Goal: Task Accomplishment & Management: Complete application form

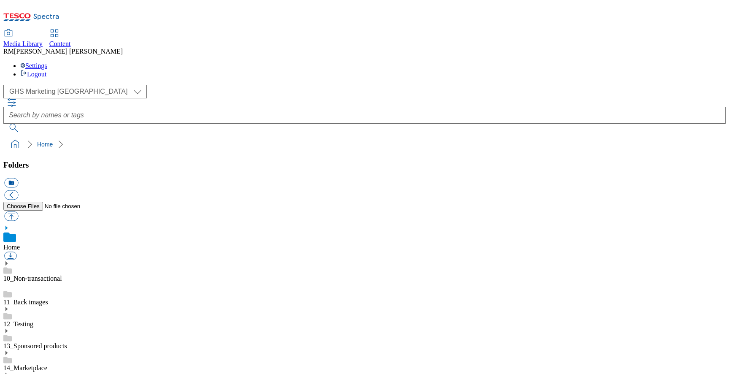
scroll to position [1, 0]
click at [71, 30] on link "Content" at bounding box center [60, 39] width 22 height 18
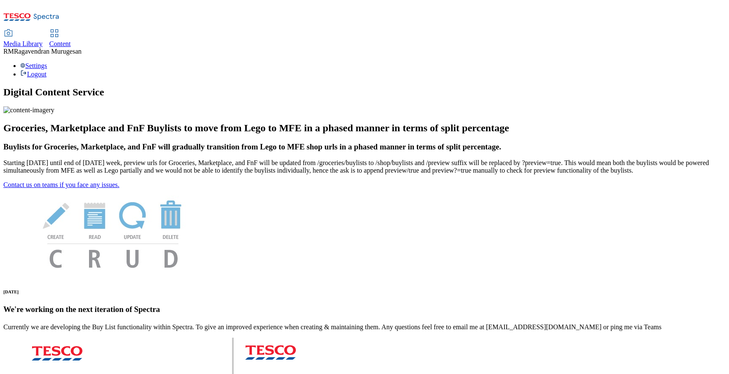
click at [43, 40] on div "Media Library" at bounding box center [22, 44] width 39 height 8
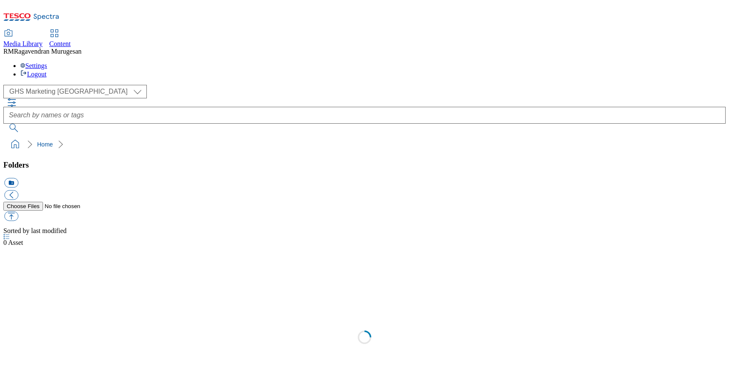
select select "flare-ghs-mktg"
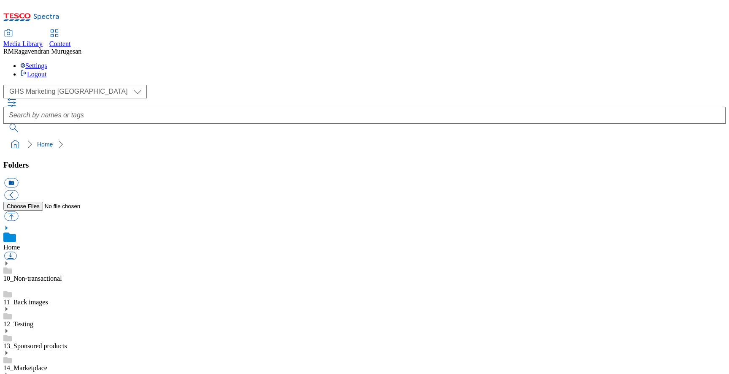
scroll to position [139, 0]
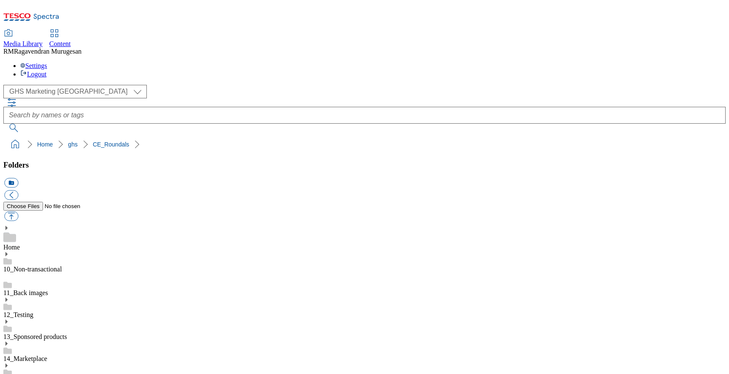
click at [71, 40] on div "Content" at bounding box center [60, 44] width 22 height 8
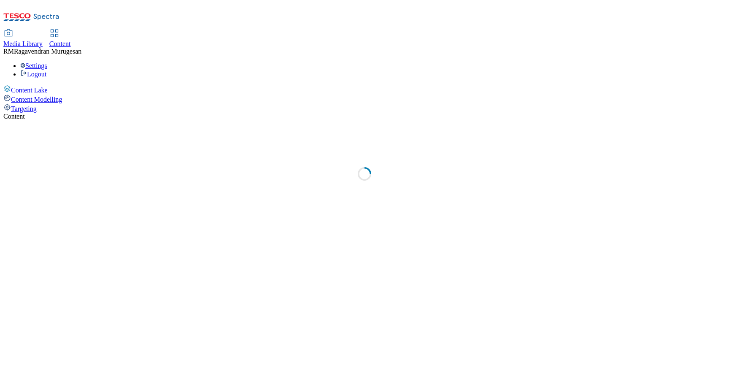
select select "ighs-sk"
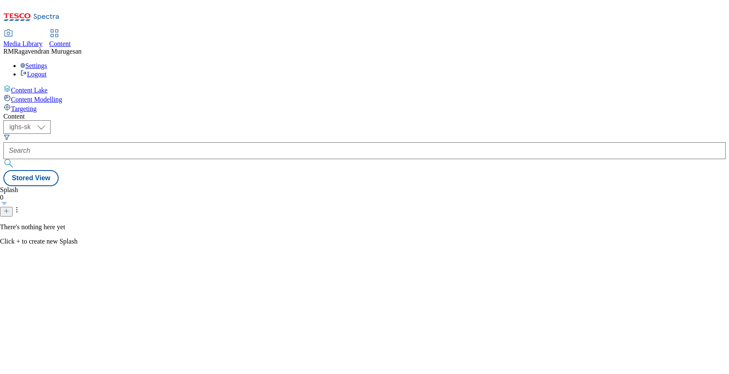
click at [37, 105] on span "Targeting" at bounding box center [24, 108] width 26 height 7
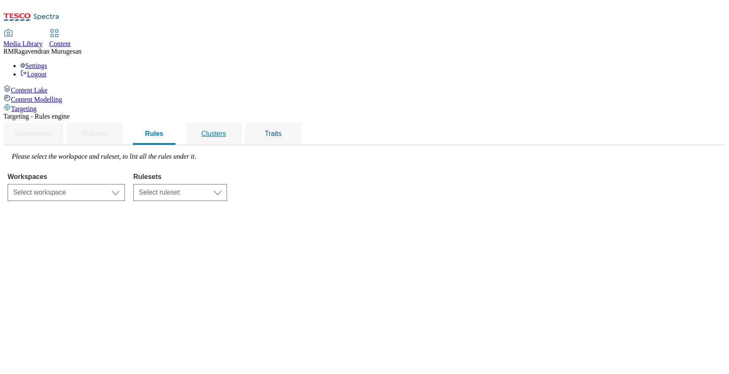
click at [232, 123] on div "Clusters" at bounding box center [214, 134] width 36 height 22
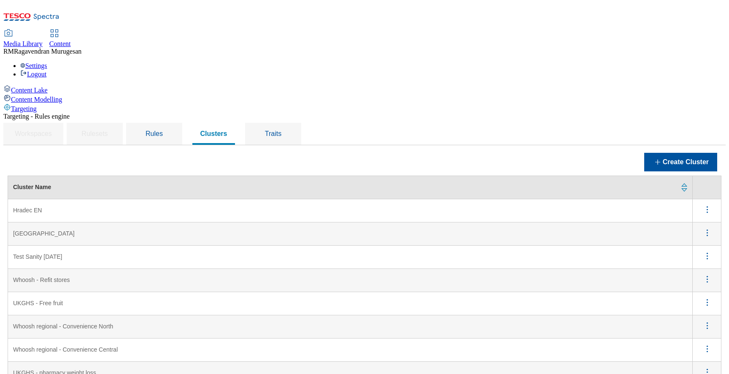
scroll to position [65, 0]
click at [662, 153] on button "Create Cluster" at bounding box center [680, 162] width 73 height 19
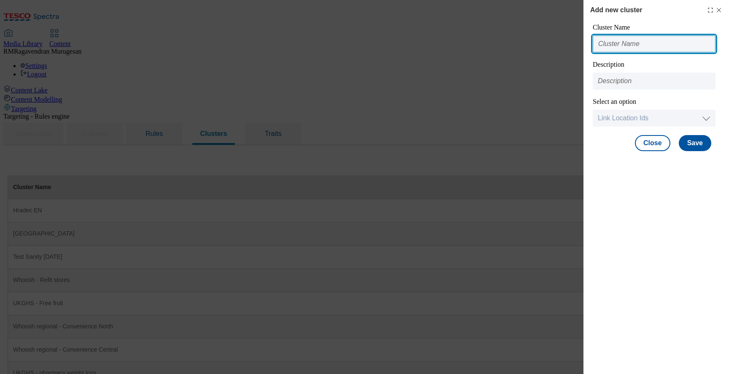
click at [649, 51] on input "Modal" at bounding box center [654, 43] width 123 height 17
paste input "English--GHS-premium"
type input "English--GHS-premium"
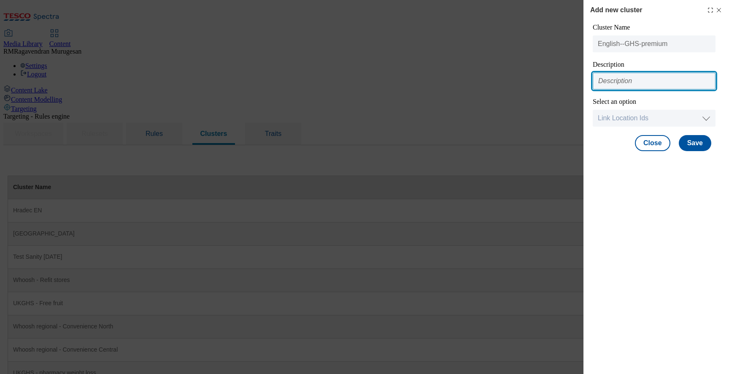
click at [634, 82] on input "Modal" at bounding box center [654, 81] width 123 height 17
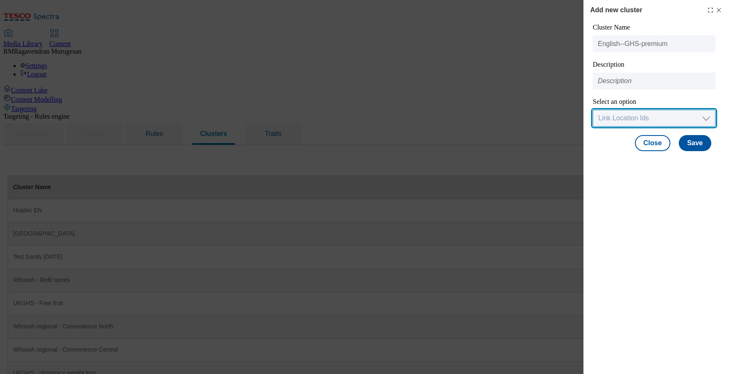
click at [625, 112] on select "Link Location Ids Choose location from table Add Bulk Location UUIDs" at bounding box center [654, 118] width 123 height 17
select select "input_uuid"
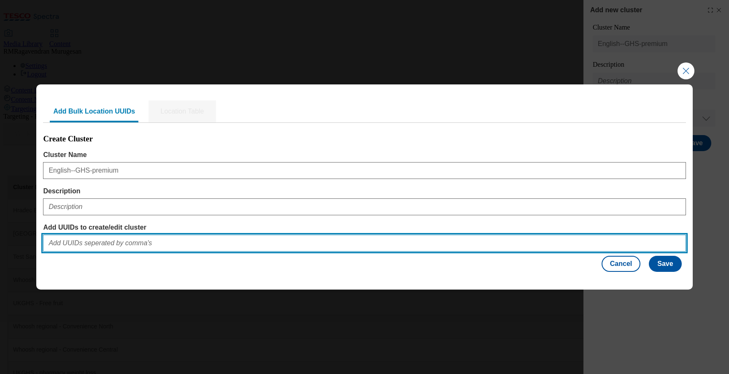
click at [122, 250] on input "Add UUIDs to create/edit cluster" at bounding box center [364, 243] width 643 height 17
paste input "41640"
type input "41640"
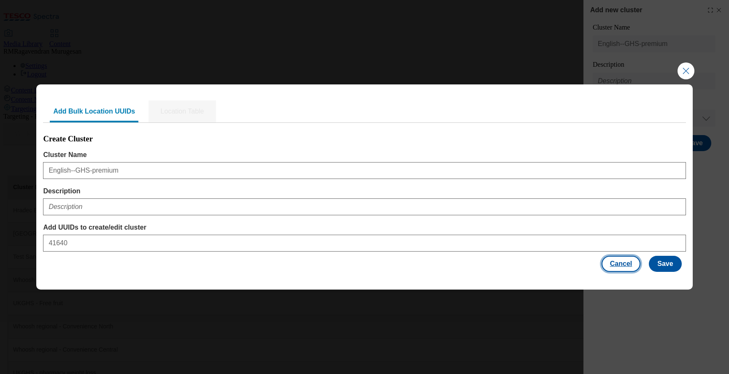
click at [616, 259] on button "Cancel" at bounding box center [621, 264] width 39 height 16
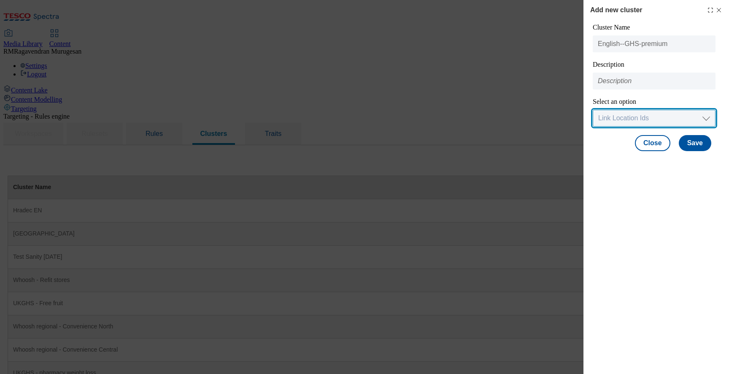
click at [626, 119] on select "Link Location Ids Choose location from table Add Bulk Location UUIDs" at bounding box center [654, 118] width 123 height 17
click at [638, 115] on select "Link Location Ids Choose location from table Add Bulk Location UUIDs" at bounding box center [654, 118] width 123 height 17
select select "locationtable"
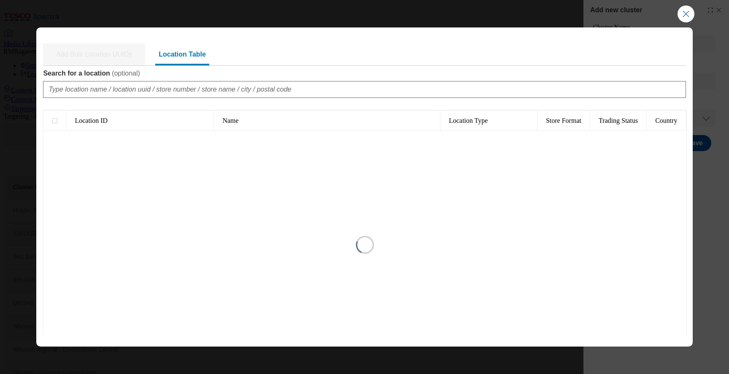
type input "1"
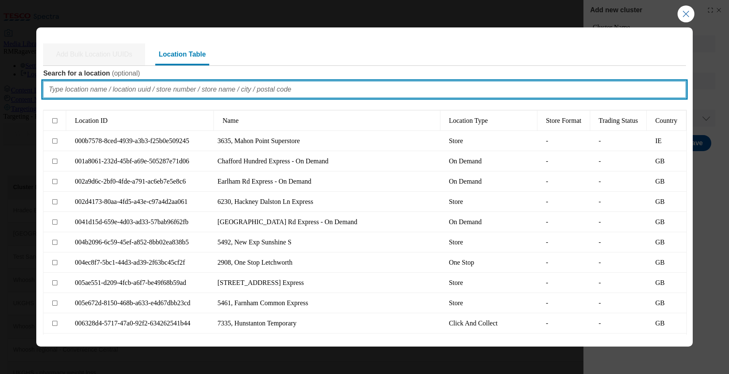
click at [140, 93] on input "Search for a location ( optional )" at bounding box center [364, 89] width 643 height 17
paste input "41640"
type input "41640"
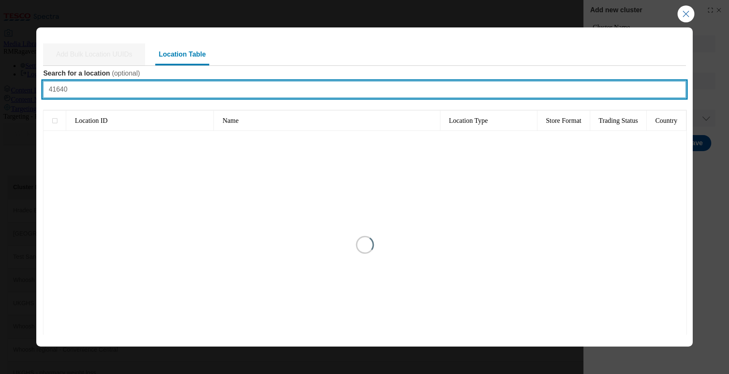
type input "1"
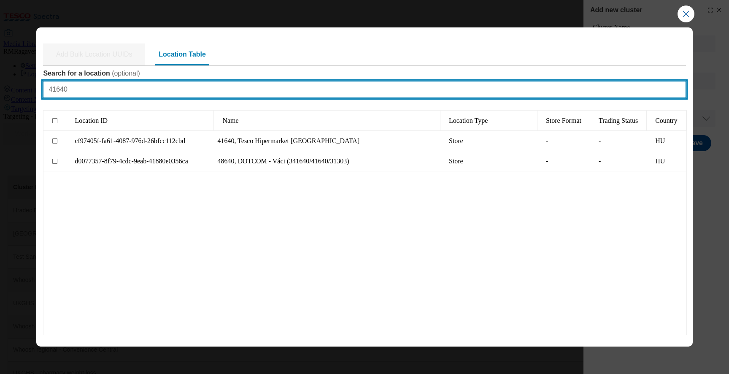
type input "41640"
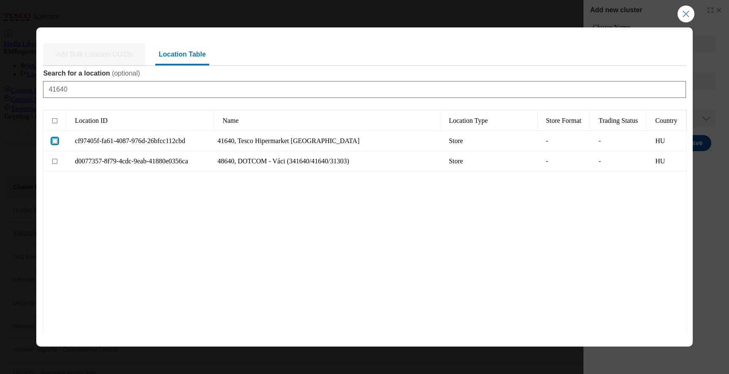
click at [56, 141] on input "Modal" at bounding box center [54, 140] width 5 height 5
checkbox input "true"
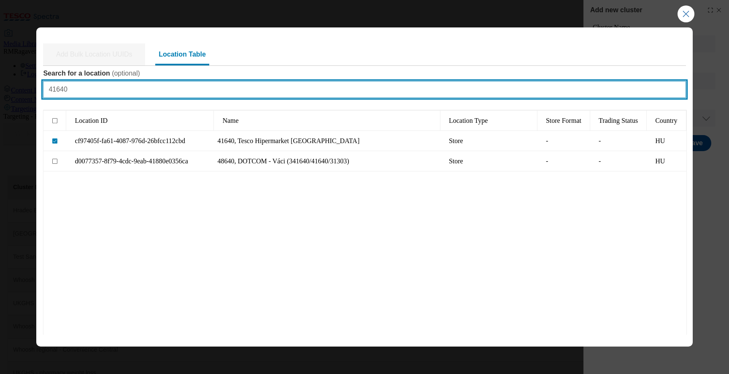
click at [212, 85] on input "41640" at bounding box center [364, 89] width 643 height 17
click at [157, 91] on input "41640" at bounding box center [364, 89] width 643 height 17
paste input "42"
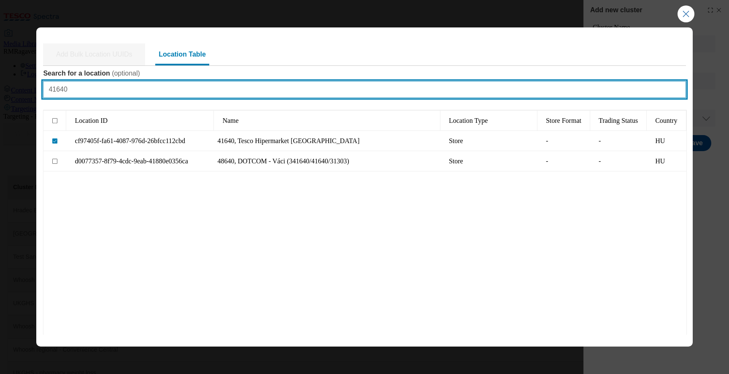
type input "41420"
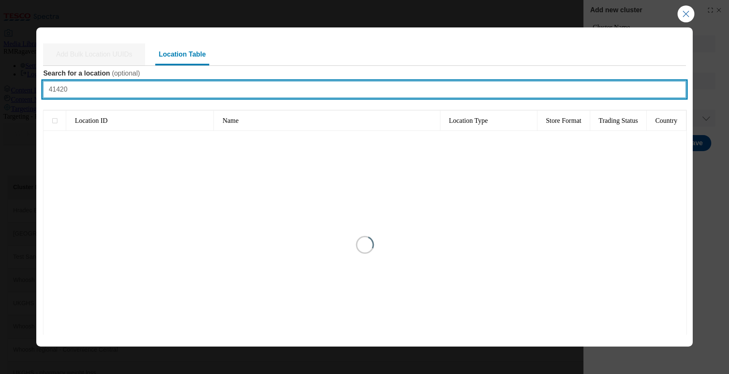
type input "1"
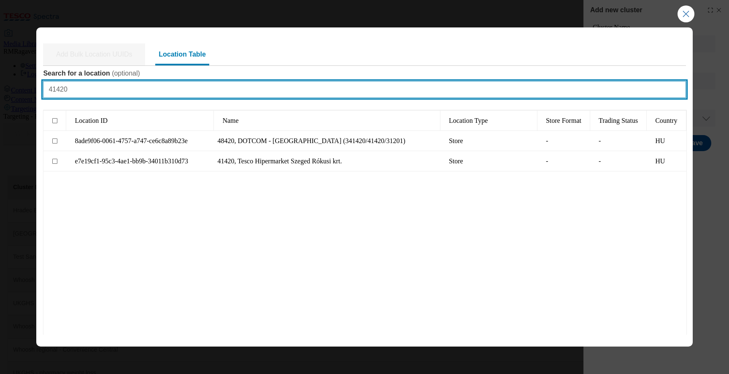
type input "41420"
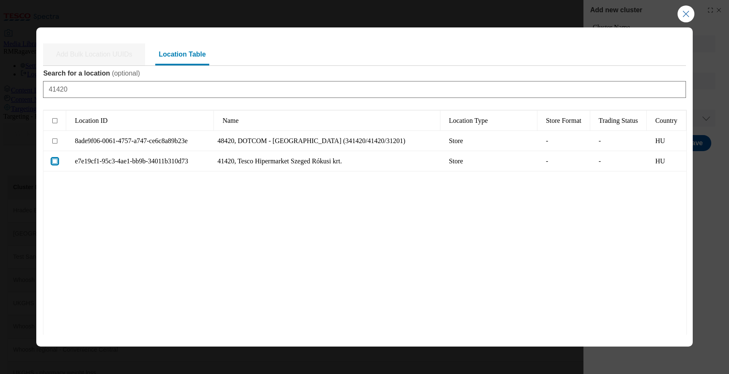
click at [54, 159] on input "Modal" at bounding box center [54, 161] width 5 height 5
checkbox input "true"
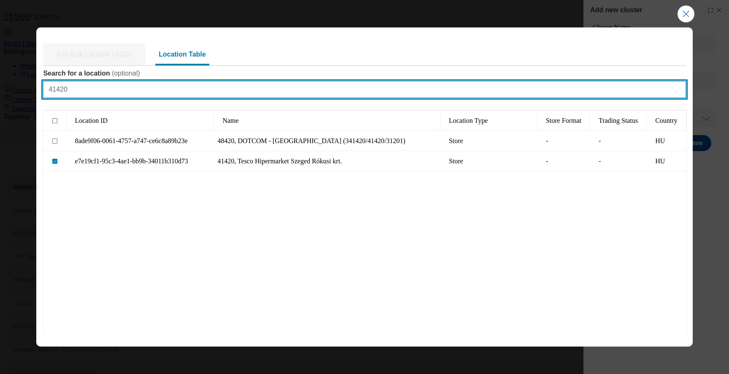
click at [160, 88] on input "41420" at bounding box center [364, 89] width 643 height 17
paste input "4"
type input "41440"
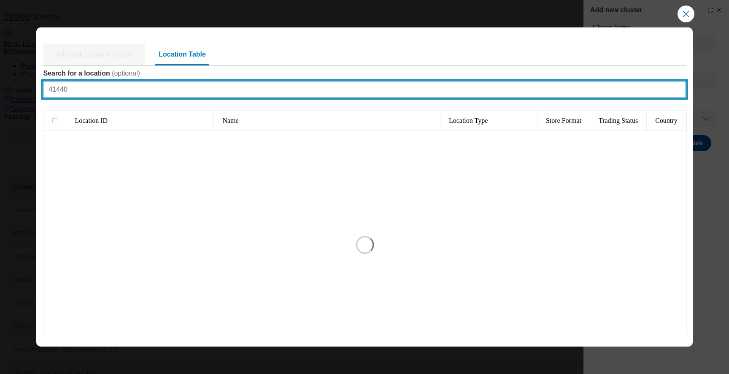
type input "1"
type input "41440"
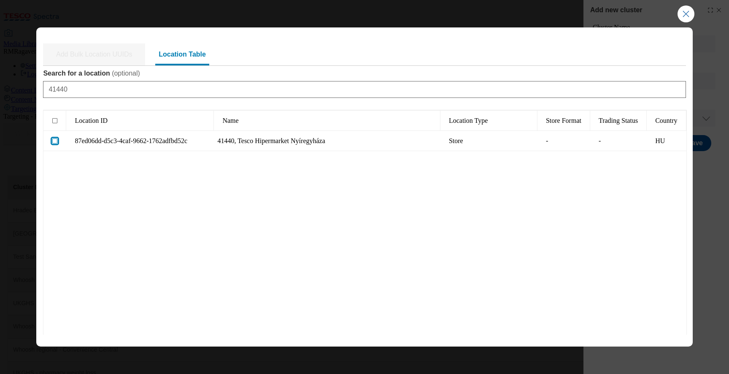
click at [56, 139] on input "Modal" at bounding box center [54, 140] width 5 height 5
checkbox input "true"
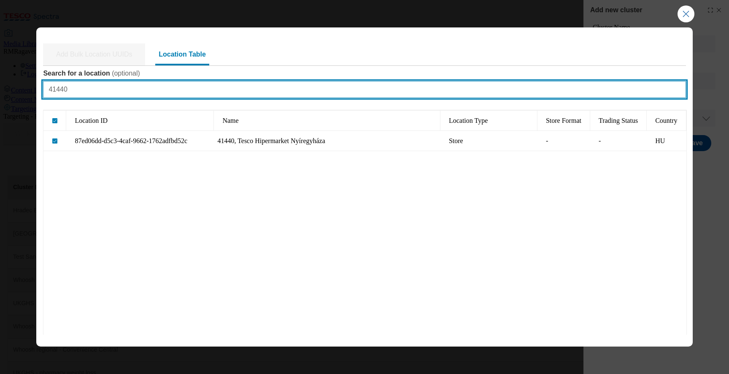
click at [159, 92] on input "41440" at bounding box center [364, 89] width 643 height 17
paste input "6"
type input "41460"
checkbox input "false"
type input "1"
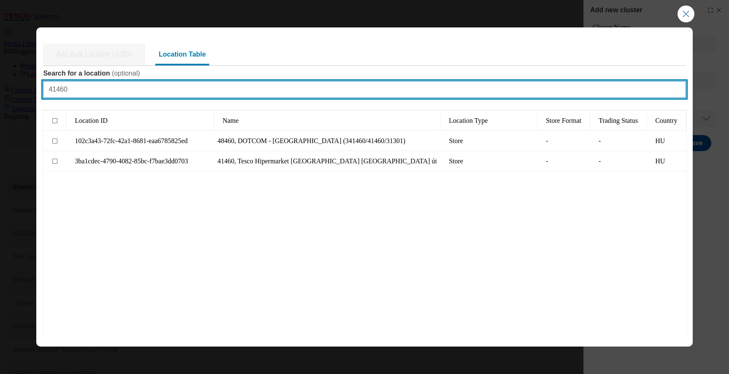
type input "41460"
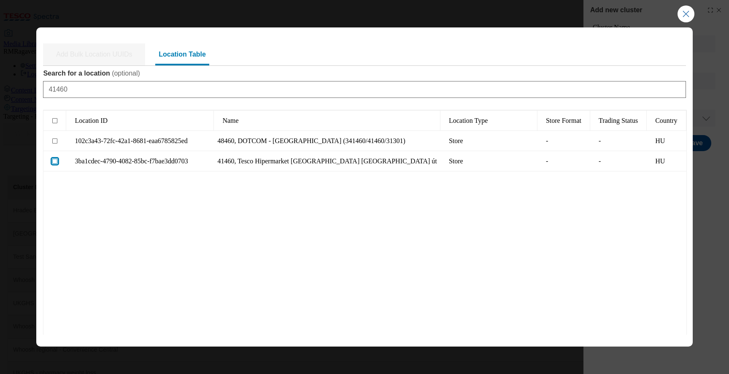
click at [55, 159] on input "Modal" at bounding box center [54, 161] width 5 height 5
checkbox input "true"
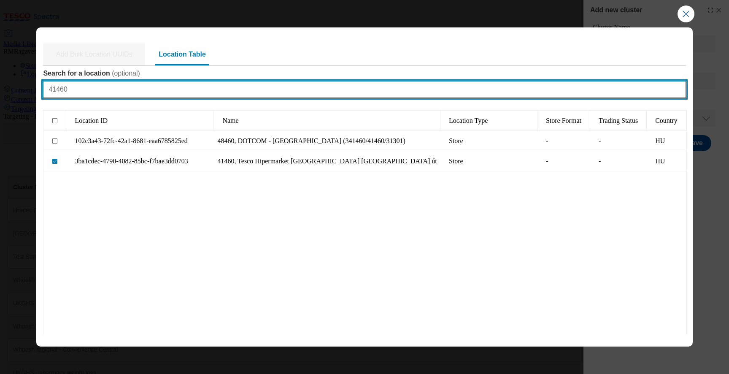
click at [151, 95] on input "41460" at bounding box center [364, 89] width 643 height 17
paste input "7"
type input "41470"
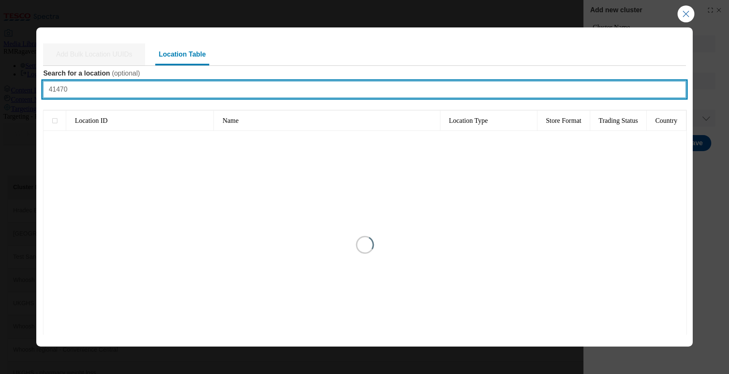
type input "1"
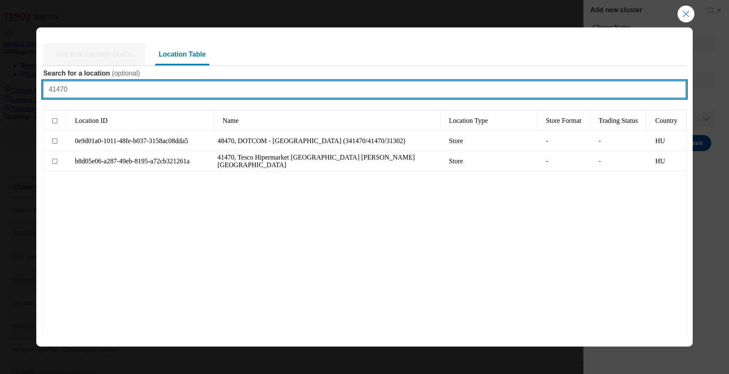
type input "41470"
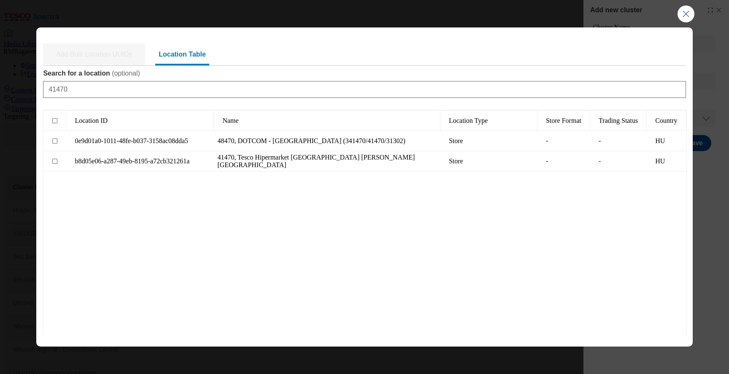
click at [52, 161] on div "Modal" at bounding box center [54, 161] width 23 height 20
click at [56, 160] on input "Modal" at bounding box center [54, 161] width 5 height 5
checkbox input "true"
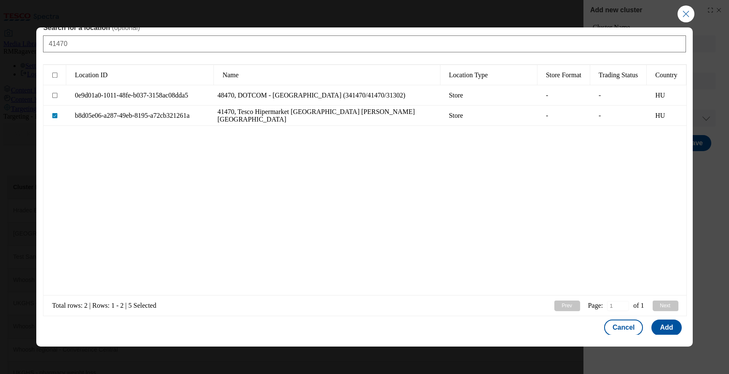
scroll to position [49, 0]
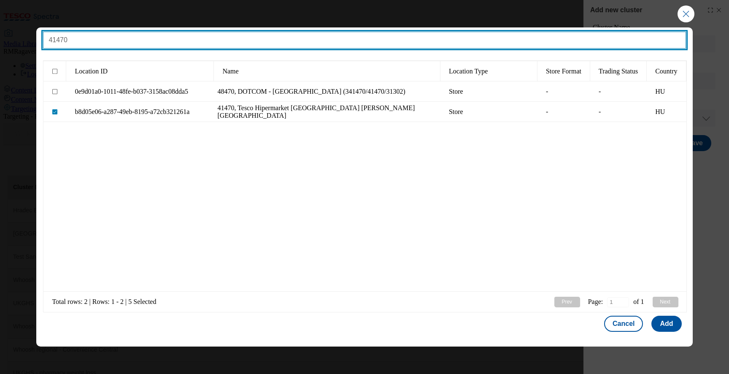
click at [119, 39] on input "41470" at bounding box center [364, 40] width 643 height 17
paste input "5"
type input "41570"
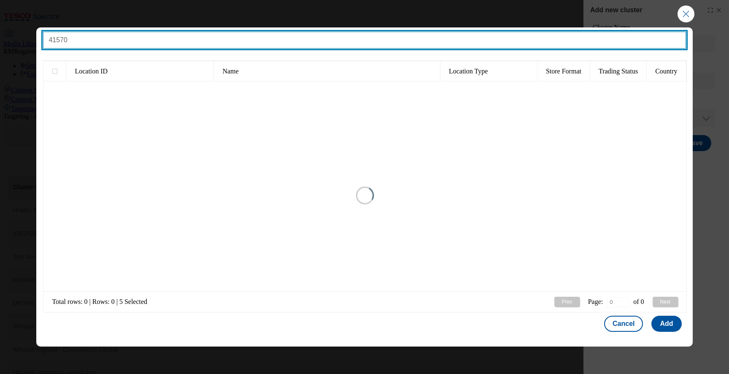
type input "1"
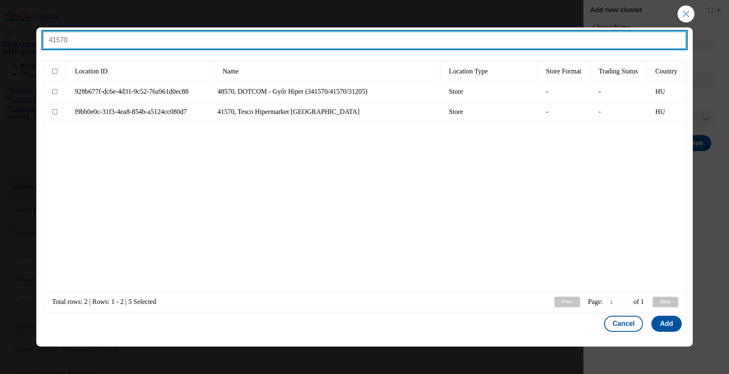
type input "41570"
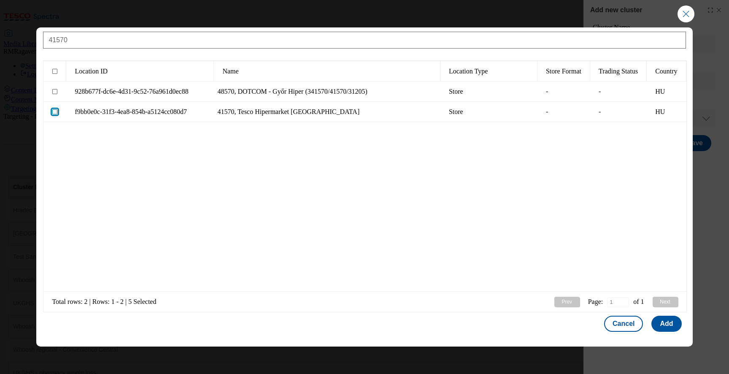
click at [54, 112] on input "Modal" at bounding box center [54, 111] width 5 height 5
checkbox input "true"
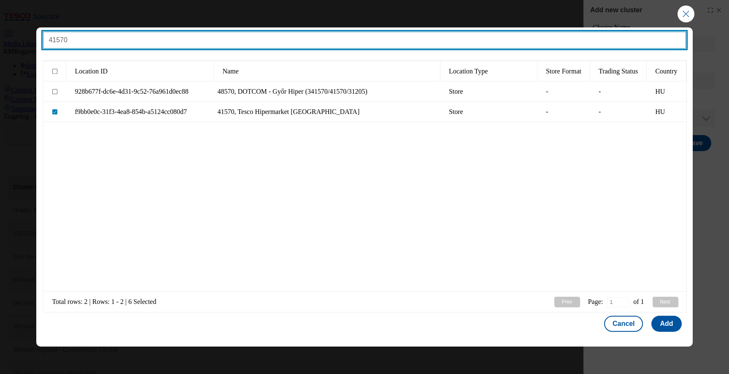
click at [157, 41] on input "41570" at bounding box center [364, 40] width 643 height 17
paste input "6"
type input "41670"
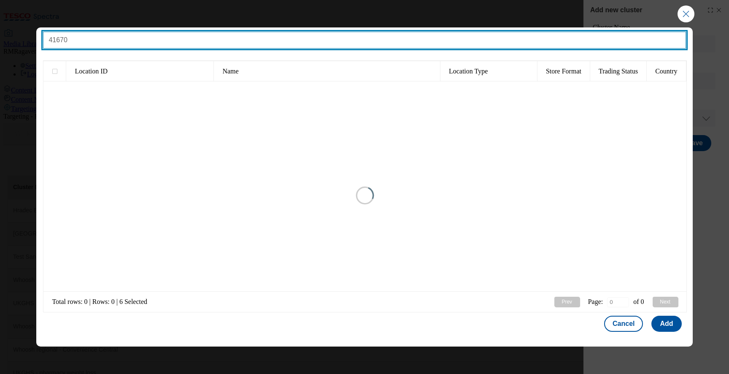
type input "1"
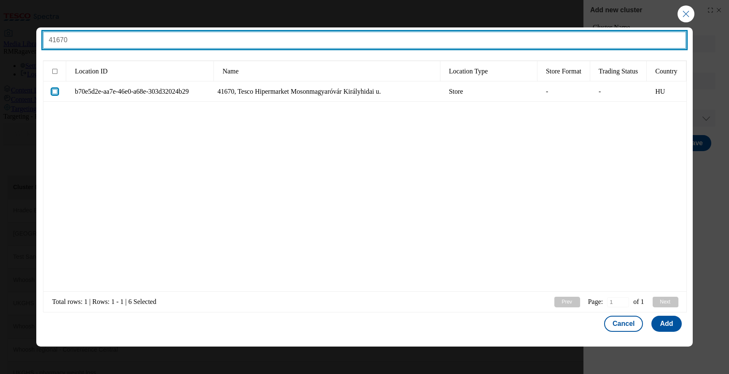
type input "41670"
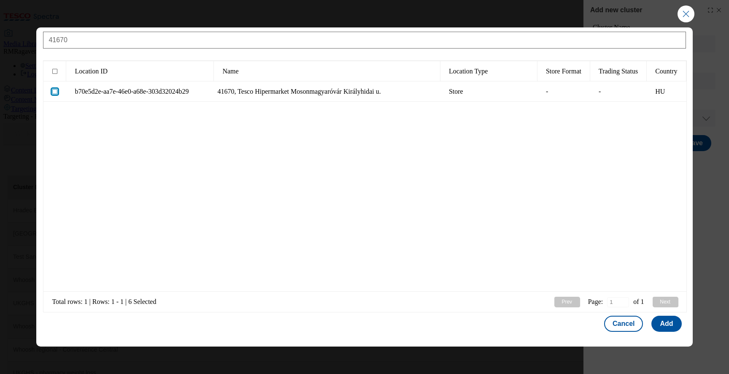
click at [54, 92] on input "Modal" at bounding box center [54, 91] width 5 height 5
checkbox input "true"
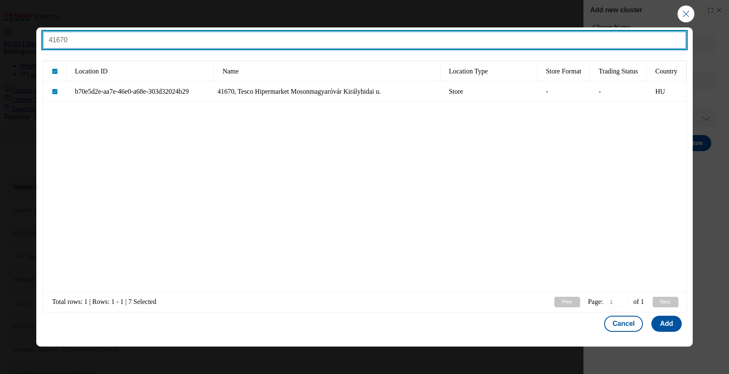
click at [115, 42] on input "41670" at bounding box center [364, 40] width 643 height 17
paste input "52"
type input "41520"
checkbox input "false"
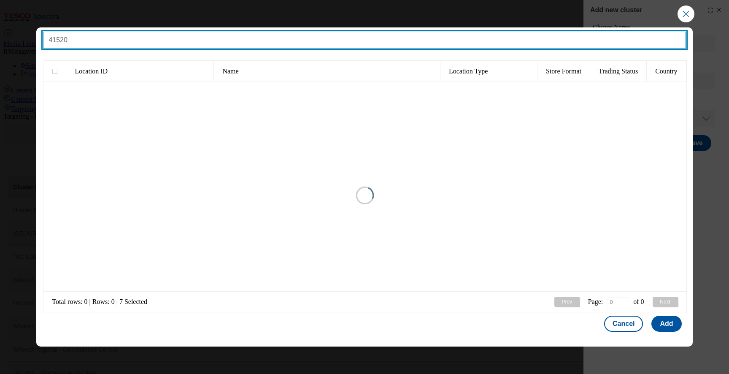
type input "1"
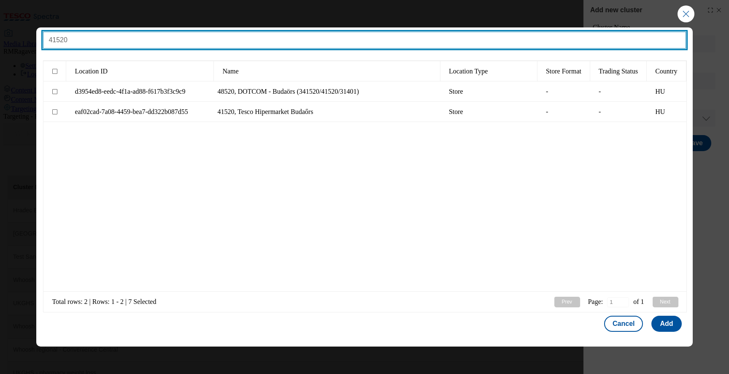
type input "41520"
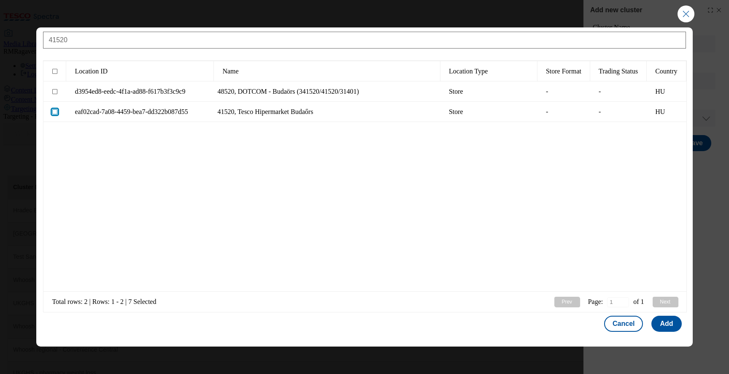
click at [52, 112] on input "Modal" at bounding box center [54, 111] width 5 height 5
checkbox input "true"
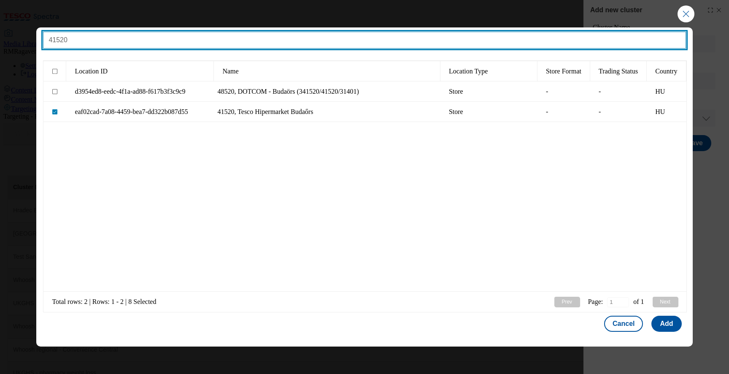
click at [170, 40] on input "41520" at bounding box center [364, 40] width 643 height 17
paste input "49"
type input "41490"
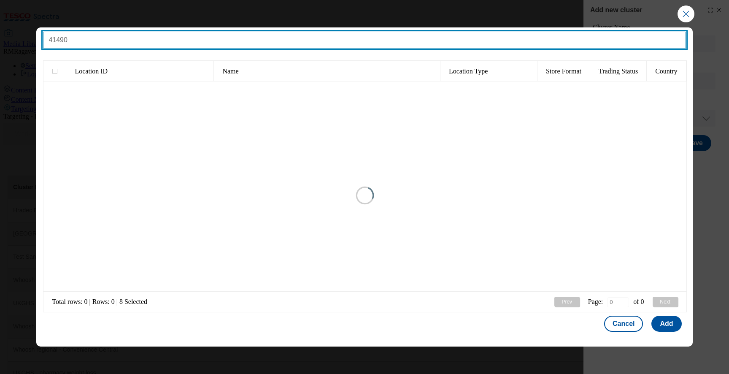
type input "1"
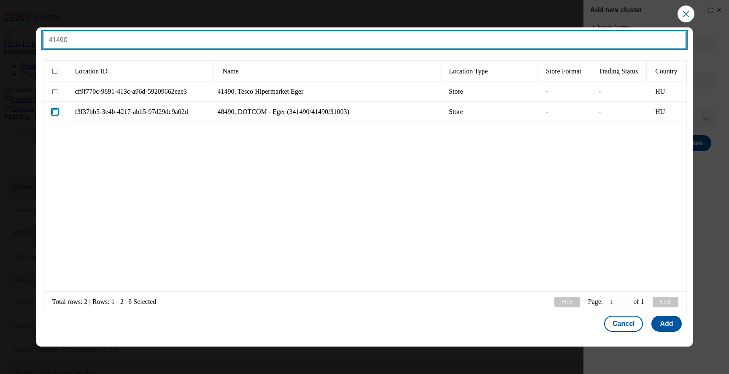
type input "41490"
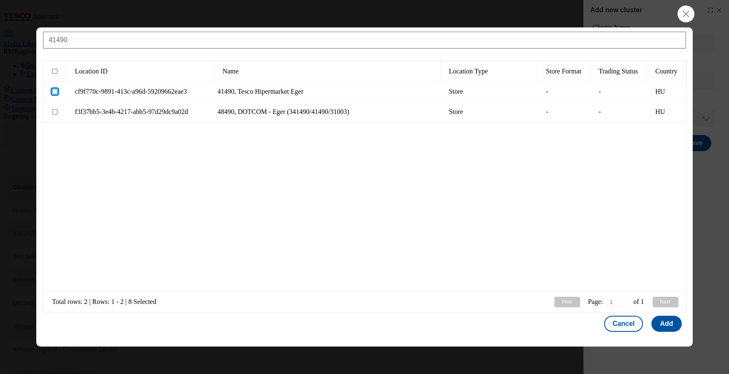
click at [55, 92] on input "Modal" at bounding box center [54, 91] width 5 height 5
checkbox input "true"
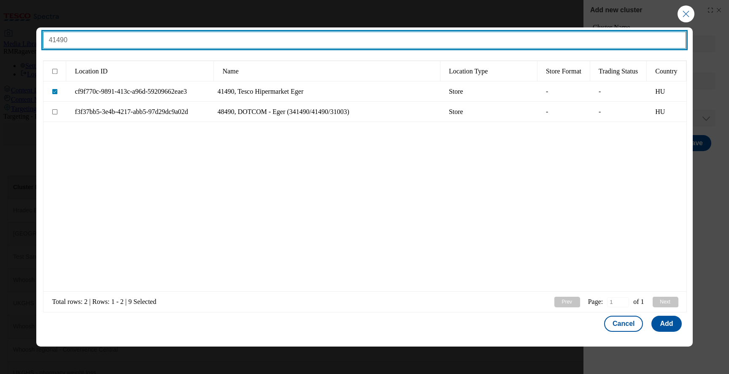
click at [134, 39] on input "41490" at bounding box center [364, 40] width 643 height 17
paste input "50"
type input "41500"
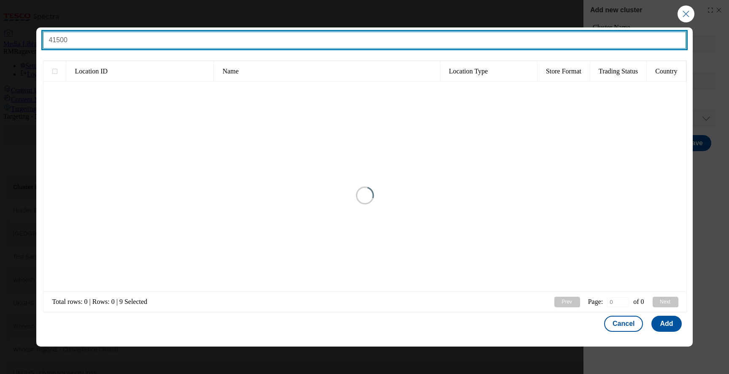
type input "1"
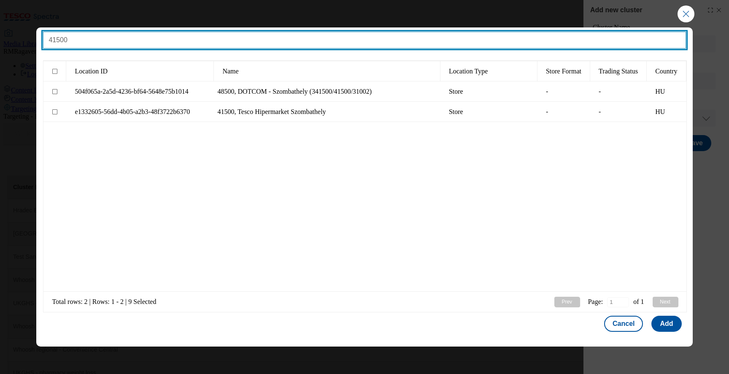
type input "41500"
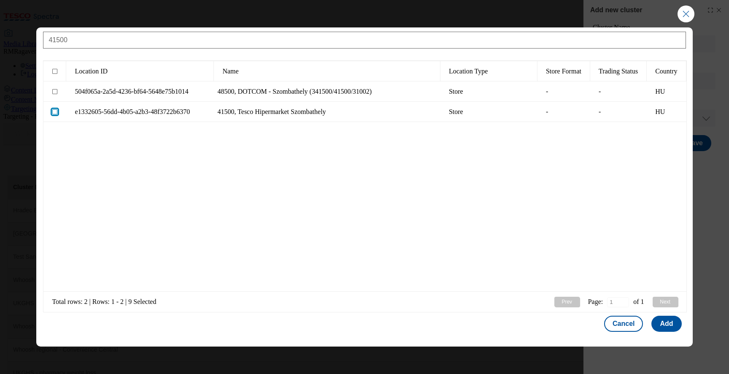
click at [56, 110] on input "Modal" at bounding box center [54, 111] width 5 height 5
checkbox input "true"
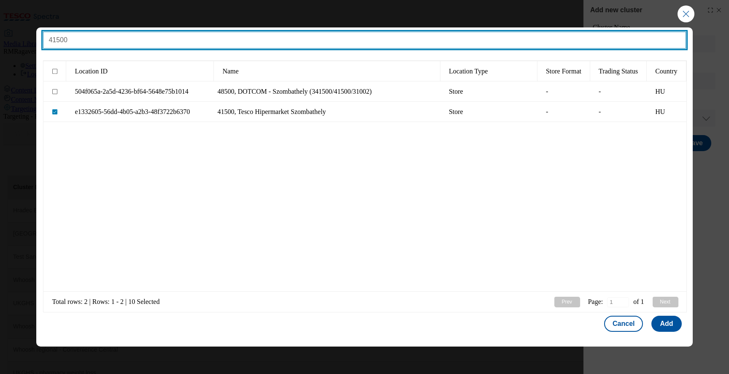
click at [154, 39] on input "41500" at bounding box center [364, 40] width 643 height 17
paste input "41"
type input "41410"
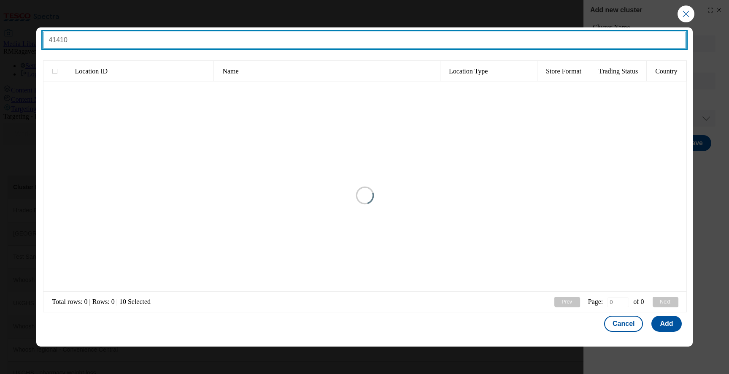
type input "1"
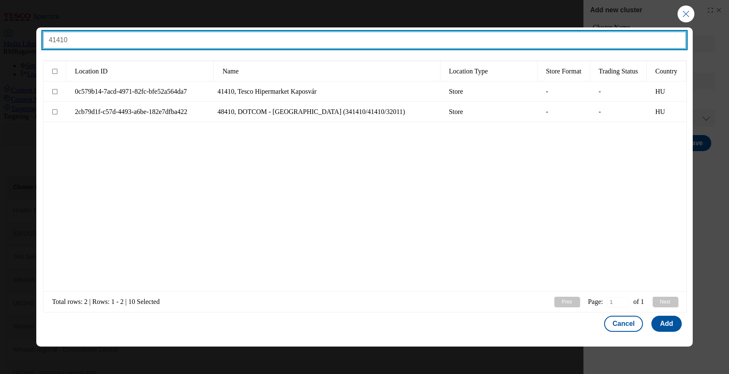
type input "41410"
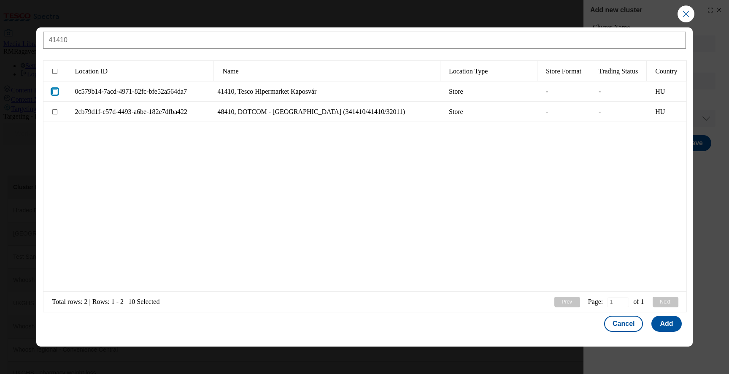
click at [54, 90] on input "Modal" at bounding box center [54, 91] width 5 height 5
checkbox input "true"
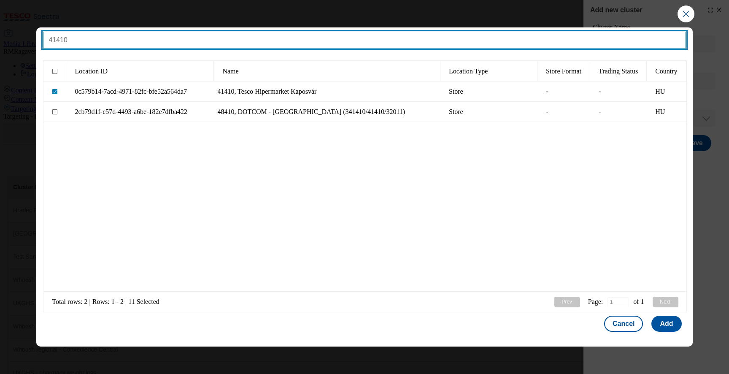
click at [122, 44] on input "41410" at bounding box center [364, 40] width 643 height 17
paste input "58"
type input "41580"
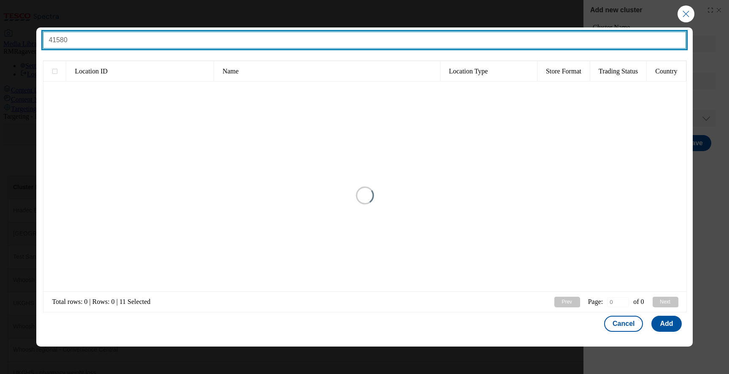
type input "1"
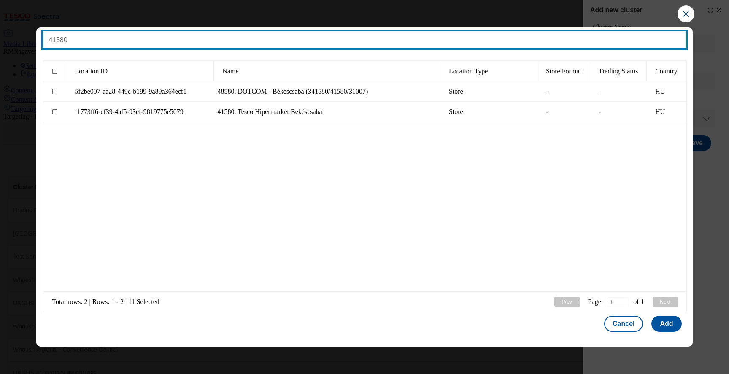
type input "41580"
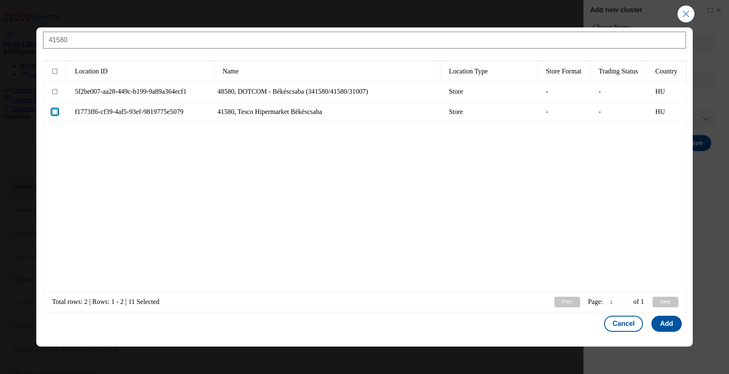
click at [57, 109] on input "Modal" at bounding box center [54, 111] width 5 height 5
checkbox input "true"
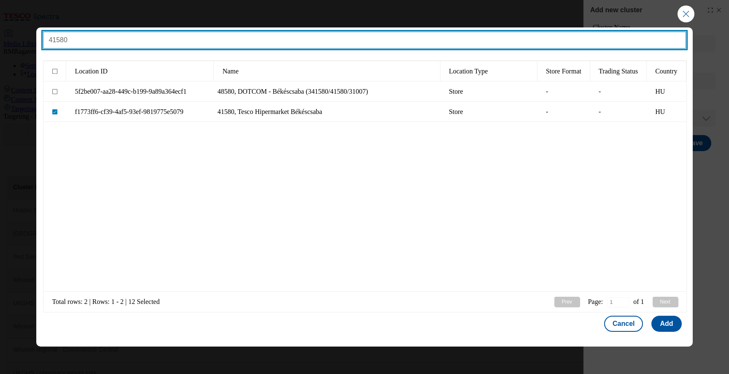
click at [157, 42] on input "41580" at bounding box center [364, 40] width 643 height 17
paste input "63"
type input "41630"
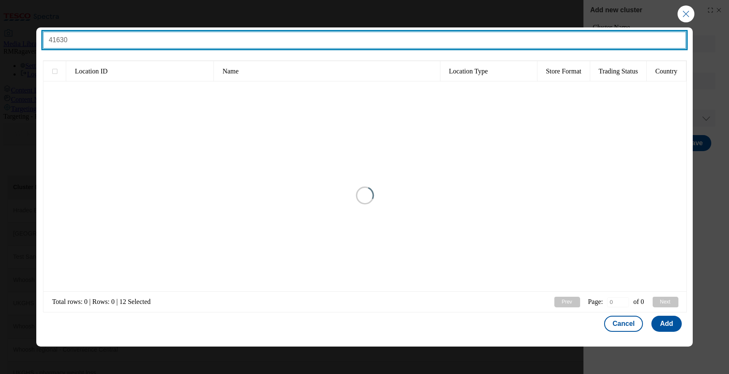
type input "1"
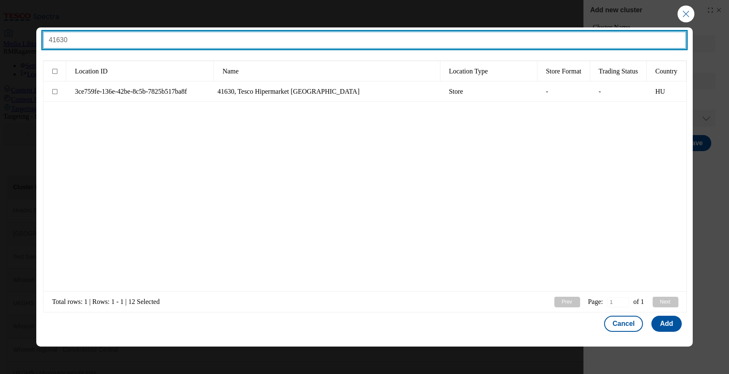
type input "41630"
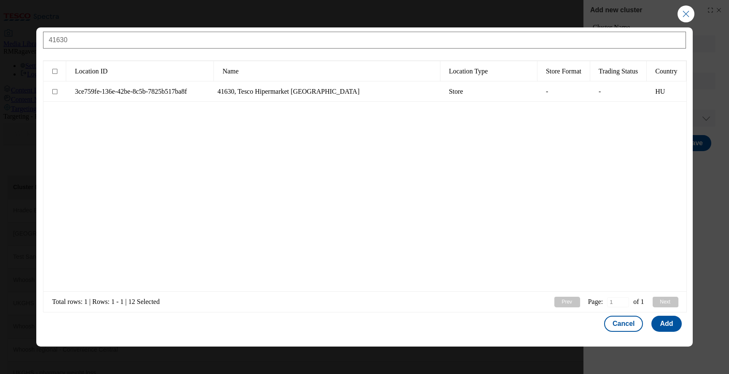
click at [55, 94] on icon "Modal" at bounding box center [58, 94] width 10 height 10
click at [54, 89] on input "Modal" at bounding box center [54, 91] width 5 height 5
checkbox input "true"
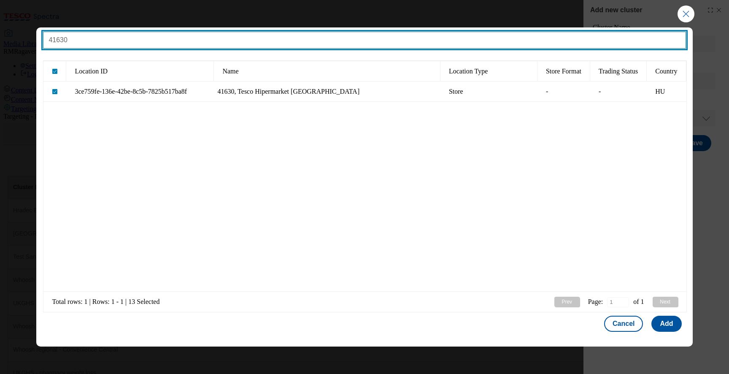
click at [139, 38] on input "41630" at bounding box center [364, 40] width 643 height 17
paste input "45"
type input "41450"
checkbox input "false"
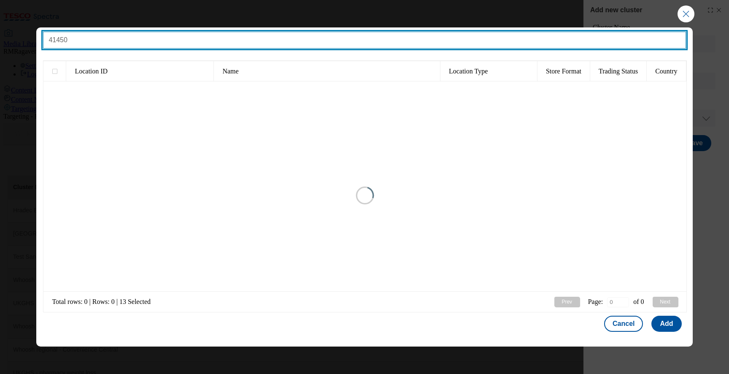
type input "1"
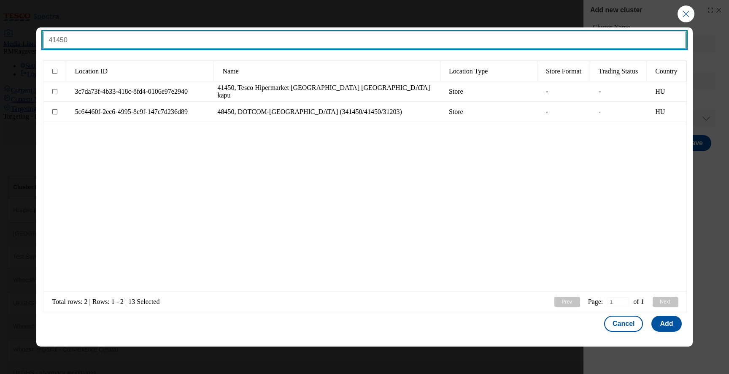
type input "41450"
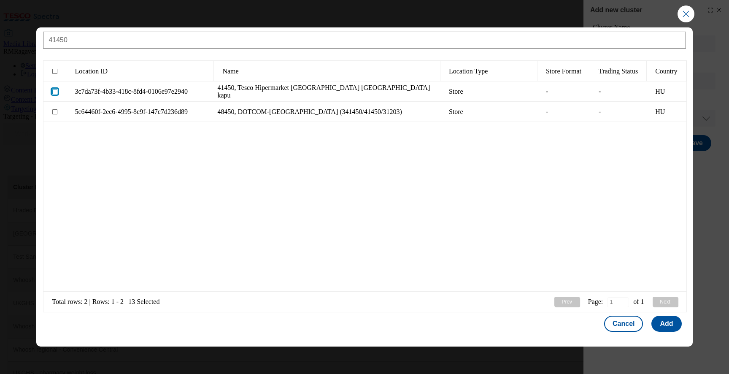
click at [55, 90] on input "Modal" at bounding box center [54, 91] width 5 height 5
checkbox input "true"
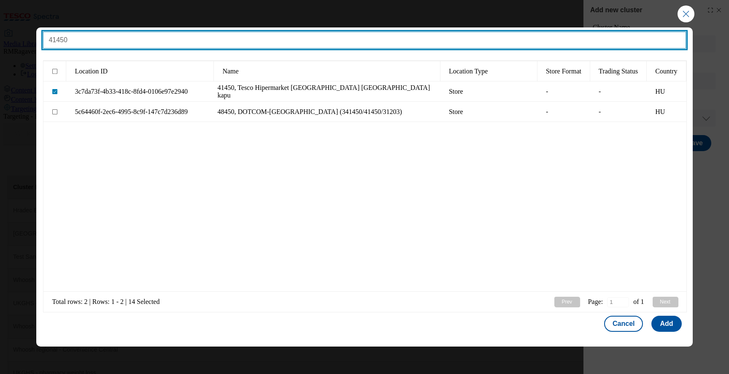
click at [138, 44] on input "41450" at bounding box center [364, 40] width 643 height 17
paste input "51"
type input "41510"
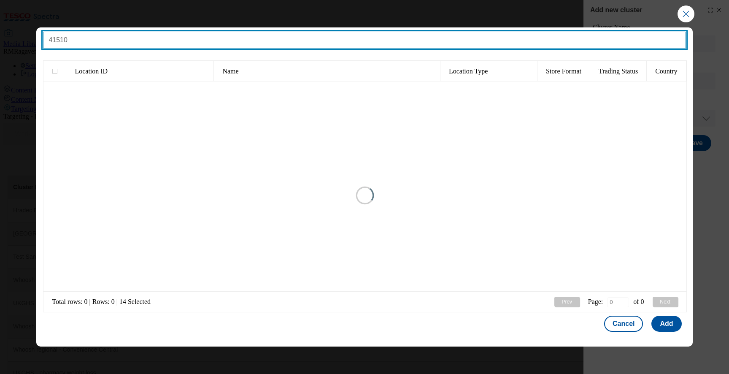
type input "1"
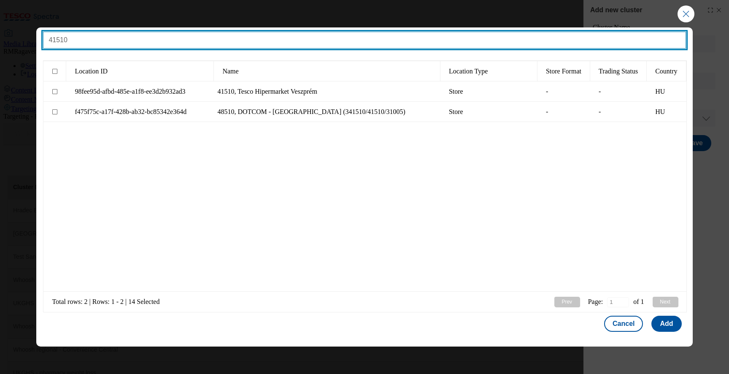
type input "41510"
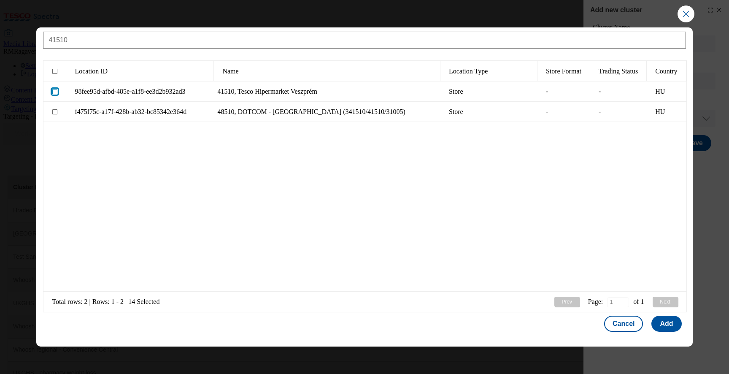
click at [55, 90] on input "Modal" at bounding box center [54, 91] width 5 height 5
checkbox input "true"
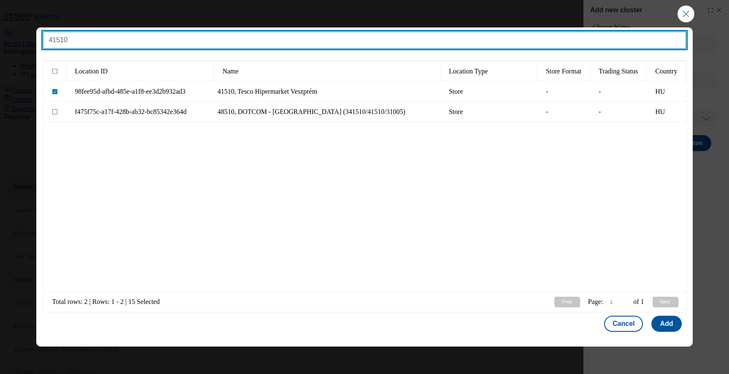
click at [166, 42] on input "41510" at bounding box center [364, 40] width 643 height 17
paste input "025"
type input "41025"
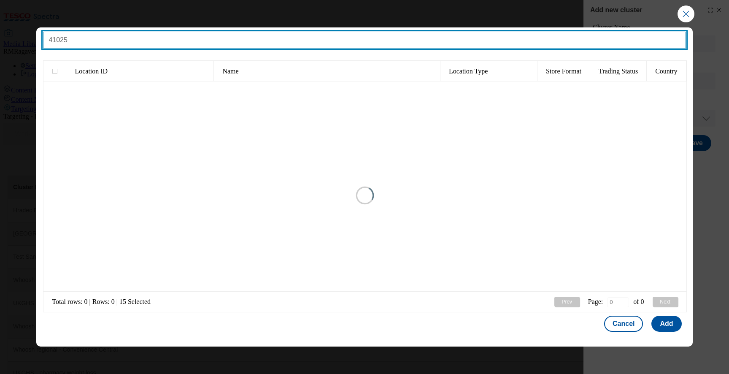
type input "1"
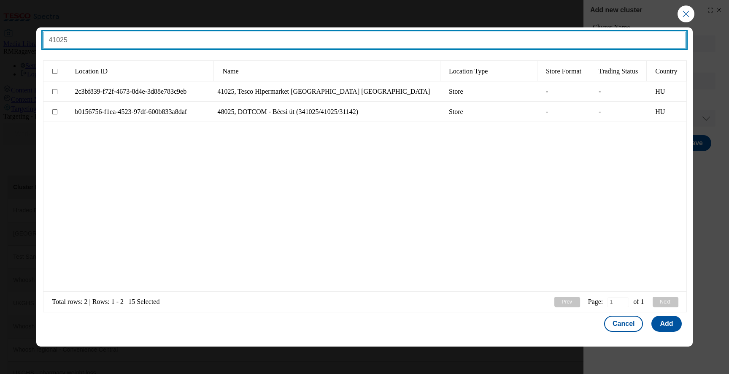
type input "41025"
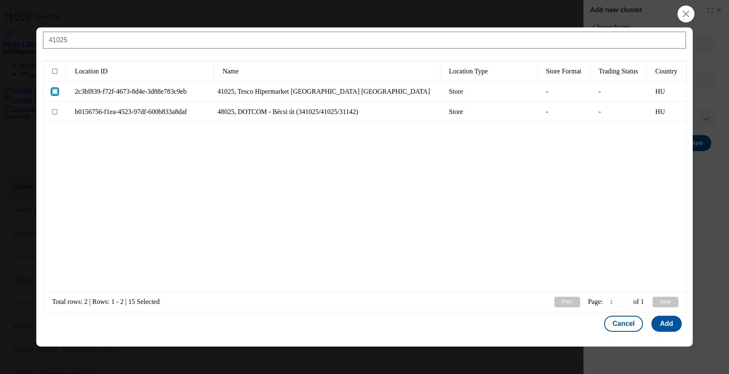
click at [55, 92] on input "Modal" at bounding box center [54, 91] width 5 height 5
checkbox input "true"
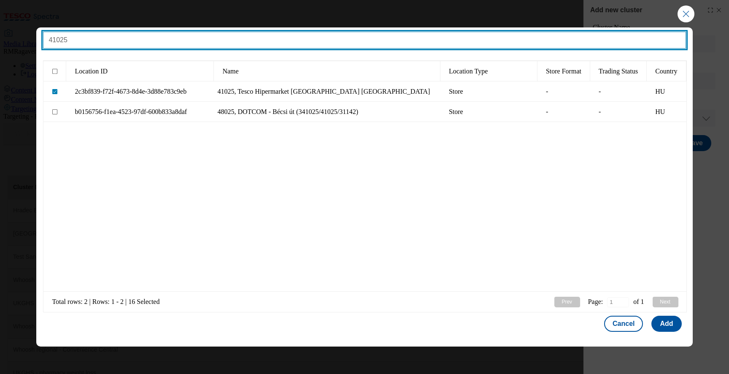
click at [150, 44] on input "41025" at bounding box center [364, 40] width 643 height 17
paste input "540"
type input "41540"
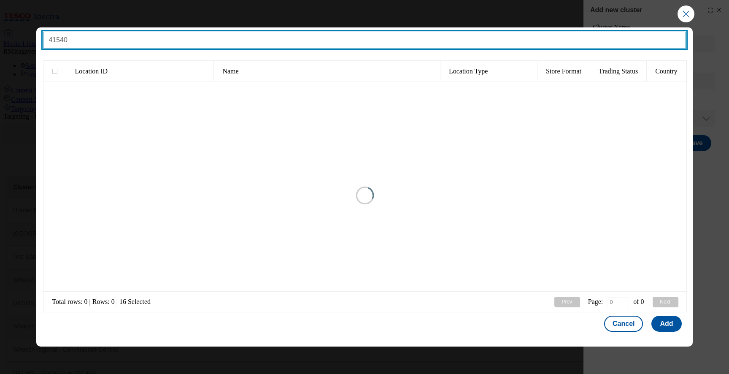
type input "1"
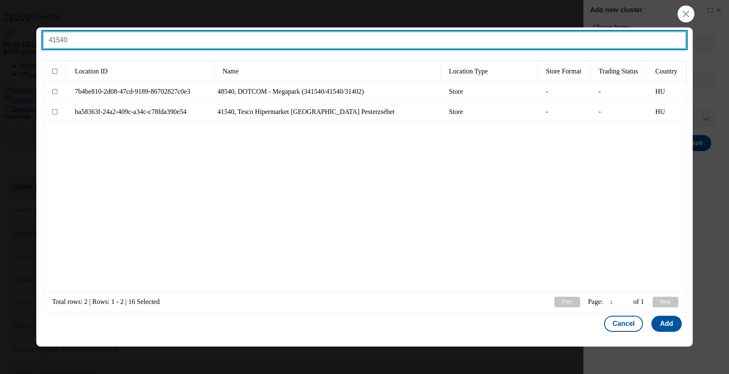
type input "41540"
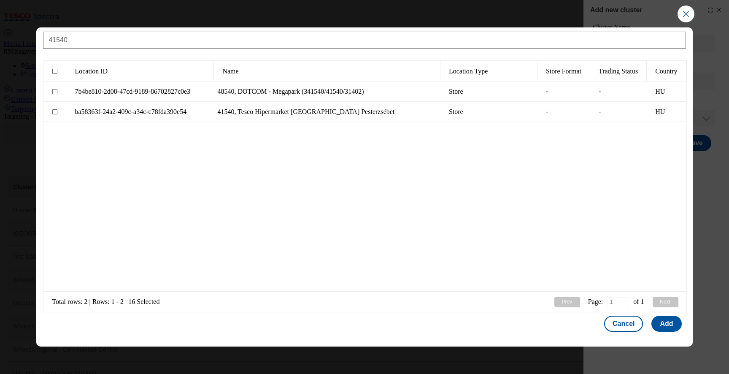
click at [55, 115] on icon "Modal" at bounding box center [58, 115] width 10 height 10
click at [54, 108] on div "Modal" at bounding box center [54, 112] width 23 height 20
click at [56, 114] on icon "Modal" at bounding box center [58, 115] width 10 height 10
click at [54, 111] on input "Modal" at bounding box center [54, 111] width 5 height 5
checkbox input "true"
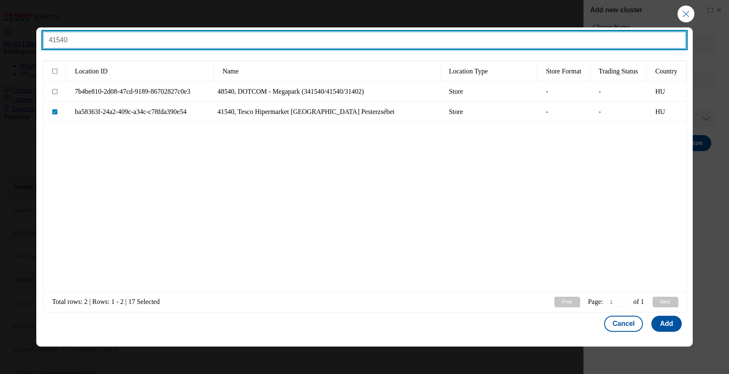
click at [129, 44] on input "41540" at bounding box center [364, 40] width 643 height 17
paste input "40"
type input "41400"
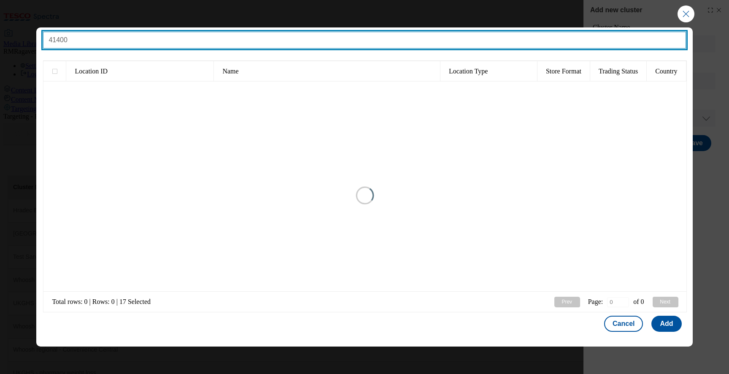
type input "1"
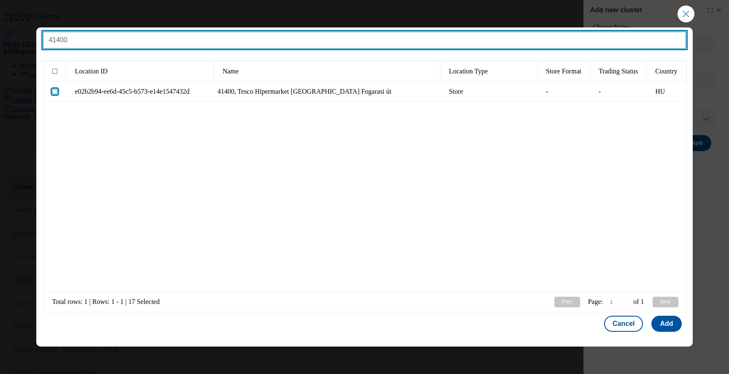
type input "41400"
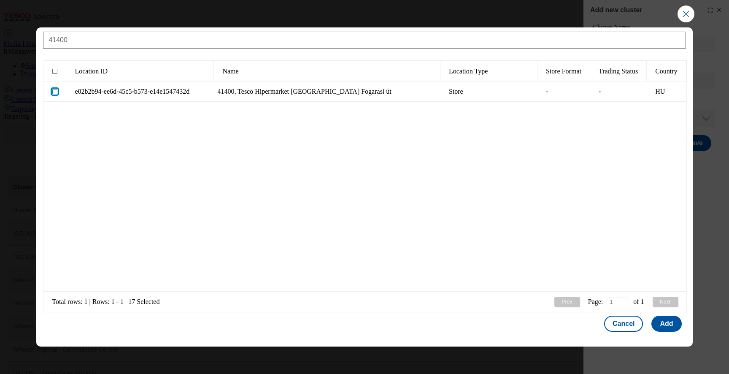
click at [56, 92] on input "Modal" at bounding box center [54, 91] width 5 height 5
checkbox input "true"
click at [654, 325] on button "Add" at bounding box center [666, 324] width 30 height 16
select select "Modal"
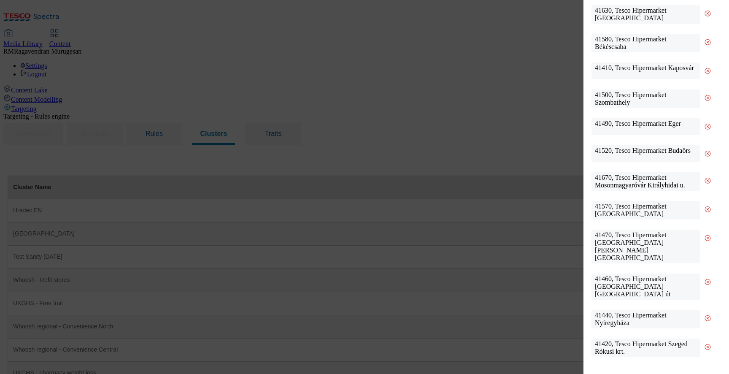
scroll to position [0, 0]
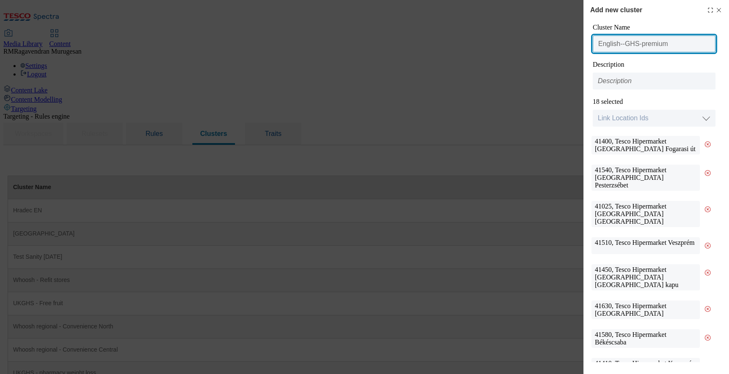
click at [674, 49] on input "English--GHS-premium" at bounding box center [654, 43] width 123 height 17
paste input "Hungarian--GHS-premium"
click at [625, 45] on input "English--GHS-premiumHungarian--GHS-premium" at bounding box center [654, 43] width 123 height 17
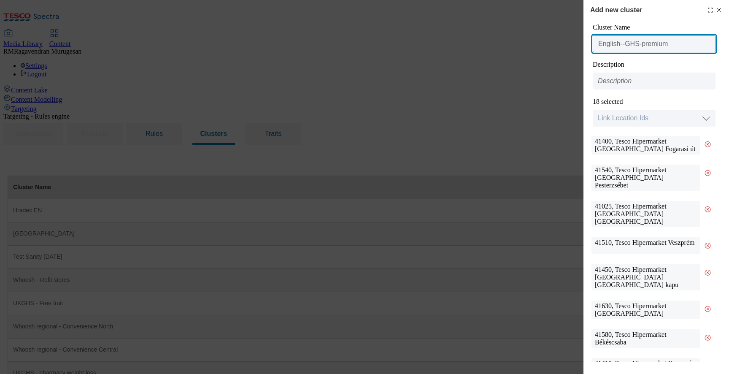
type input "English--GHS-premium"
click at [622, 78] on input "Modal" at bounding box center [654, 81] width 123 height 17
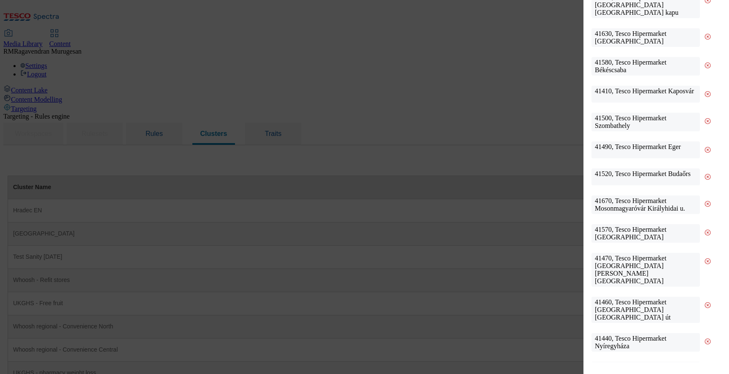
scroll to position [314, 0]
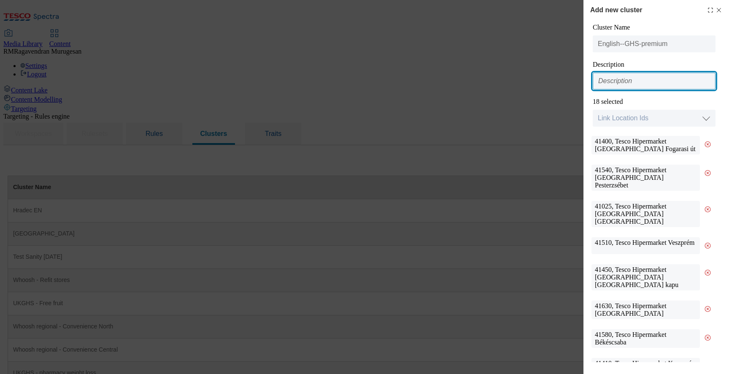
click at [650, 86] on input "Modal" at bounding box center [654, 81] width 123 height 17
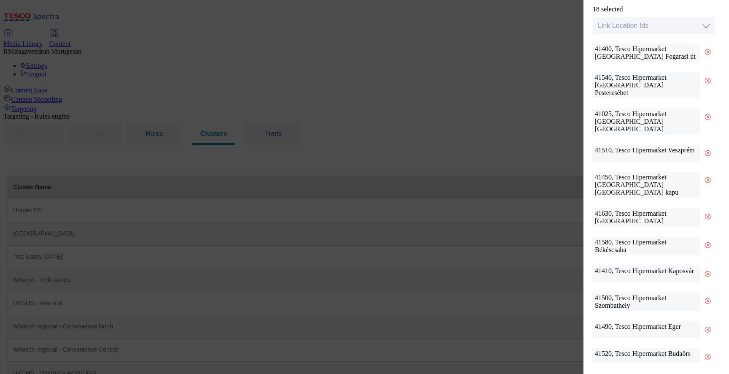
scroll to position [314, 0]
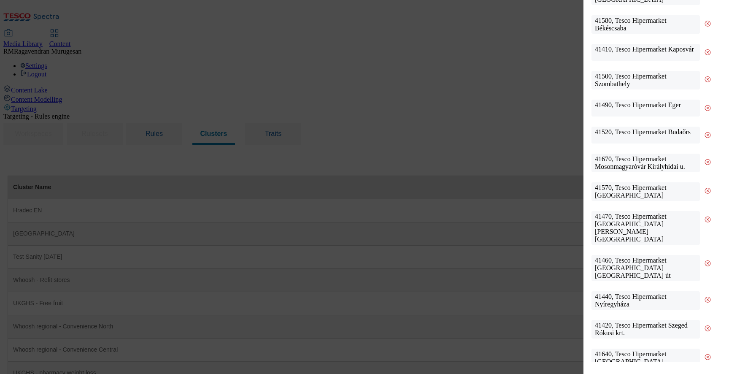
type input "GHS"
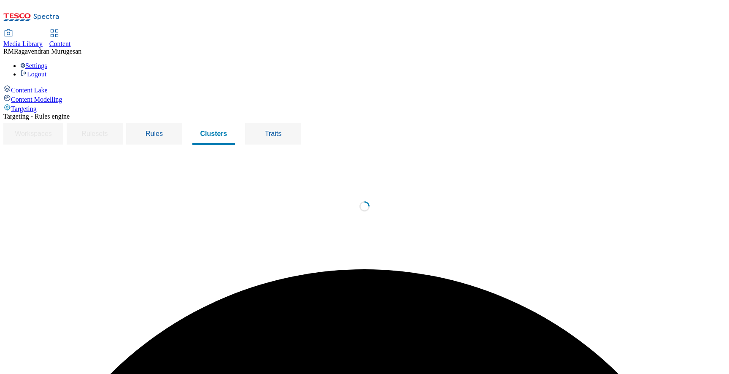
scroll to position [0, 0]
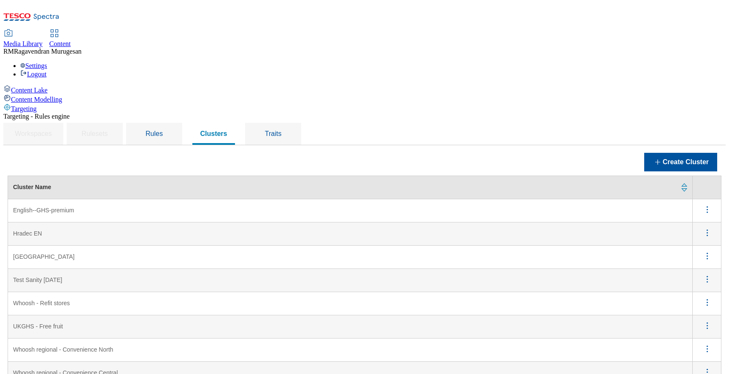
click at [705, 204] on icon "menus" at bounding box center [707, 209] width 11 height 11
click at [695, 217] on span "Edit" at bounding box center [696, 220] width 10 height 6
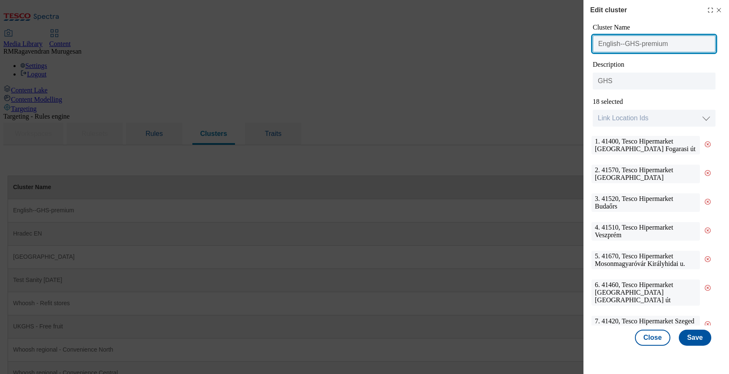
click at [687, 44] on input "English--GHS-premium" at bounding box center [654, 43] width 123 height 17
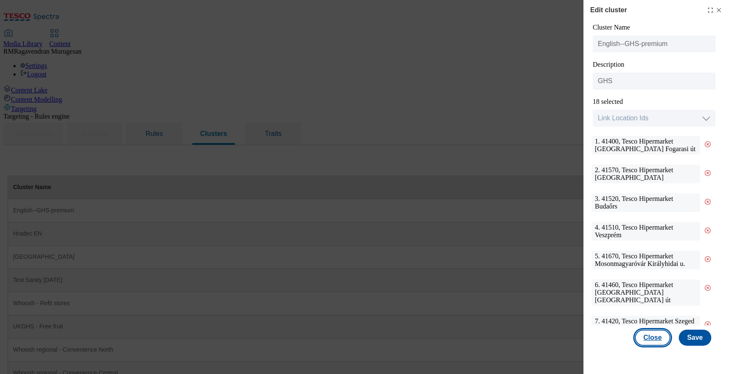
click at [652, 340] on button "Close" at bounding box center [652, 338] width 35 height 16
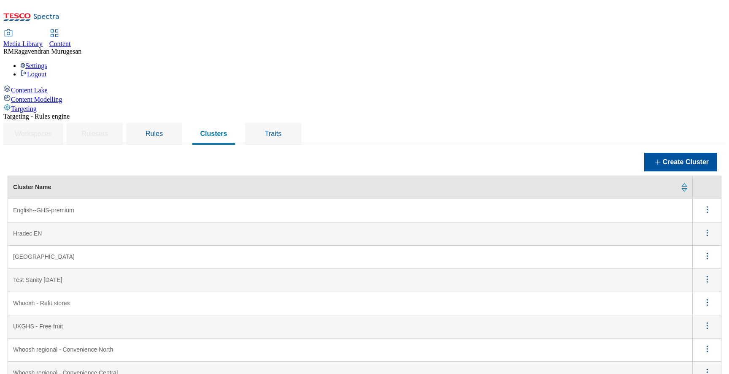
scroll to position [40, 0]
click at [707, 209] on circle "menus" at bounding box center [707, 209] width 1 height 1
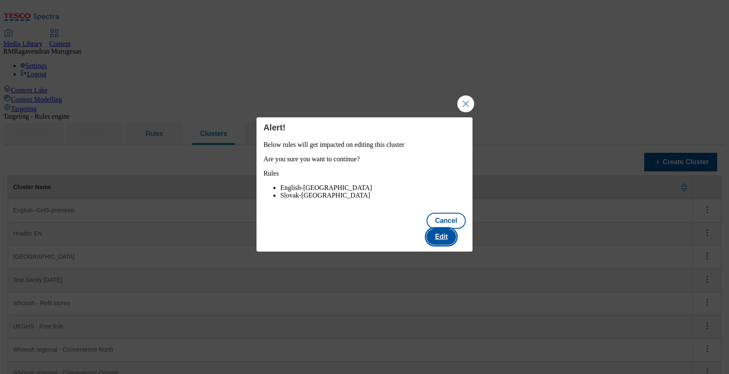
click at [451, 238] on button "Edit" at bounding box center [442, 237] width 30 height 16
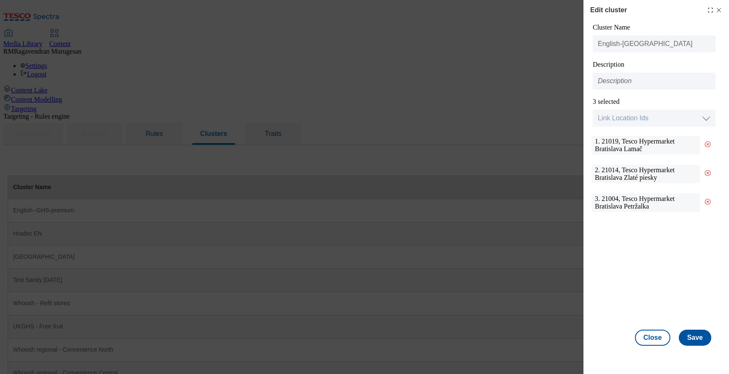
click at [719, 11] on icon "Modal" at bounding box center [719, 10] width 7 height 7
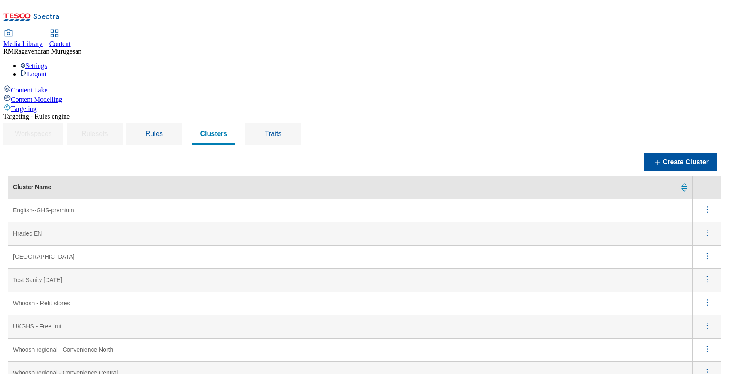
scroll to position [0, 0]
click at [705, 204] on icon "menus" at bounding box center [707, 209] width 11 height 11
click at [695, 214] on button "Edit" at bounding box center [703, 220] width 38 height 13
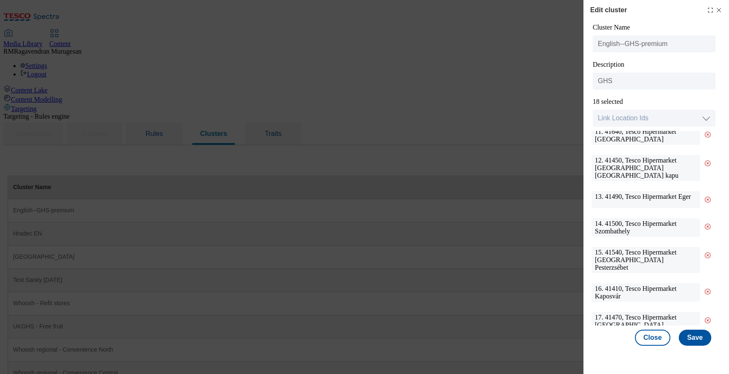
scroll to position [328, 0]
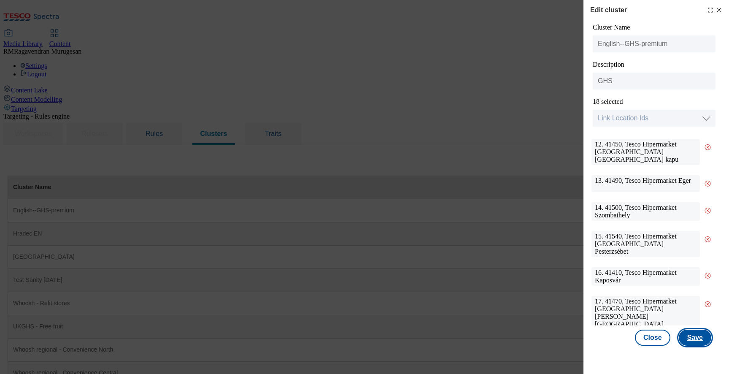
click at [686, 341] on button "Save" at bounding box center [695, 338] width 32 height 16
click at [718, 11] on icon "Modal" at bounding box center [719, 10] width 7 height 7
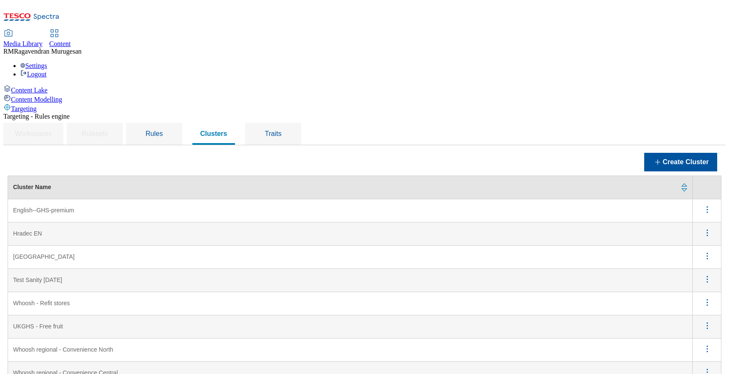
scroll to position [197, 0]
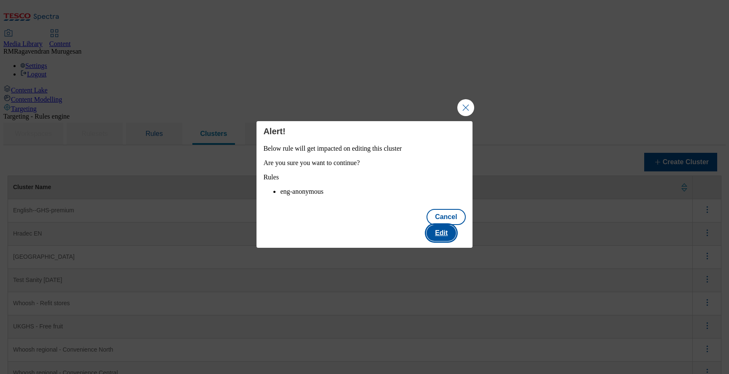
click at [445, 236] on button "Edit" at bounding box center [442, 233] width 30 height 16
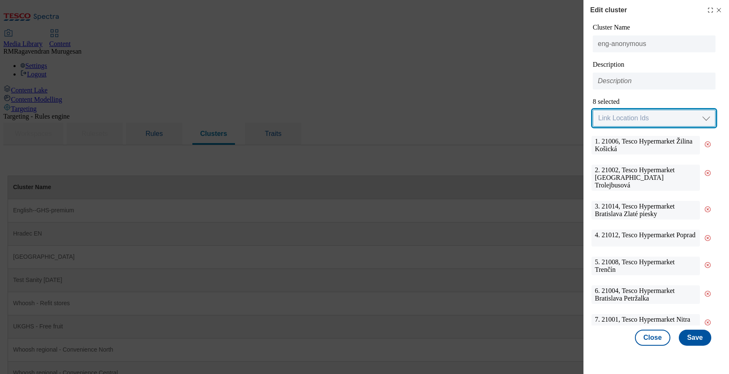
click at [697, 116] on select "Link Location Ids Choose location from table Add Bulk Location UUIDs" at bounding box center [654, 118] width 123 height 17
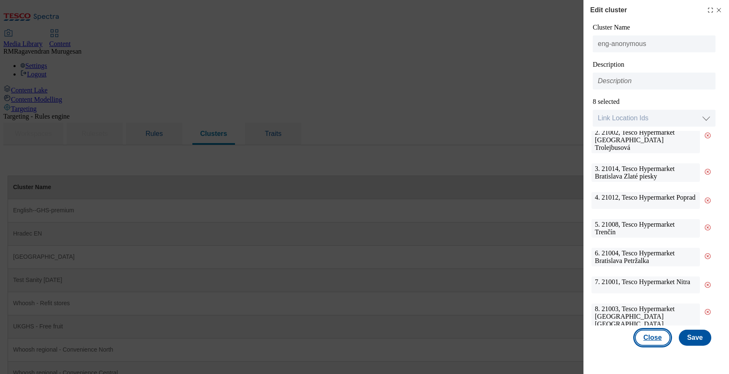
click at [661, 339] on button "Close" at bounding box center [652, 338] width 35 height 16
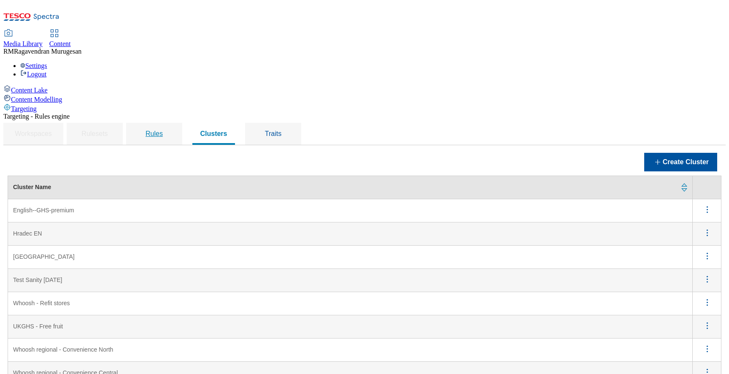
click at [163, 130] on span "Rules" at bounding box center [154, 133] width 17 height 7
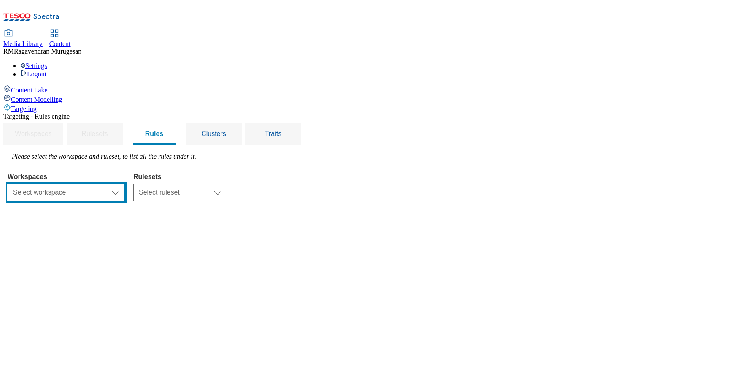
click at [125, 184] on select "Select workspace Content" at bounding box center [66, 192] width 117 height 17
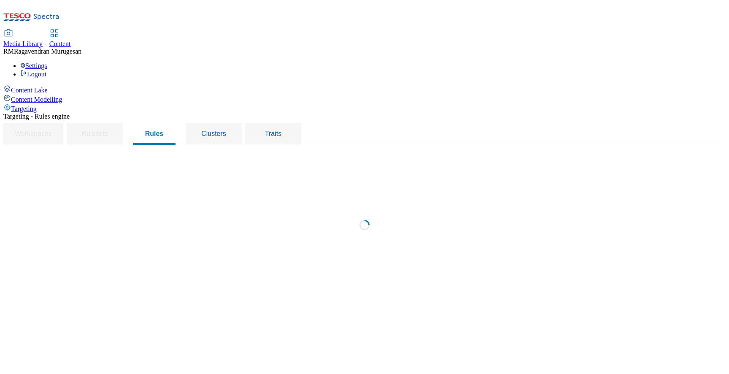
select select "f510054f-adaa-4692-b570-80fa3897127a"
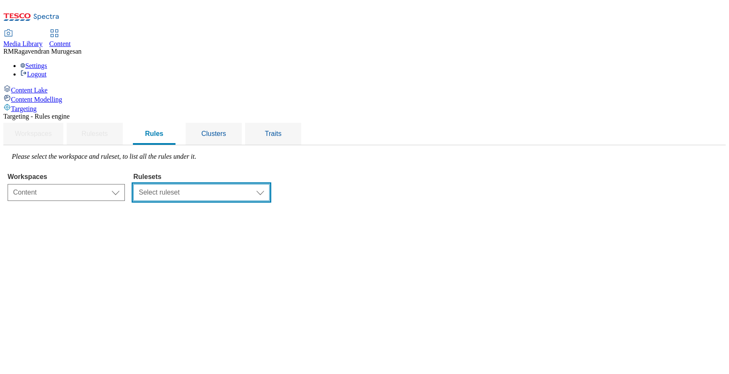
click at [266, 184] on select "Select ruleset ghs-uk ighs-cz ighs-hu ighs-sk" at bounding box center [201, 192] width 136 height 17
select select "733d9fca-1e62-4c89-ad3e-622c91c76f75"
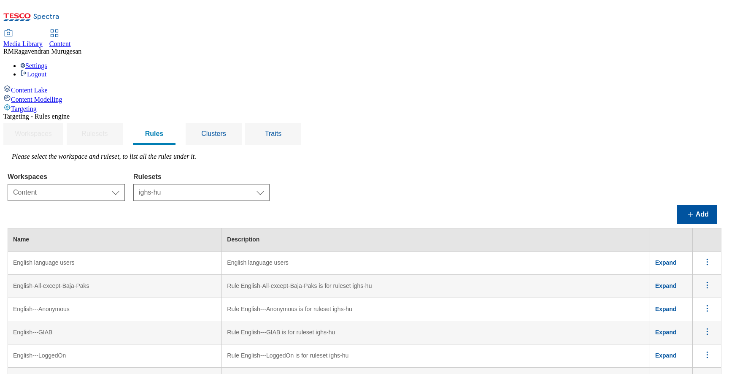
scroll to position [12, 0]
click at [704, 205] on button "Add" at bounding box center [697, 214] width 40 height 19
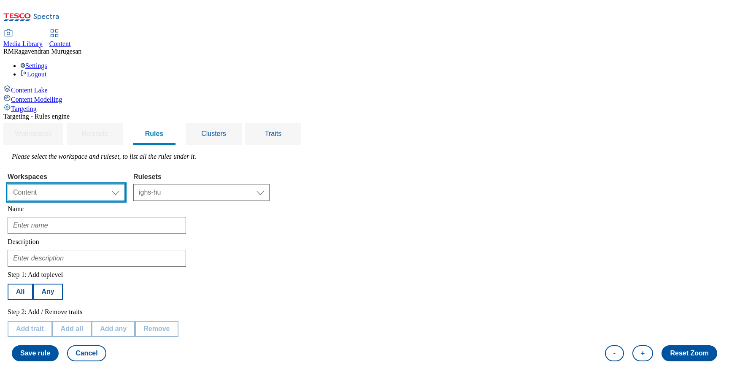
click at [125, 184] on select "Select workspace Content" at bounding box center [66, 192] width 117 height 17
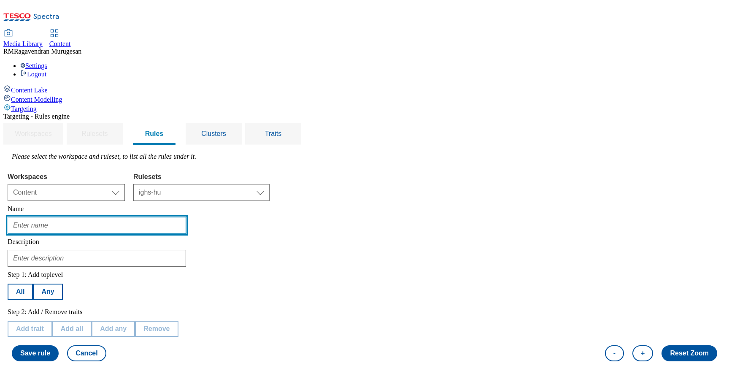
click at [186, 217] on input "text" at bounding box center [97, 225] width 178 height 17
paste input "Hungarian--GHS-premium"
type input "Hungarian--GHS-premium"
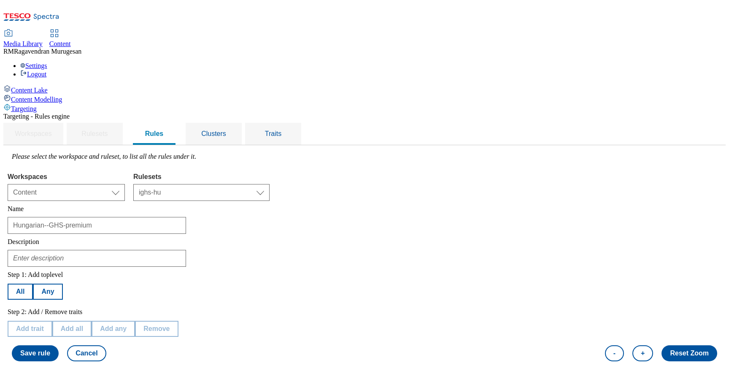
click at [306, 246] on div at bounding box center [365, 256] width 714 height 21
click at [59, 345] on button "Save rule" at bounding box center [35, 353] width 47 height 16
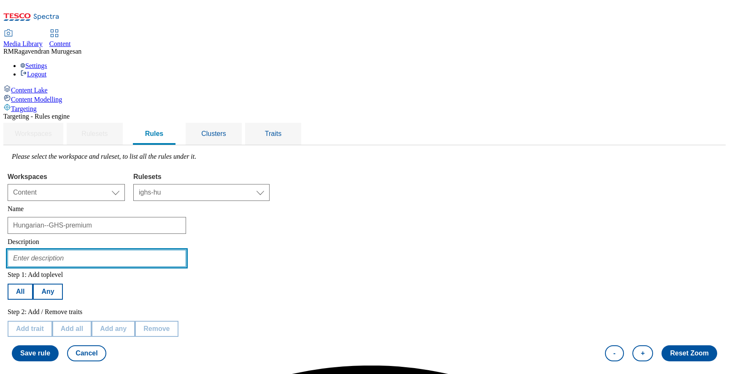
click at [181, 250] on input "text" at bounding box center [97, 258] width 178 height 17
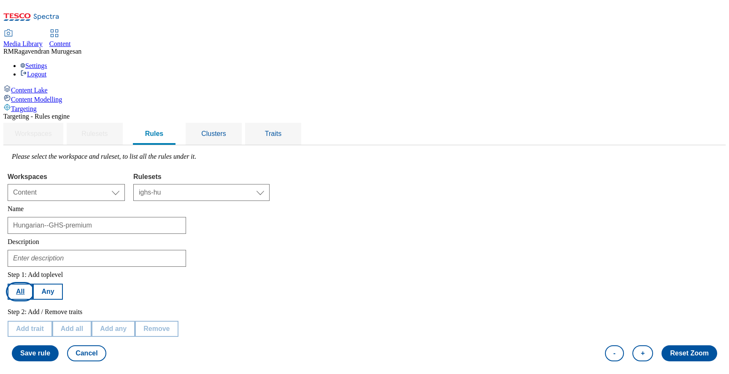
click at [33, 284] on button "All" at bounding box center [20, 292] width 25 height 16
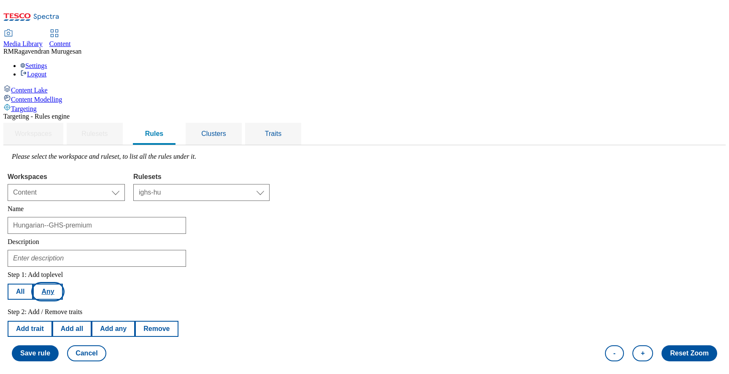
click at [62, 284] on button "Any" at bounding box center [48, 292] width 30 height 16
click at [33, 284] on button "All" at bounding box center [20, 292] width 25 height 16
click at [106, 345] on button "Cancel" at bounding box center [86, 353] width 39 height 16
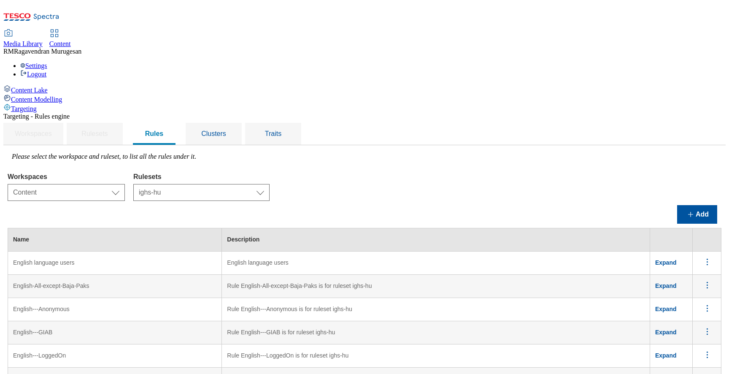
scroll to position [41, 0]
click at [677, 305] on span "Expand" at bounding box center [666, 308] width 22 height 7
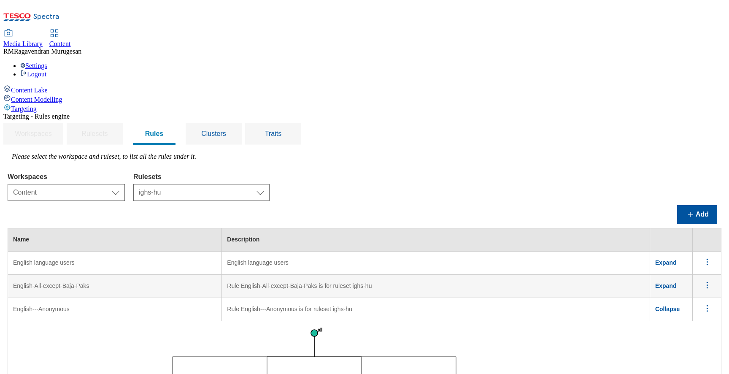
click at [674, 298] on td "Collapse" at bounding box center [671, 309] width 43 height 23
click at [676, 305] on span "Collapse" at bounding box center [667, 308] width 24 height 7
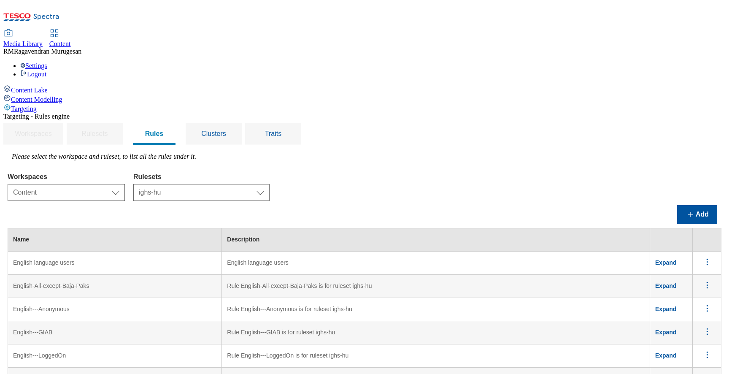
scroll to position [225, 0]
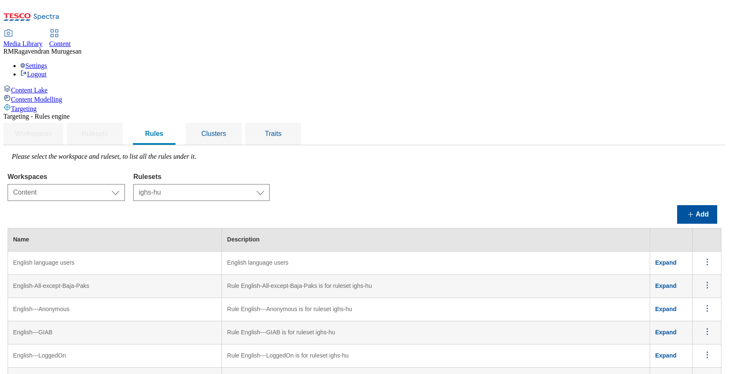
click at [690, 205] on button "Add" at bounding box center [697, 214] width 40 height 19
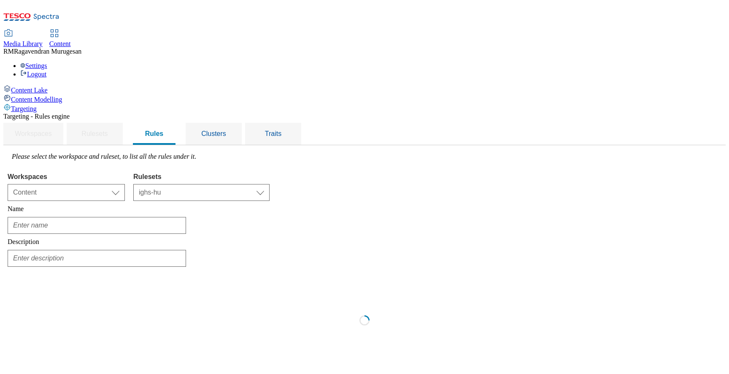
scroll to position [0, 0]
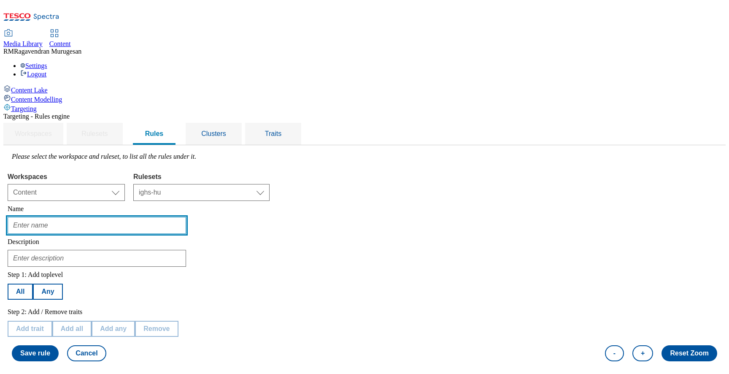
click at [178, 217] on input "text" at bounding box center [97, 225] width 178 height 17
type input "Hungarian--GHS-premium"
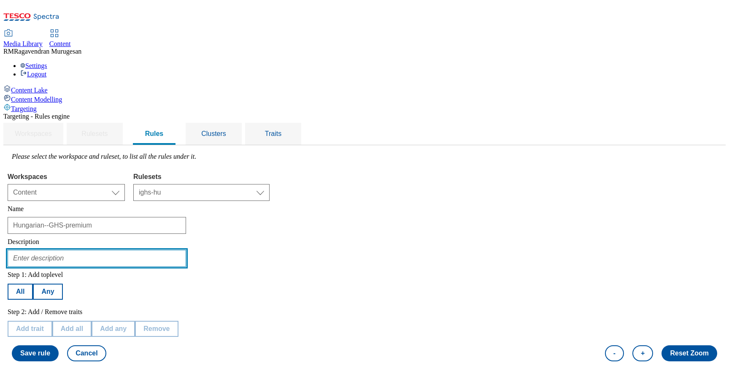
click at [186, 250] on input "text" at bounding box center [97, 258] width 178 height 17
type input "GHS"
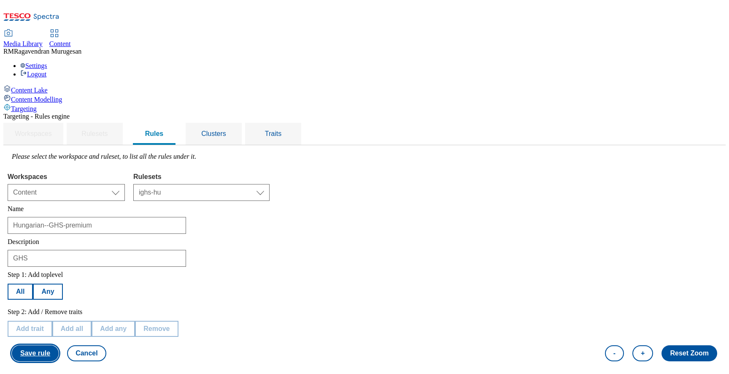
click at [59, 345] on button "Save rule" at bounding box center [35, 353] width 47 height 16
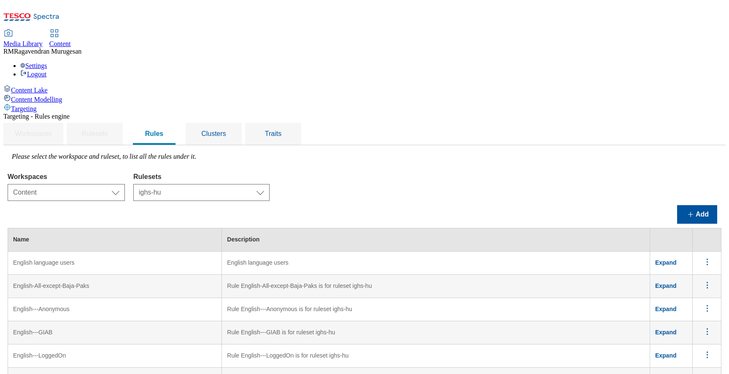
scroll to position [277, 0]
drag, startPoint x: 301, startPoint y: 154, endPoint x: 448, endPoint y: 154, distance: 146.4
copy td "Rule Hungarian---Baja--Paks is for ruleset ighs-hu"
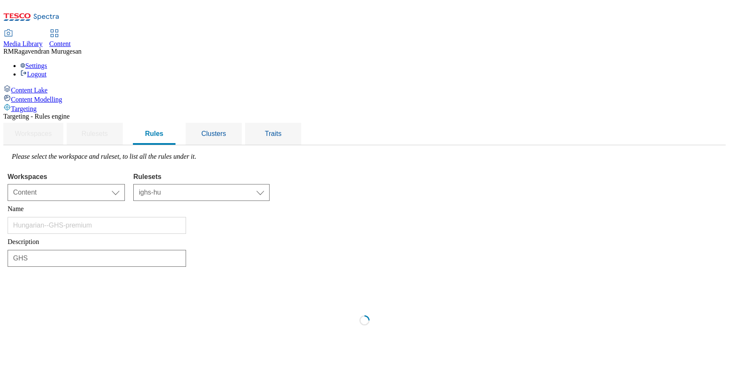
scroll to position [0, 0]
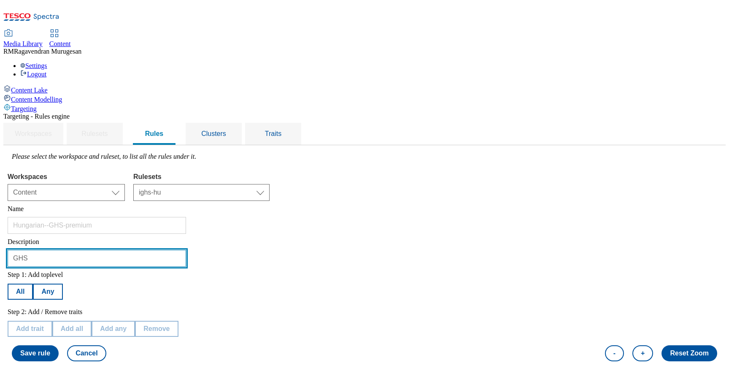
click at [168, 250] on input "GHS" at bounding box center [97, 258] width 178 height 17
paste input "Rule Hungarian---Baja--Paks is for ruleset ighs-hu"
click at [177, 250] on input "Rule Hungarian---Baja--Paks is for ruleset ighs-hu" at bounding box center [97, 258] width 178 height 17
drag, startPoint x: 135, startPoint y: 196, endPoint x: 211, endPoint y: 194, distance: 75.5
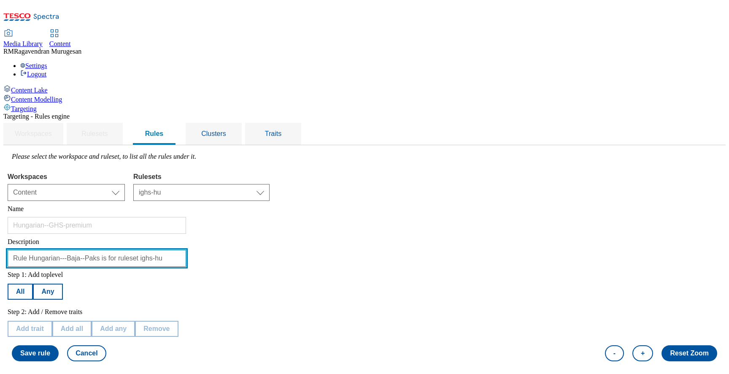
click at [186, 250] on input "Rule Hungarian---Baja--Paks is for ruleset ighs-hu" at bounding box center [97, 258] width 178 height 17
paste input "GHS-premium"
type input "Rule Hungarian--GHS-premium is for ruleset ighs-hu"
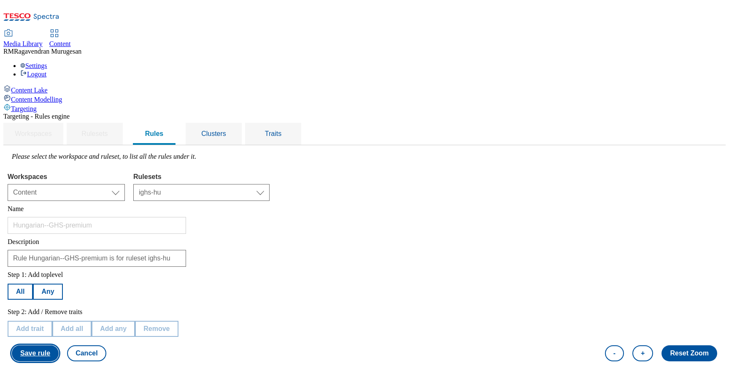
click at [59, 345] on button "Save rule" at bounding box center [35, 353] width 47 height 16
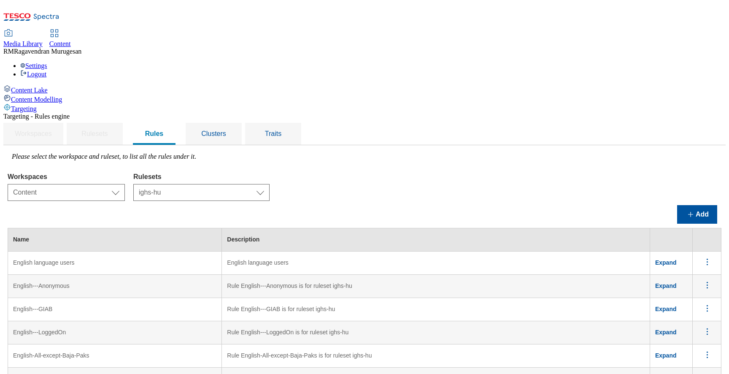
scroll to position [224, 0]
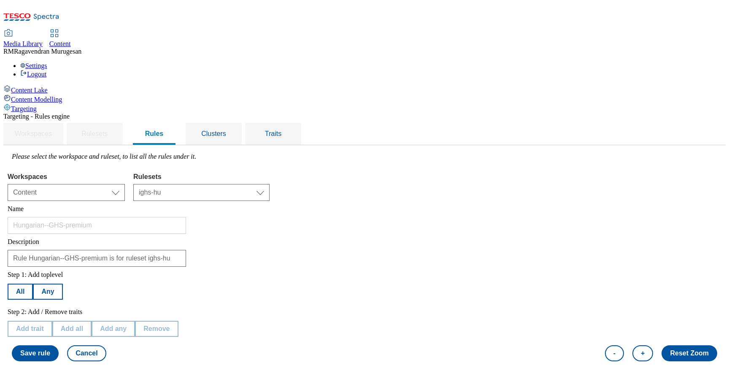
scroll to position [126, 0]
click at [33, 284] on button "All" at bounding box center [20, 292] width 25 height 16
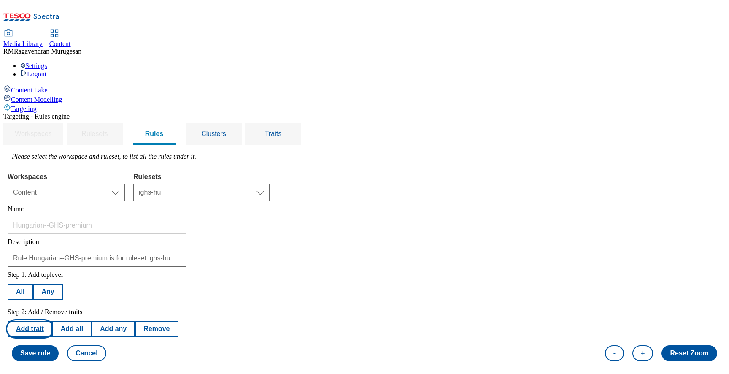
click at [52, 321] on button "Add trait" at bounding box center [30, 329] width 45 height 16
click at [33, 284] on button "All" at bounding box center [20, 292] width 25 height 16
select select "countries"
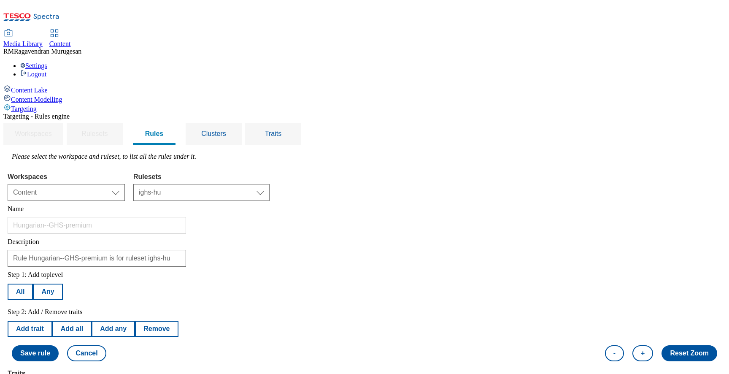
select select "HU"
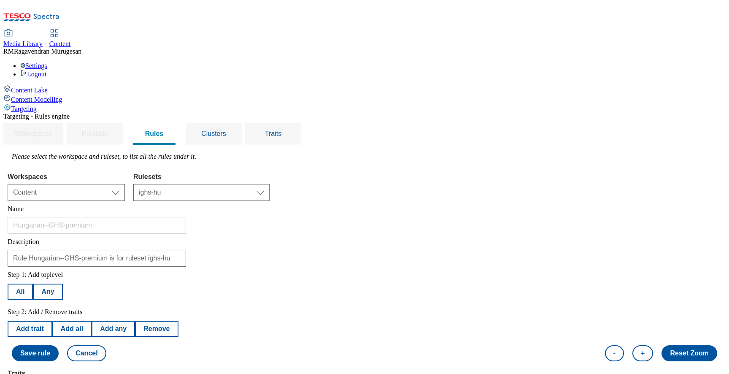
select select "equals"
click at [52, 321] on button "Add trait" at bounding box center [30, 329] width 45 height 16
select select "countries"
select select "equals"
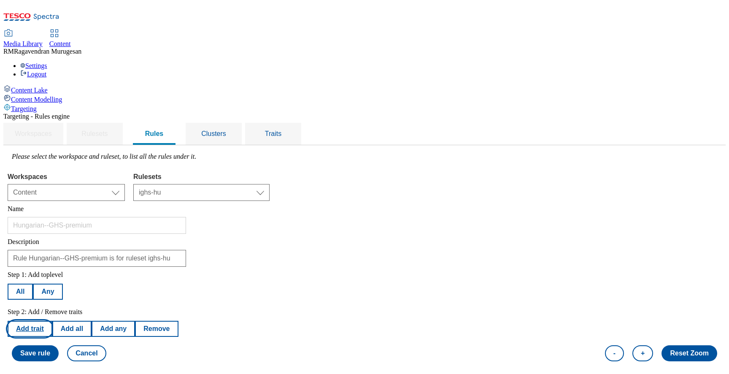
select select "HU"
select select "languages"
select select "hu_HU"
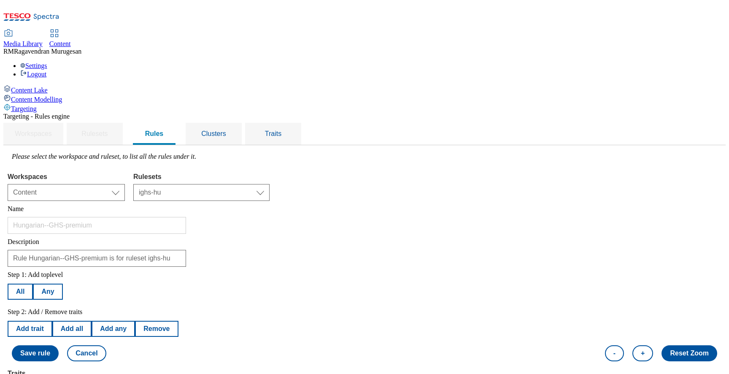
click at [52, 321] on button "Add trait" at bounding box center [30, 329] width 45 height 16
select select "languages"
select select "equals"
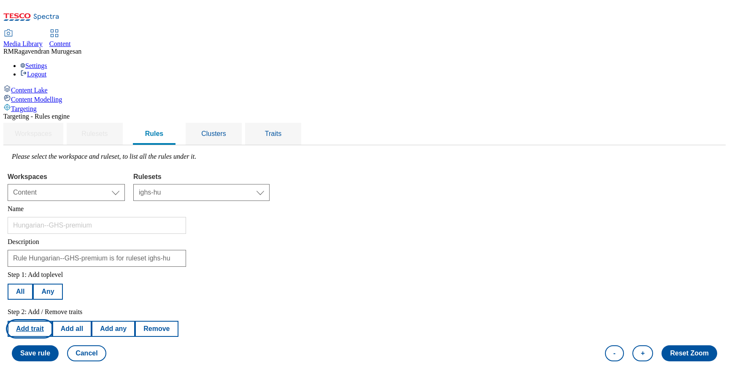
select select "hu_HU"
select select "segments"
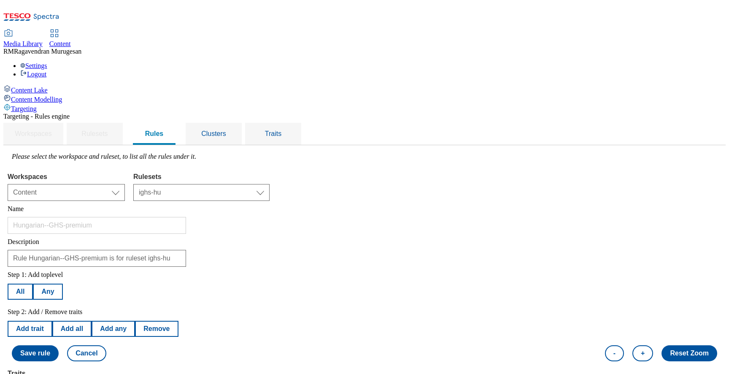
select select "u-li"
click at [52, 321] on button "Add trait" at bounding box center [30, 329] width 45 height 16
select select "segments"
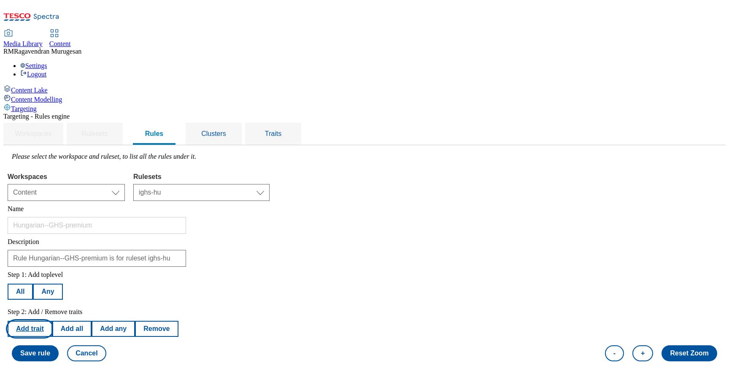
select select "equals"
select select "u-li"
select select "locationCluster"
select select
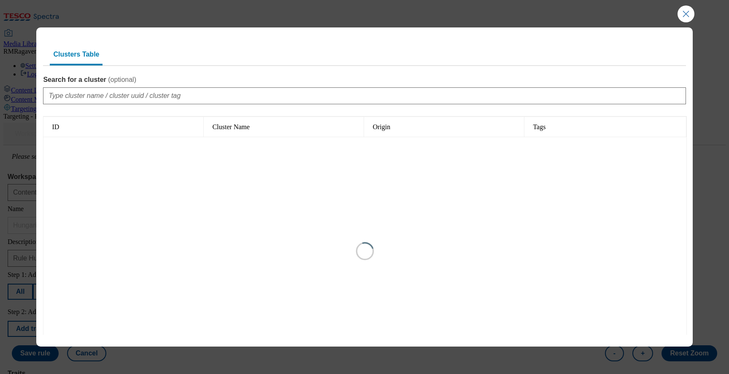
type input "1"
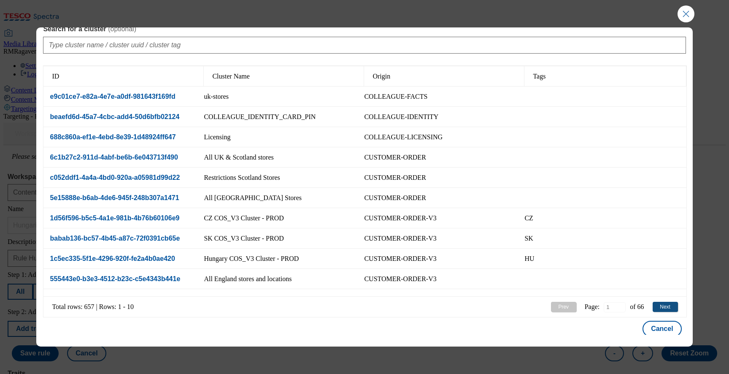
scroll to position [57, 0]
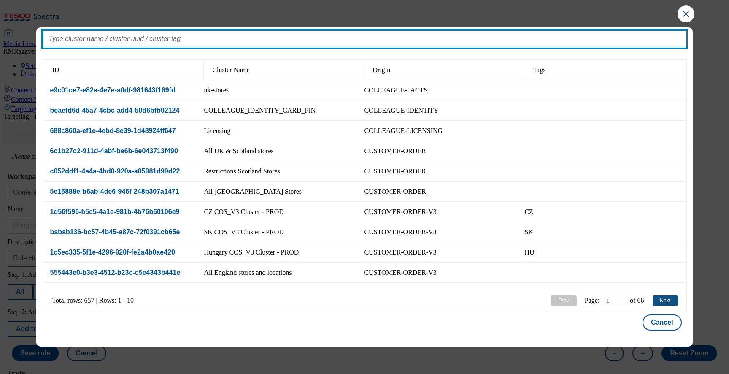
click at [165, 39] on input "Search for a cluster ( optional )" at bounding box center [364, 38] width 643 height 17
type input "premium"
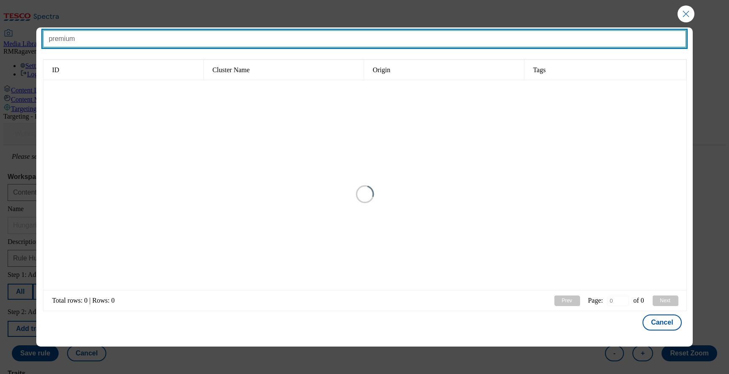
type input "1"
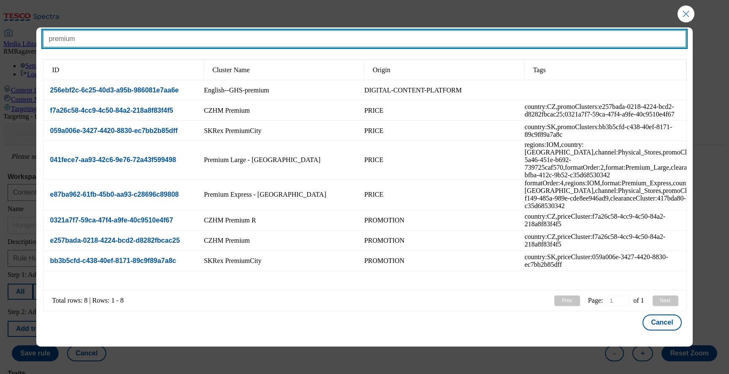
type input "premium"
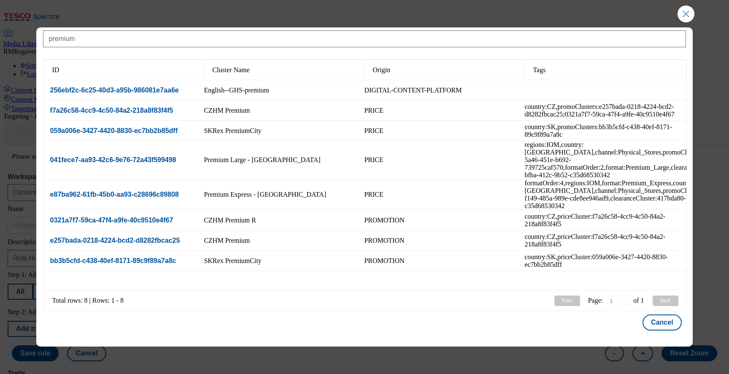
click at [356, 89] on div "English--GHS-premium" at bounding box center [284, 90] width 160 height 20
select select "256ebf2c-6c25-40d3-a95b-986081e7aa6e"
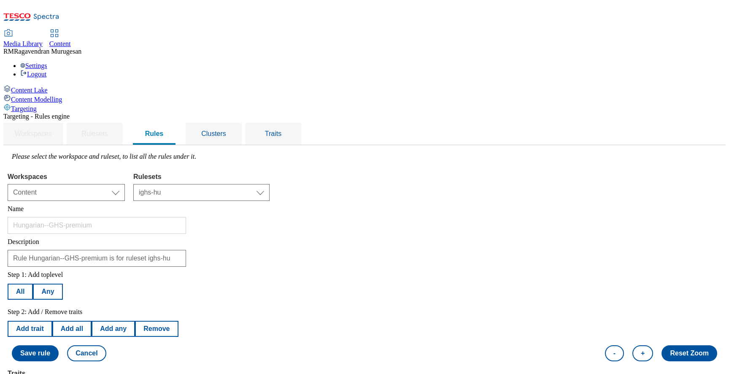
scroll to position [203, 0]
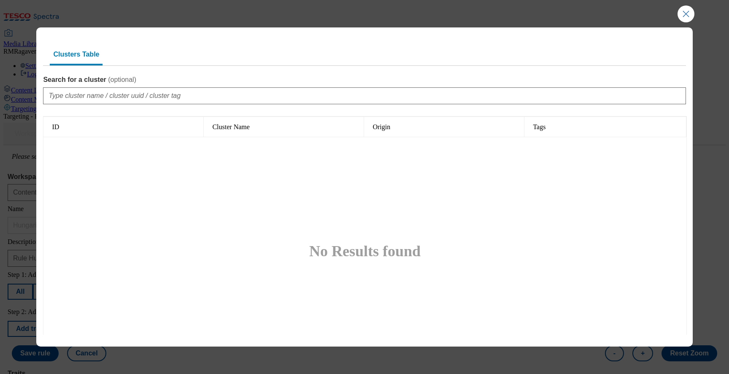
type input "1"
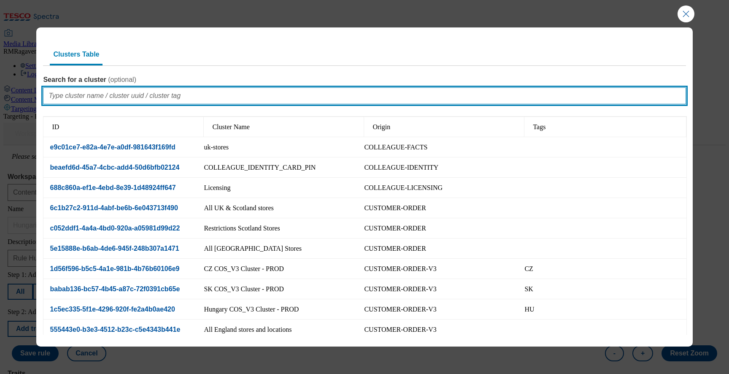
click at [264, 98] on input "Search for a cluster ( optional )" at bounding box center [364, 95] width 643 height 17
type input "premium"
type input "1"
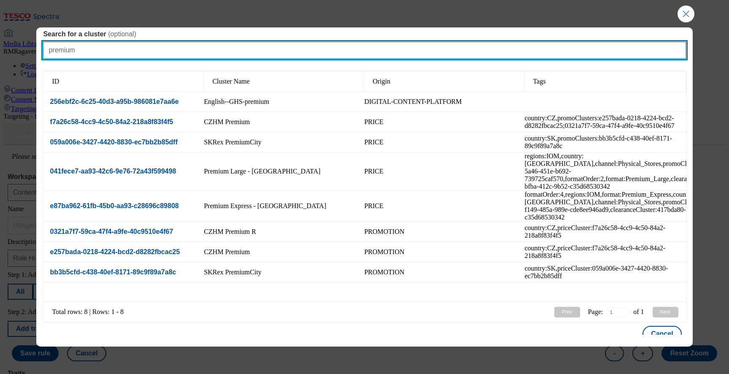
scroll to position [53, 0]
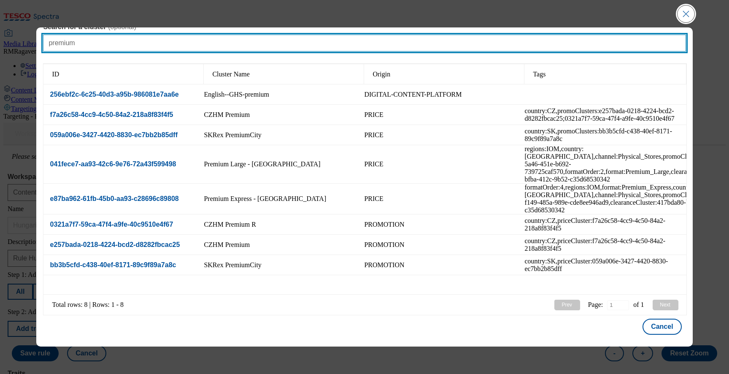
type input "premium"
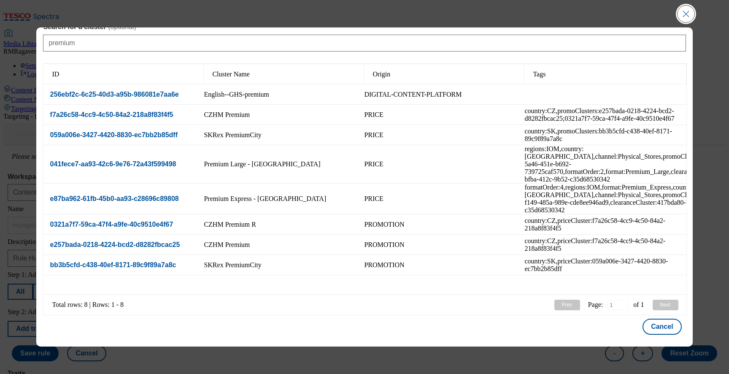
click at [690, 19] on button "Close Modal" at bounding box center [686, 13] width 17 height 17
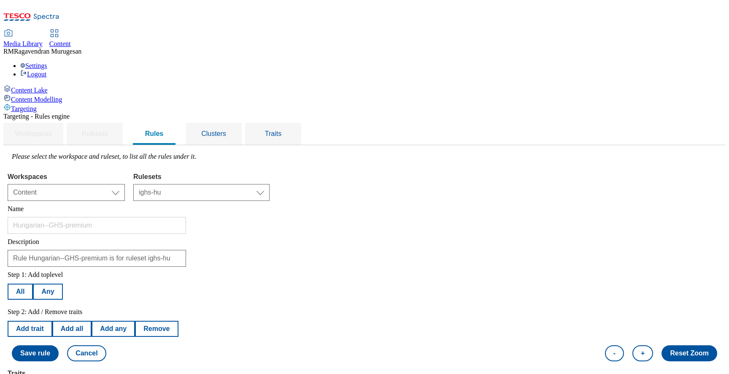
scroll to position [81, 0]
click at [52, 321] on button "Add trait" at bounding box center [30, 329] width 45 height 16
select select "locationCluster"
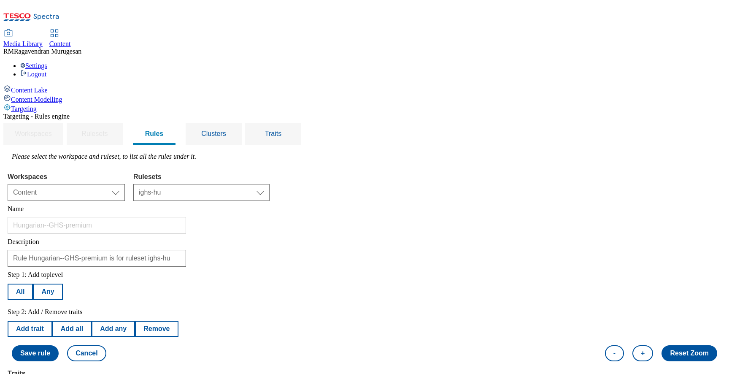
select select "equals"
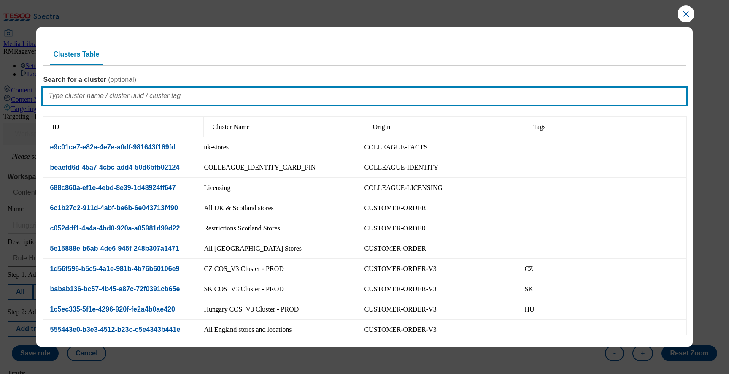
click at [248, 93] on input "Search for a cluster ( optional )" at bounding box center [364, 95] width 643 height 17
type input "premium"
type input "1"
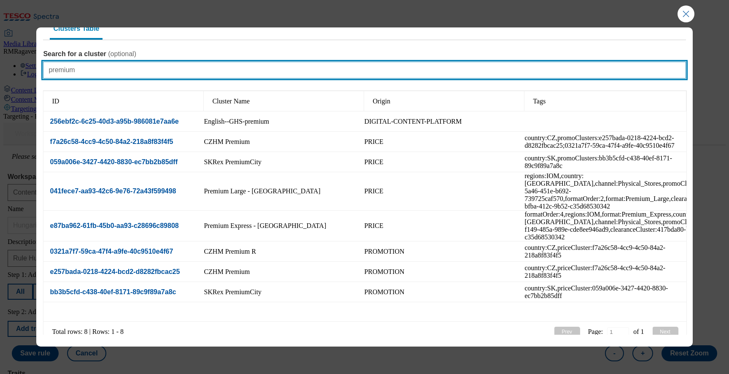
scroll to position [0, 0]
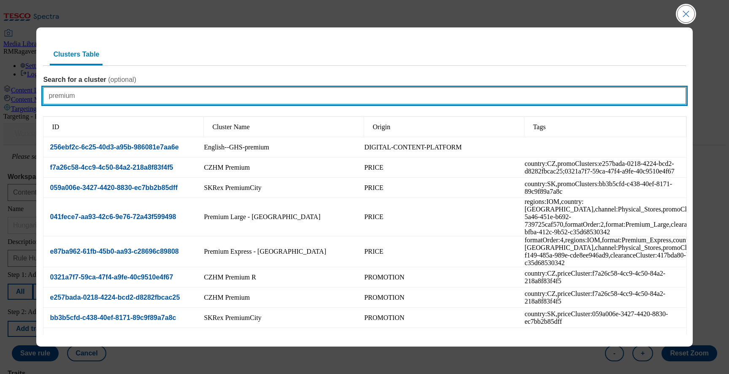
type input "premium"
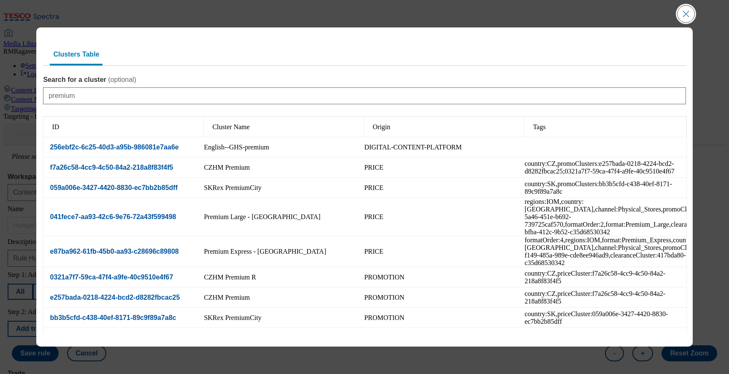
click at [683, 21] on button "Close Modal" at bounding box center [686, 13] width 17 height 17
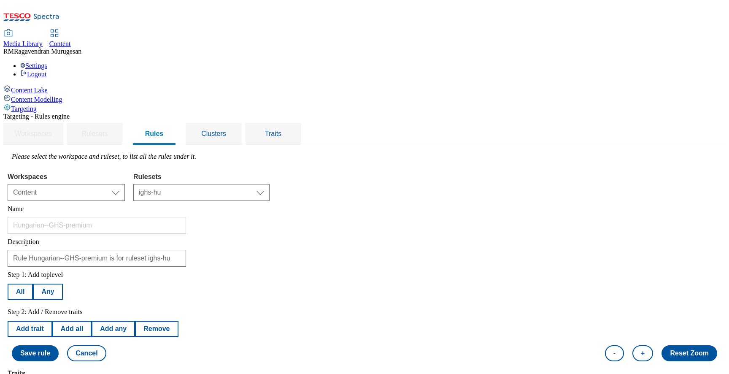
click at [59, 345] on button "Save rule" at bounding box center [35, 353] width 47 height 16
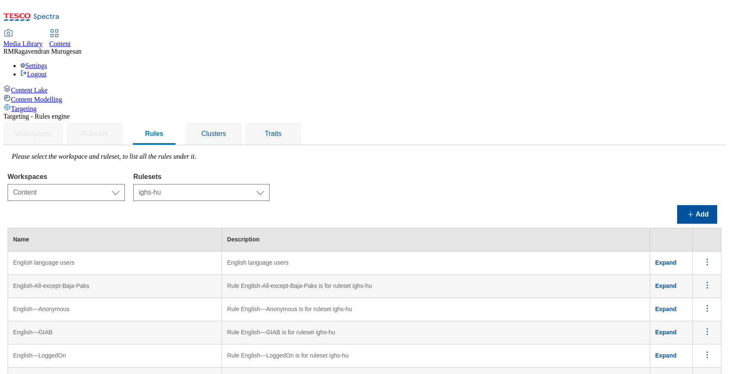
scroll to position [305, 0]
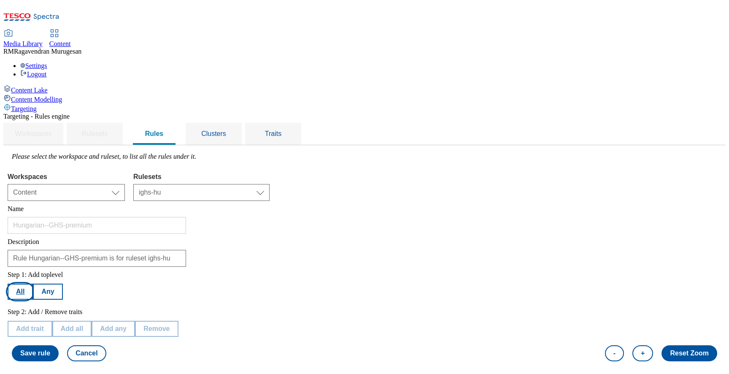
click at [33, 284] on button "All" at bounding box center [20, 292] width 25 height 16
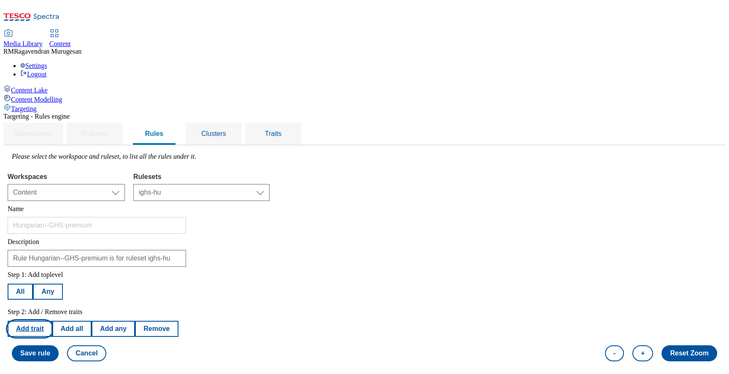
click at [52, 321] on button "Add trait" at bounding box center [30, 329] width 45 height 16
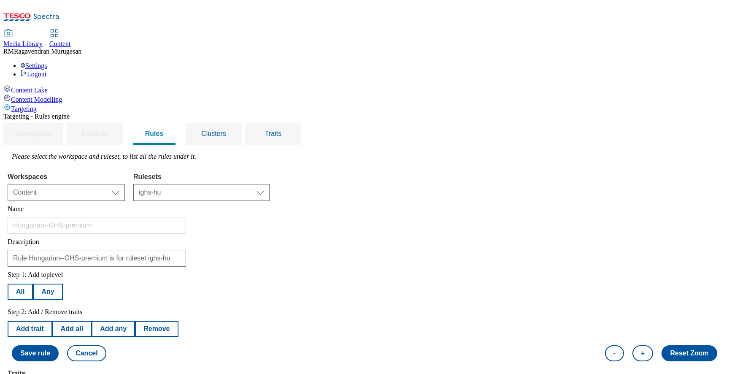
select select "locationCluster"
select select "equals"
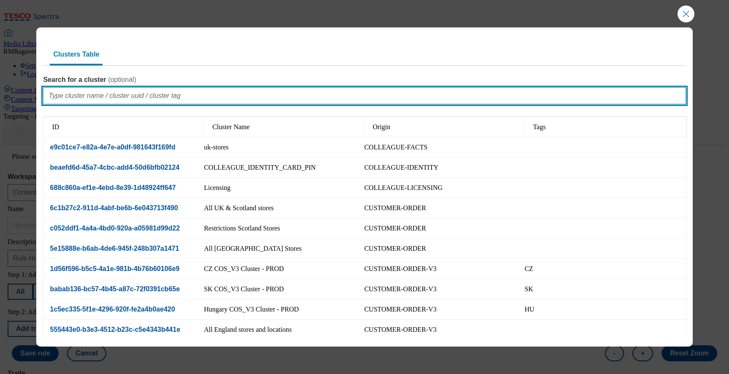
click at [238, 97] on input "Search for a cluster ( optional )" at bounding box center [364, 95] width 643 height 17
type input "premuim"
type input "0"
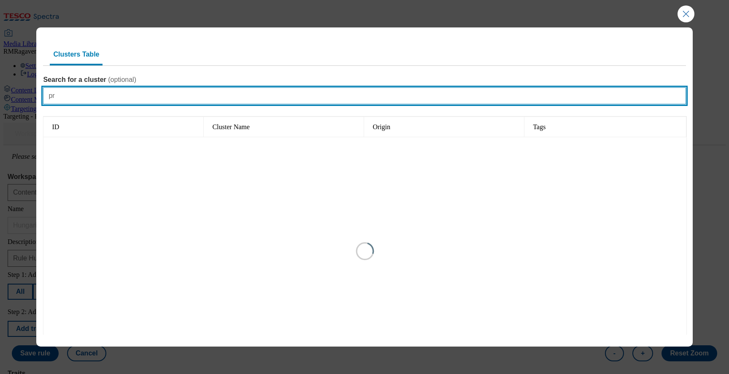
type input "p"
type input "premium"
type input "1"
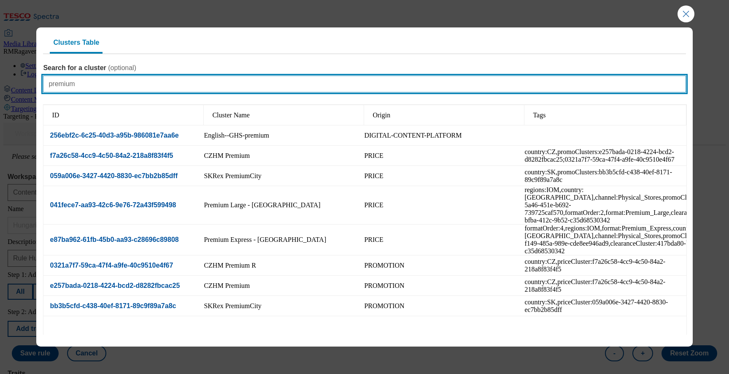
scroll to position [0, 0]
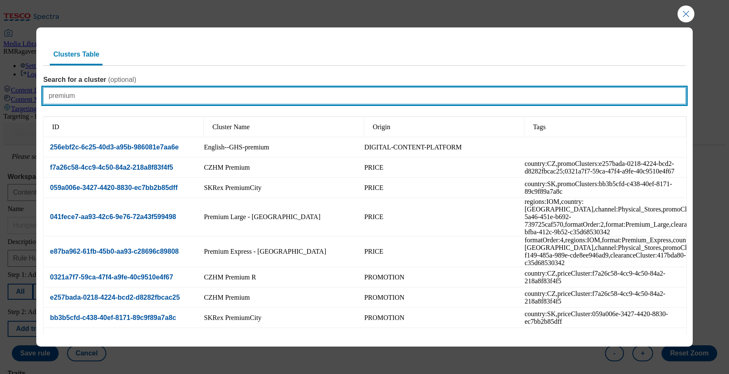
paste input "Hungarian--GHS-"
type input "Hungarian--GHS-premium"
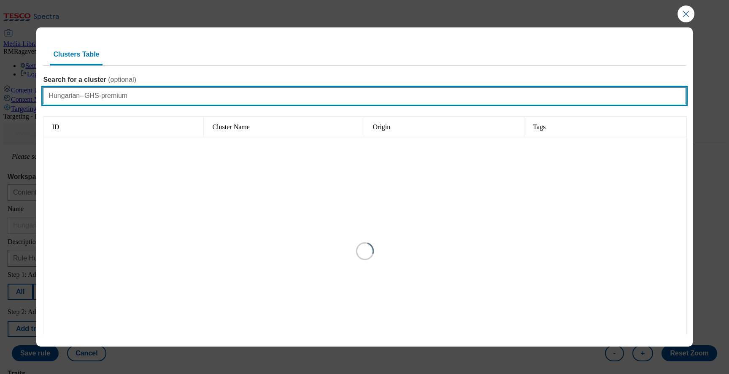
type input "1"
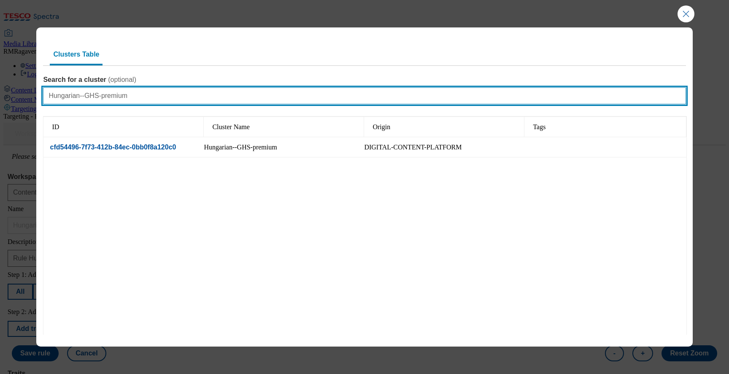
type input "Hungarian--GHS-premium"
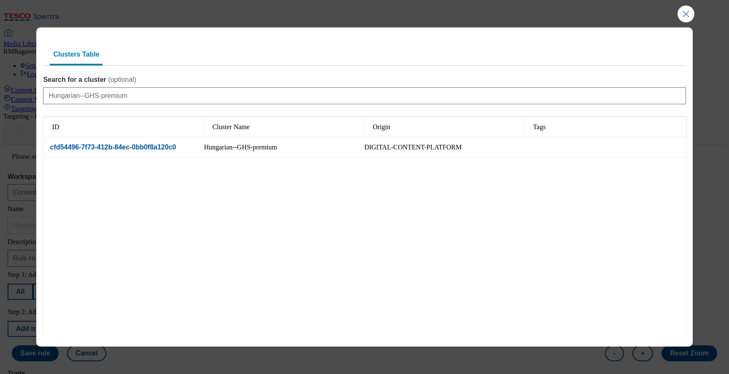
click at [277, 150] on div "Hungarian--GHS-premium" at bounding box center [240, 147] width 73 height 8
select select "cfd54496-7f73-412b-84ec-0bb0f8a120c0"
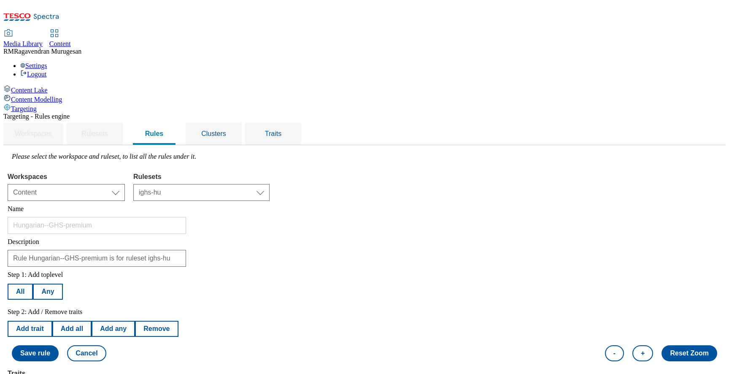
click at [59, 345] on button "Save rule" at bounding box center [35, 353] width 47 height 16
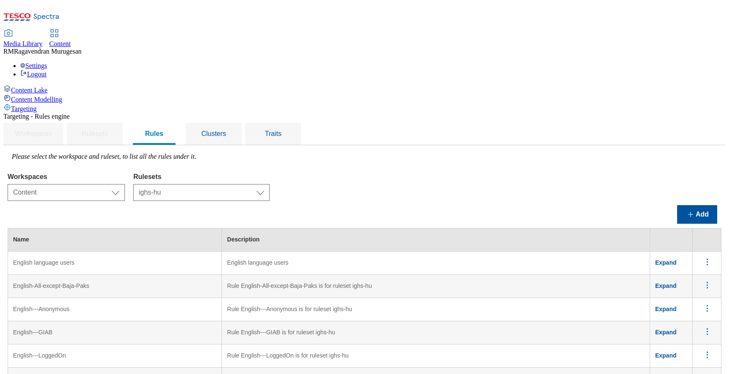
scroll to position [248, 0]
click at [689, 205] on button "Add" at bounding box center [697, 214] width 40 height 19
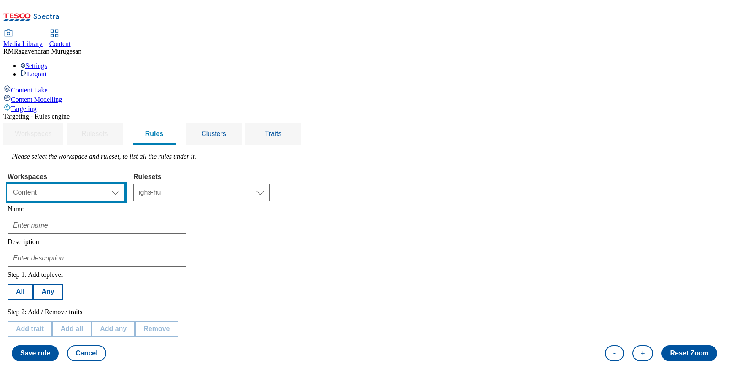
click at [125, 184] on select "Select workspace Content" at bounding box center [66, 192] width 117 height 17
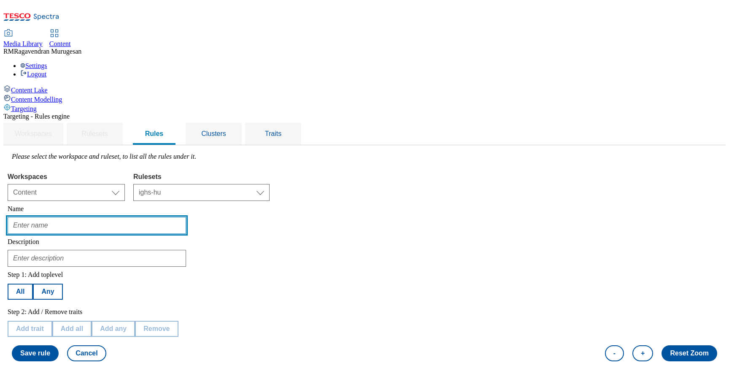
click at [181, 217] on input "text" at bounding box center [97, 225] width 178 height 17
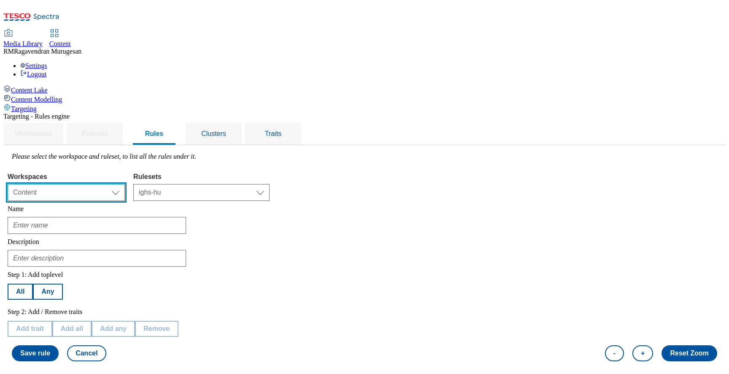
click at [125, 184] on select "Select workspace Content" at bounding box center [66, 192] width 117 height 17
select select
click at [125, 184] on select "Select workspace Content" at bounding box center [66, 192] width 117 height 17
select select "f510054f-adaa-4692-b570-80fa3897127a"
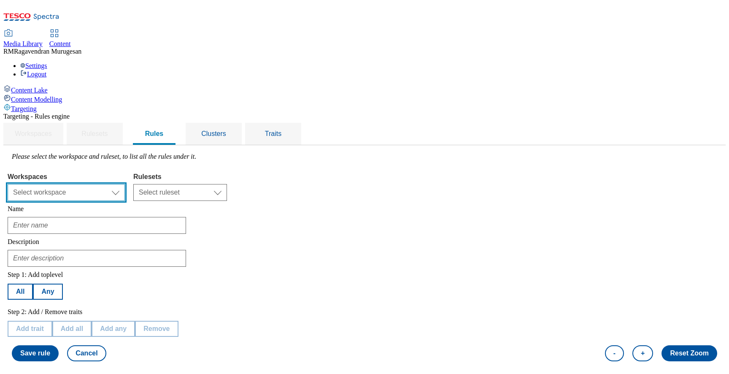
select select "733d9fca-1e62-4c89-ad3e-622c91c76f75"
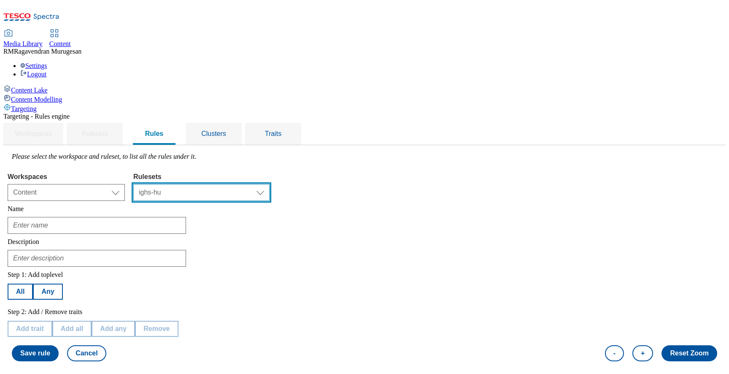
click at [264, 184] on select "Select ruleset ghs-uk ighs-cz ighs-hu ighs-sk" at bounding box center [201, 192] width 136 height 17
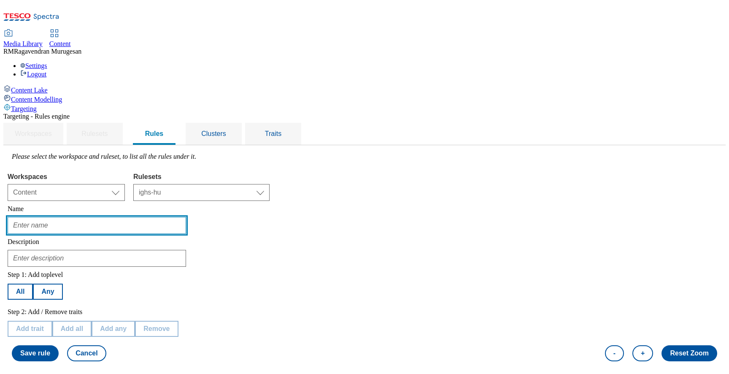
click at [186, 217] on input "text" at bounding box center [97, 225] width 178 height 17
paste input "English--GHS-premium"
paste input "Rule English-All-except-Baja-Paks is for ruleset ighs-hu"
drag, startPoint x: 135, startPoint y: 162, endPoint x: 224, endPoint y: 165, distance: 89.5
click at [186, 217] on input "Rule English-All-except-Baja-Paks is for ruleset ighs-hu" at bounding box center [97, 225] width 178 height 17
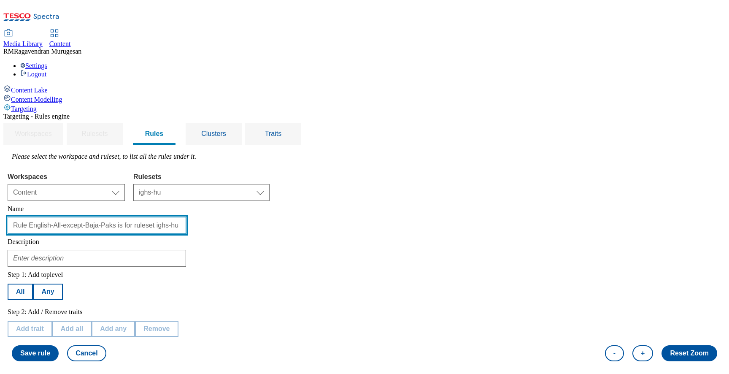
paste input "-GHS-premium"
type input "Rule English--GHS-premium is for ruleset ighs-hu"
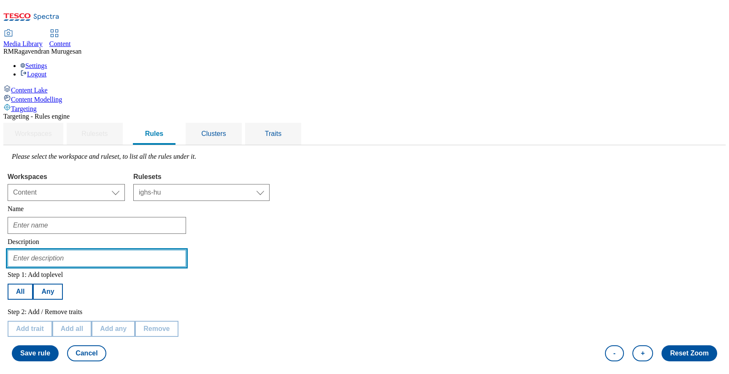
click at [186, 250] on input "text" at bounding box center [97, 258] width 178 height 17
paste input "Rule English--GHS-premium is for ruleset ighs-hu"
type input "Rule English--GHS-premium is for ruleset ighs-hu"
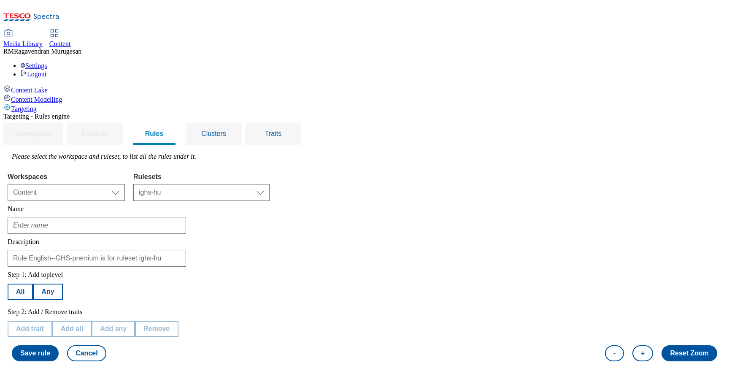
scroll to position [0, 0]
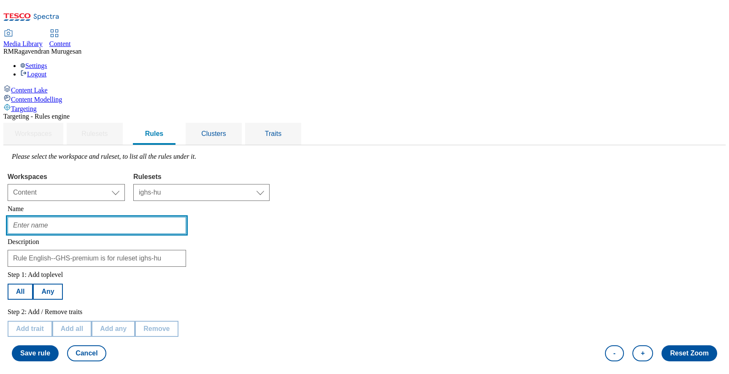
click at [186, 217] on input "text" at bounding box center [97, 225] width 178 height 17
paste input "English--GHS-premium"
type input "English--GHS-premium"
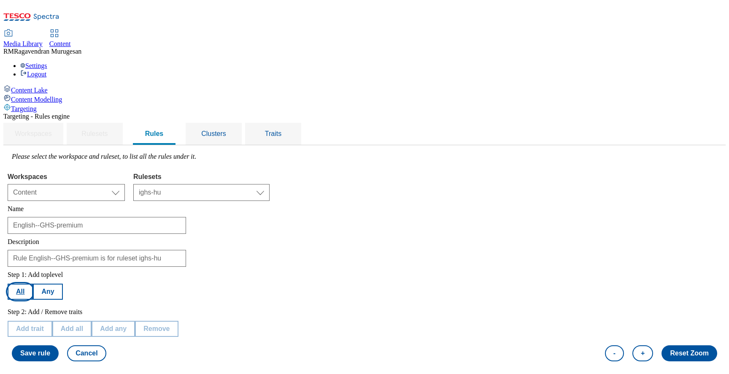
click at [33, 284] on button "All" at bounding box center [20, 292] width 25 height 16
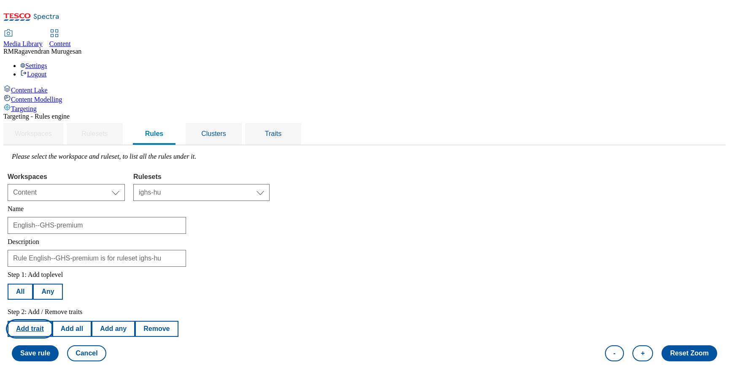
click at [52, 321] on button "Add trait" at bounding box center [30, 329] width 45 height 16
select select "languages"
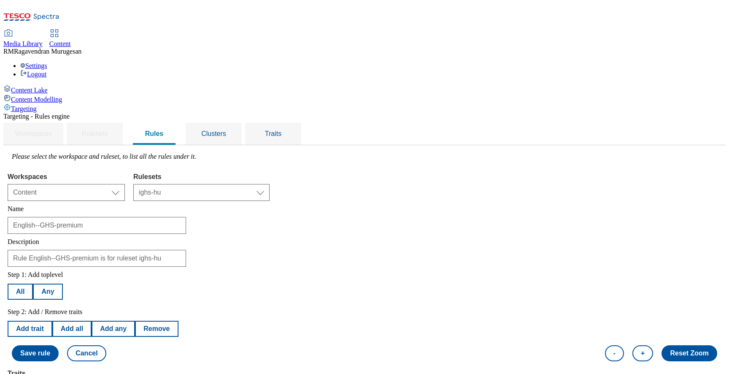
select select "equals"
select select "en_GB"
select select "countries"
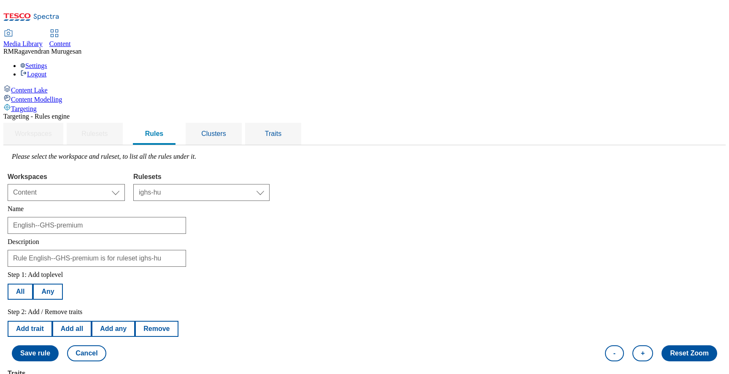
select select "HU"
click at [52, 321] on button "Add trait" at bounding box center [30, 329] width 45 height 16
select select "countries"
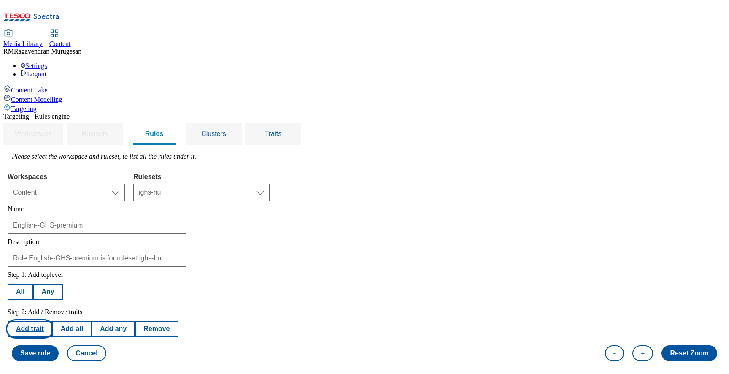
select select "equals"
select select "HU"
select select "languages"
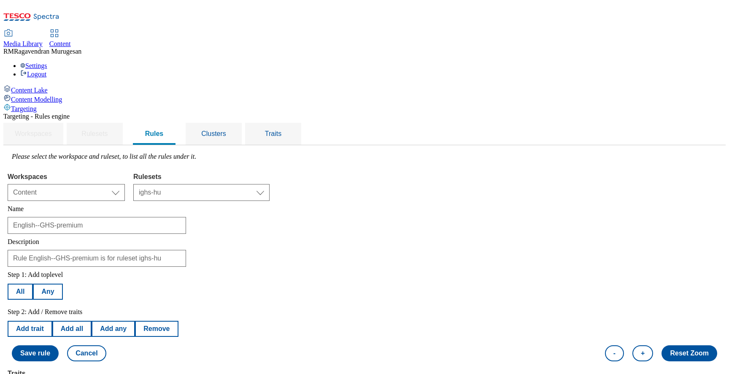
select select "en_GB"
click at [52, 321] on button "Add trait" at bounding box center [30, 329] width 45 height 16
select select "languages"
select select "equals"
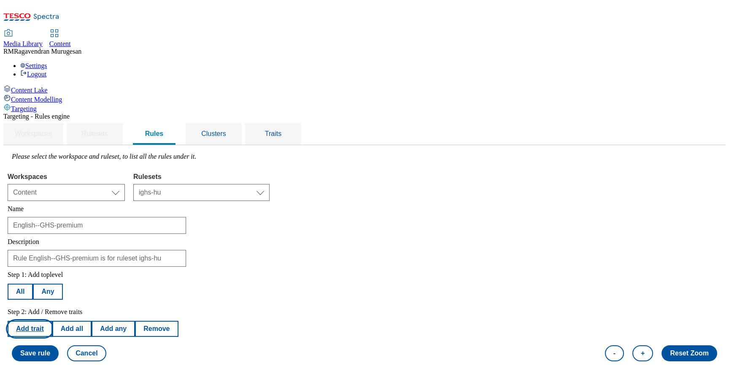
select select "en_GB"
select select "segments"
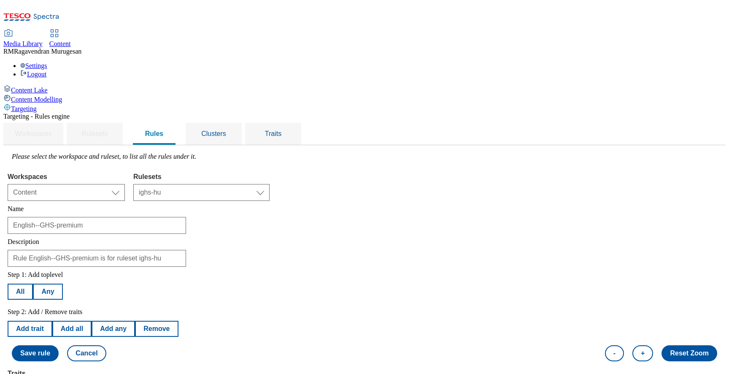
select select "u-li"
click at [52, 321] on button "Add trait" at bounding box center [30, 329] width 45 height 16
select select "segments"
select select "equals"
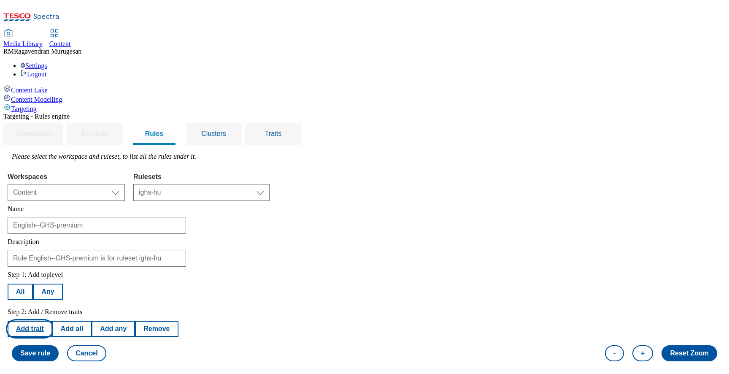
select select "u-li"
select select "locationCluster"
select select
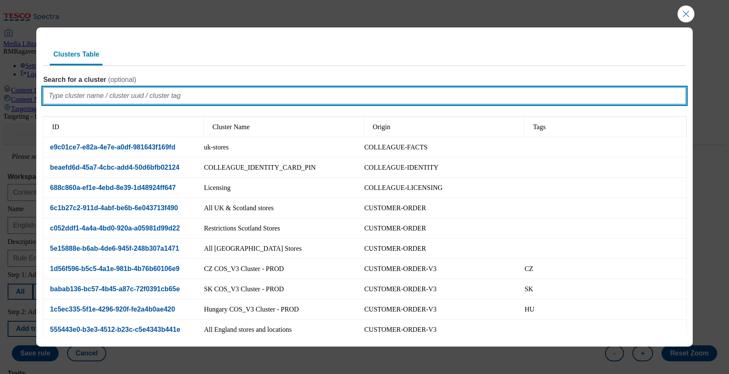
click at [274, 94] on input "Search for a cluster ( optional )" at bounding box center [364, 95] width 643 height 17
paste input "English--GHS-premium"
type input "English--GHS-premium"
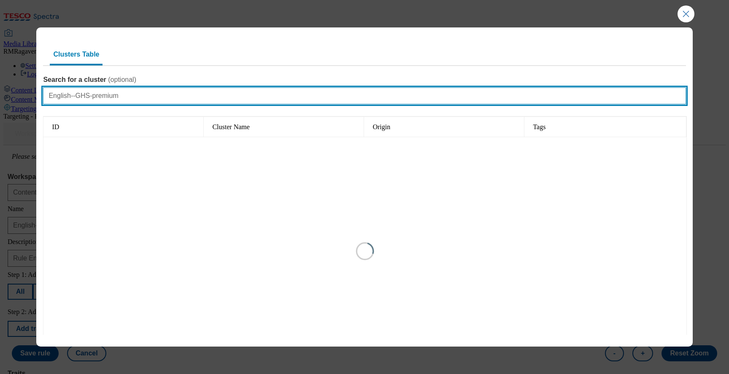
type input "1"
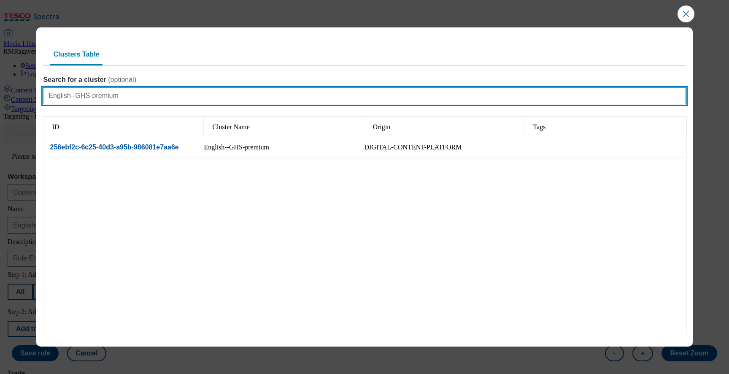
type input "English--GHS-premium"
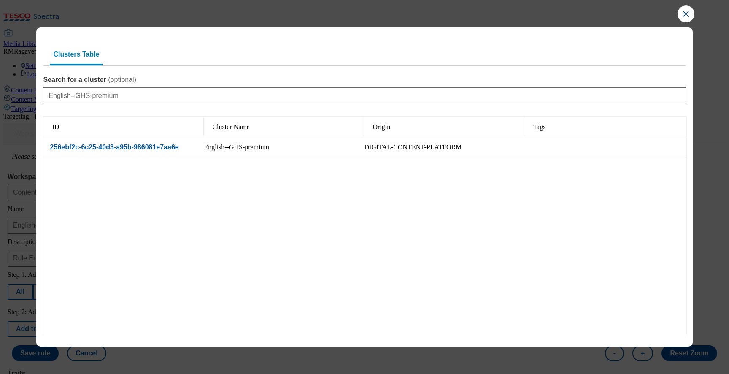
click at [268, 148] on div "English--GHS-premium" at bounding box center [236, 147] width 65 height 8
select select "256ebf2c-6c25-40d3-a95b-986081e7aa6e"
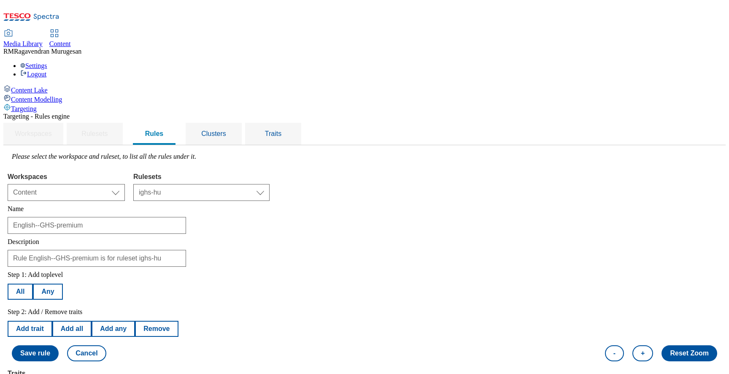
click at [59, 345] on button "Save rule" at bounding box center [35, 353] width 47 height 16
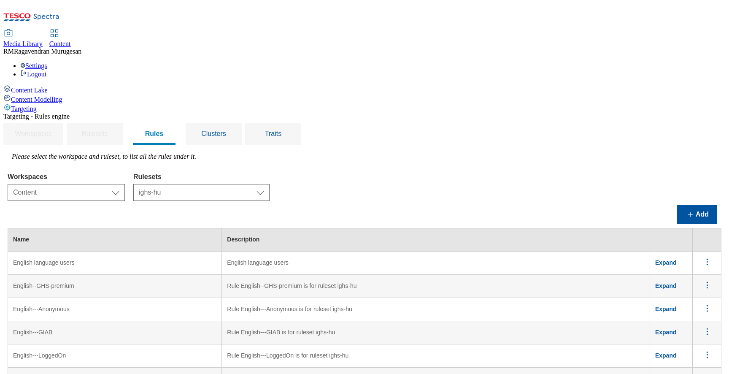
click at [671, 282] on span "Expand" at bounding box center [666, 285] width 22 height 7
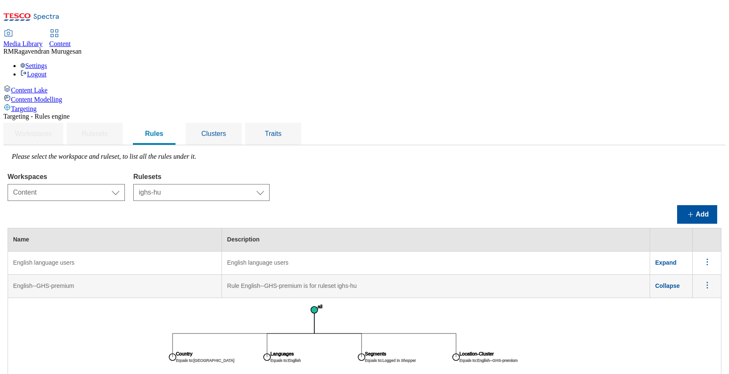
click at [43, 40] on span "Media Library" at bounding box center [22, 43] width 39 height 7
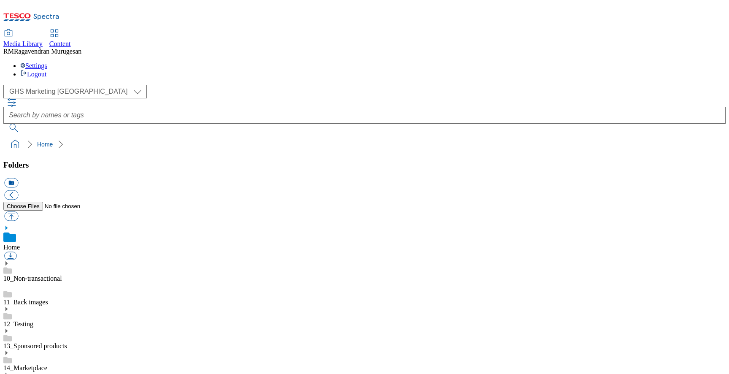
scroll to position [1, 0]
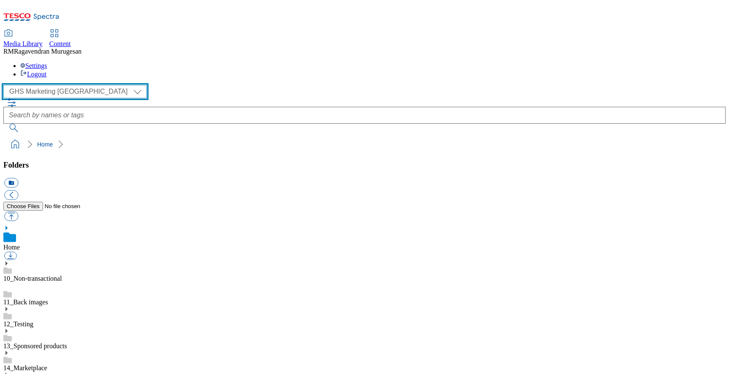
click at [80, 85] on select "GHS Marketing UK iGHS Marketing CE MCA CZ MCA HU MCA SK" at bounding box center [74, 92] width 143 height 14
click at [79, 85] on select "GHS Marketing UK iGHS Marketing CE MCA CZ MCA HU MCA SK" at bounding box center [74, 92] width 143 height 14
click at [71, 85] on select "GHS Marketing UK iGHS Marketing CE MCA CZ MCA HU MCA SK" at bounding box center [74, 92] width 143 height 14
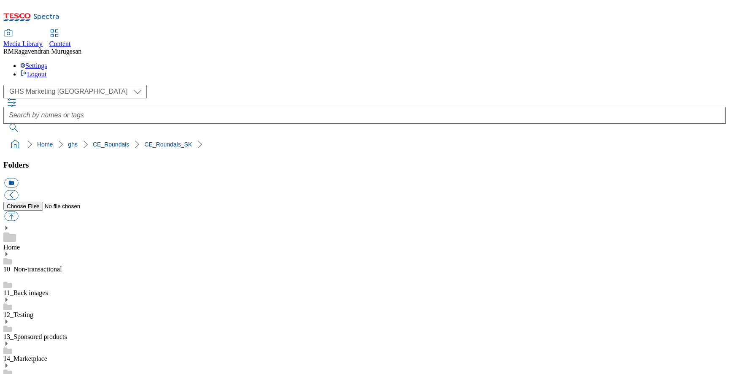
scroll to position [246, 0]
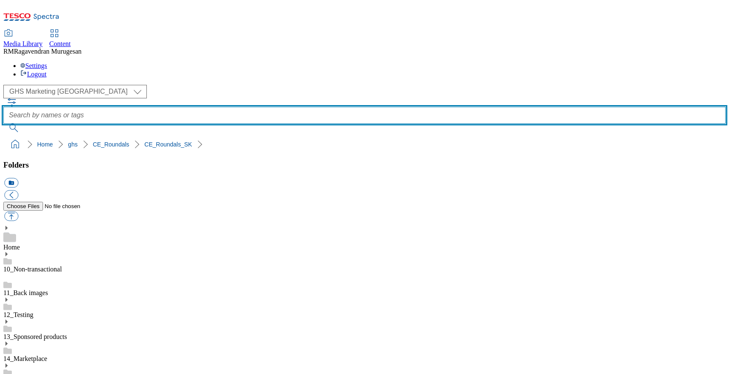
click at [319, 107] on input "text" at bounding box center [364, 115] width 722 height 17
type input "doma"
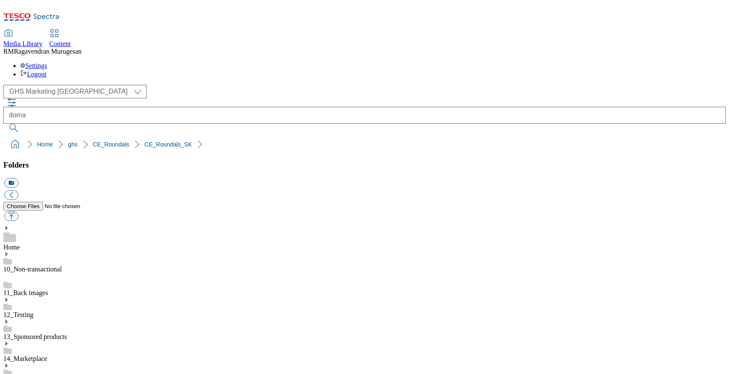
scroll to position [373, 0]
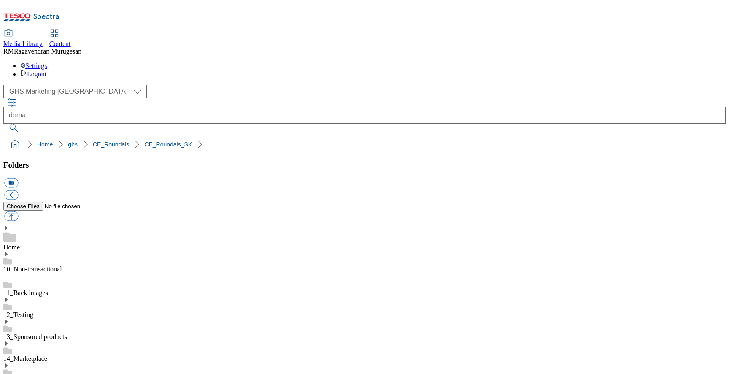
scroll to position [151, 0]
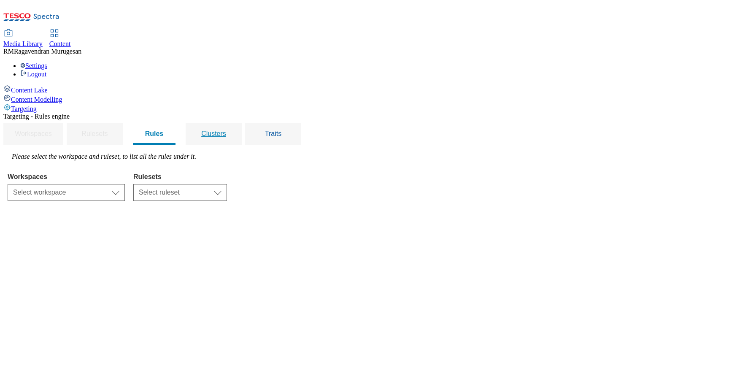
click at [232, 123] on div "Clusters" at bounding box center [214, 134] width 36 height 22
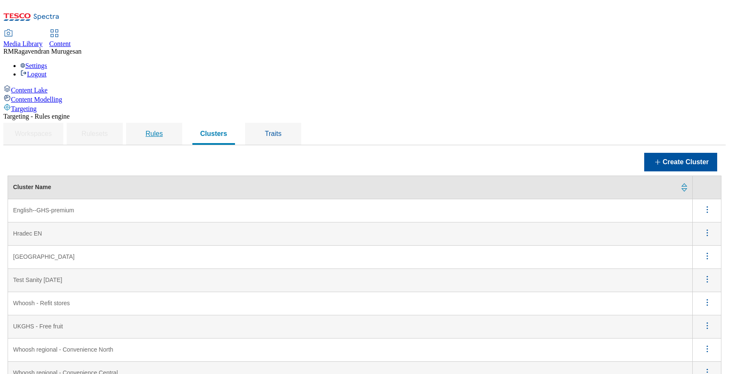
click at [172, 123] on div "Rules" at bounding box center [154, 134] width 36 height 22
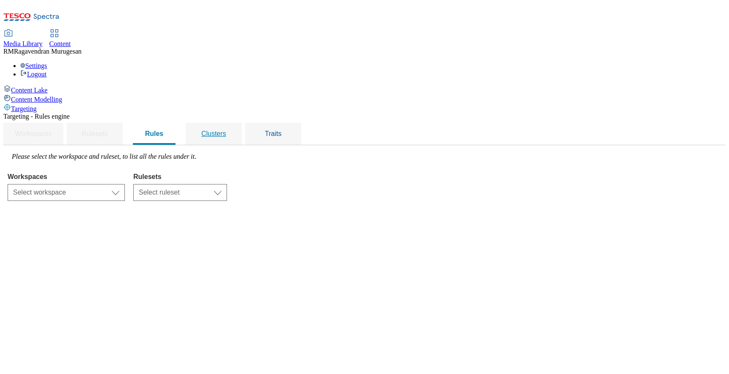
click at [232, 123] on div "Clusters" at bounding box center [214, 134] width 36 height 22
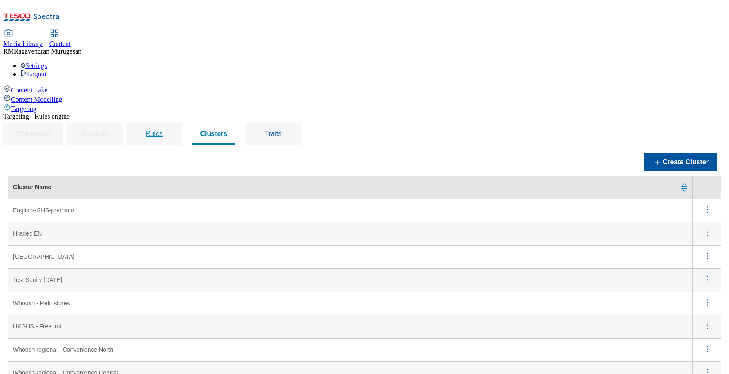
click at [172, 123] on div "Rules" at bounding box center [154, 134] width 36 height 22
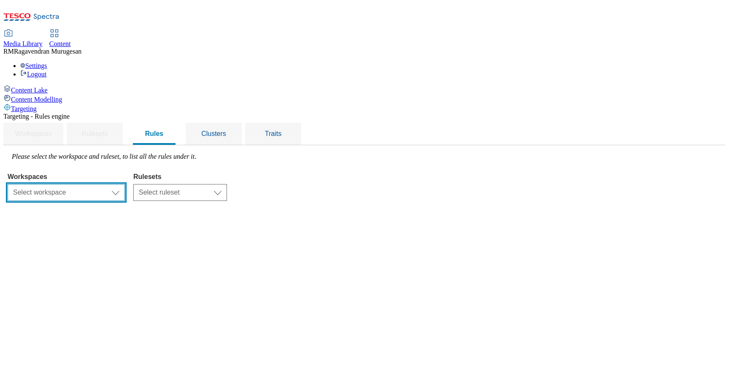
click at [125, 184] on select "Select workspace Content" at bounding box center [66, 192] width 117 height 17
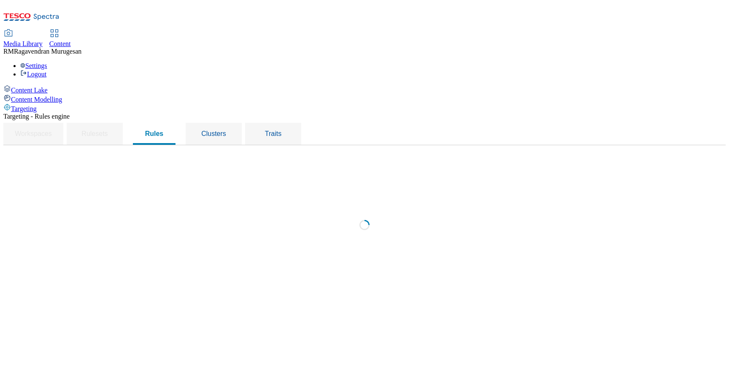
select select "f510054f-adaa-4692-b570-80fa3897127a"
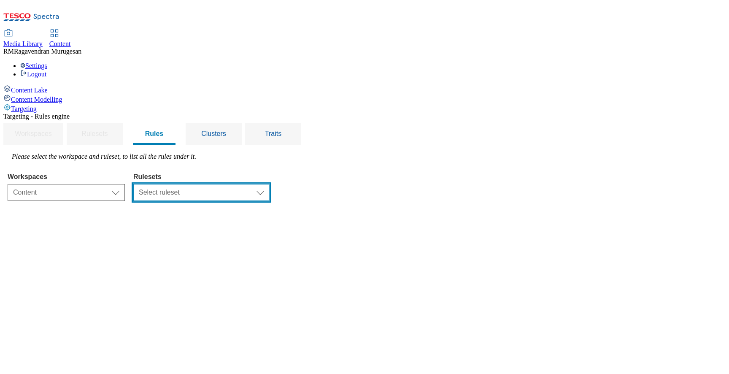
click at [264, 184] on select "Select ruleset ghs-uk ighs-cz ighs-hu ighs-sk" at bounding box center [201, 192] width 136 height 17
select select "733d9fca-1e62-4c89-ad3e-622c91c76f75"
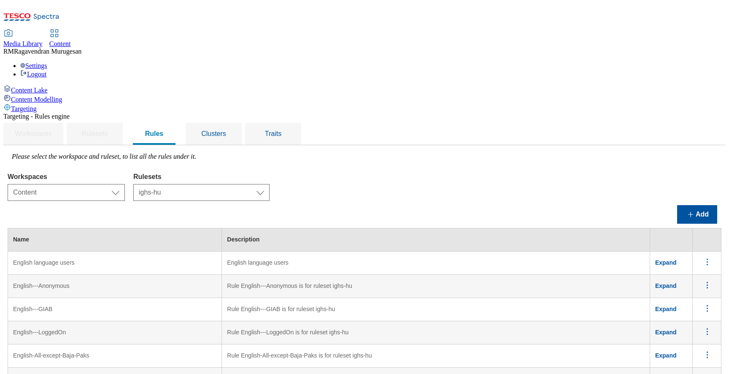
scroll to position [190, 0]
click at [226, 130] on span "Clusters" at bounding box center [213, 133] width 25 height 7
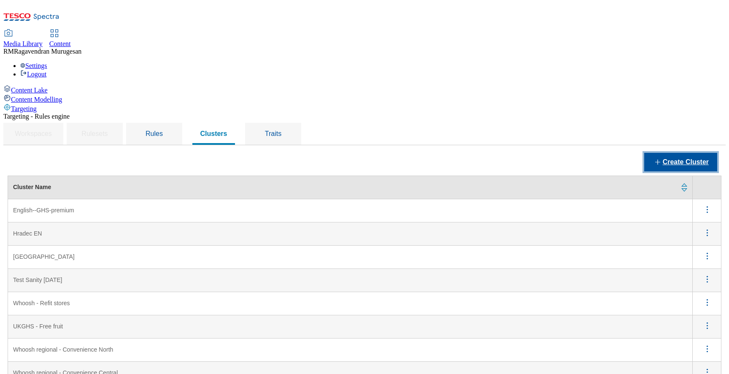
click at [670, 153] on button "Create Cluster" at bounding box center [680, 162] width 73 height 19
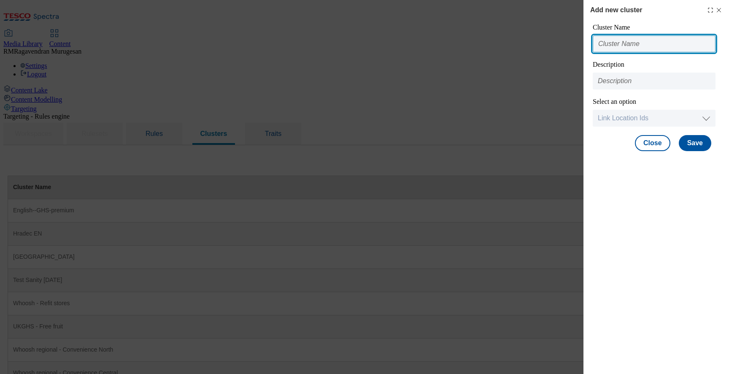
click at [641, 47] on input "Modal" at bounding box center [654, 43] width 123 height 17
paste input "Hungarian--GHS-premium"
type input "Hungarian--GHS-premium"
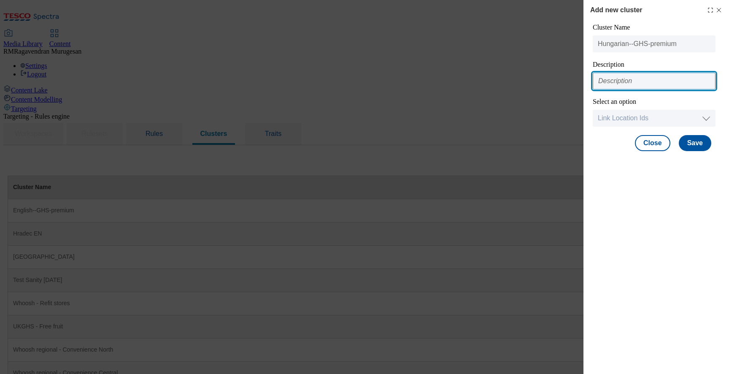
click at [620, 83] on input "Modal" at bounding box center [654, 81] width 123 height 17
type input "GHS"
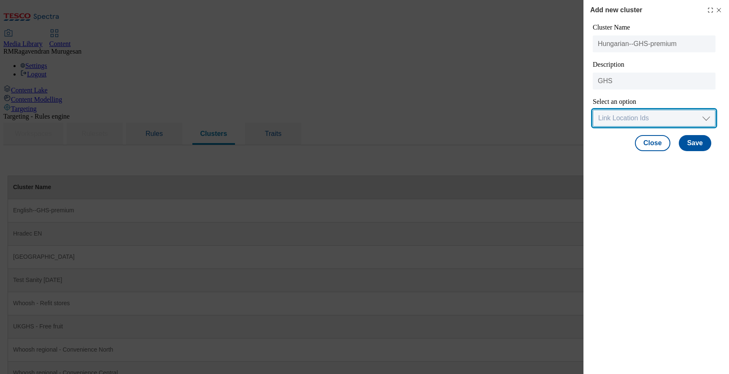
click at [633, 116] on select "Link Location Ids Choose location from table Add Bulk Location UUIDs" at bounding box center [654, 118] width 123 height 17
click at [678, 123] on select "Link Location Ids Choose location from table Add Bulk Location UUIDs" at bounding box center [654, 118] width 123 height 17
select select "locationtable"
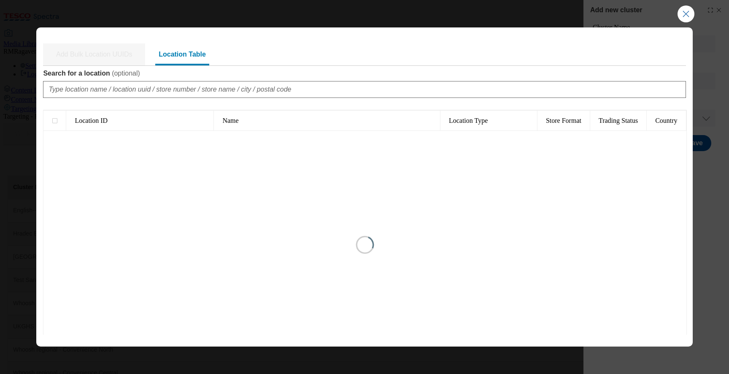
type input "1"
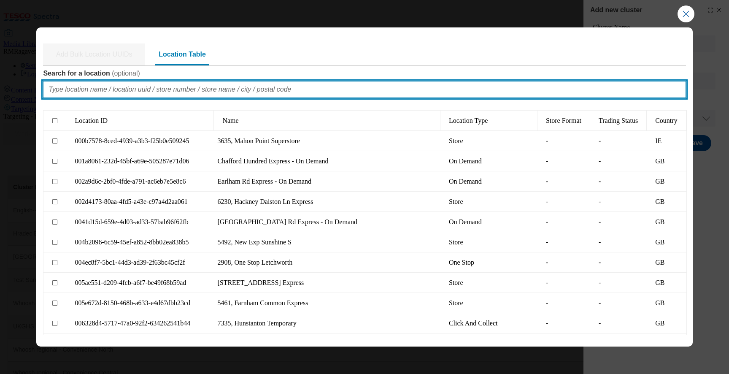
click at [168, 94] on input "Search for a location ( optional )" at bounding box center [364, 89] width 643 height 17
paste input "41640"
type input "41640"
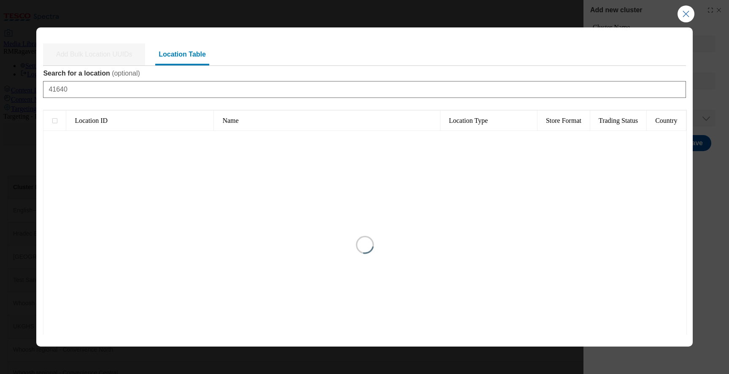
type input "1"
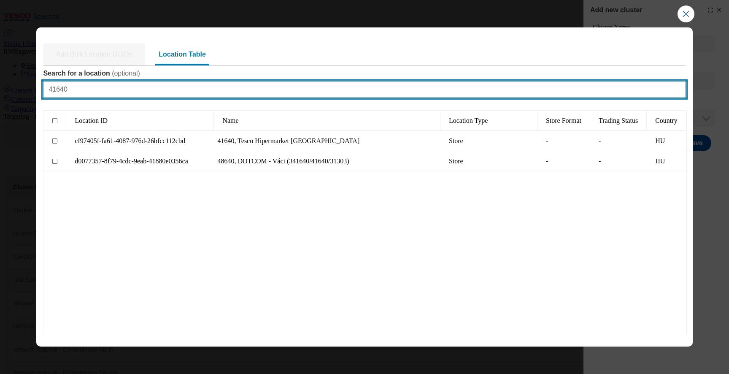
paste input "41420"
type input "41640 41420"
type input "0"
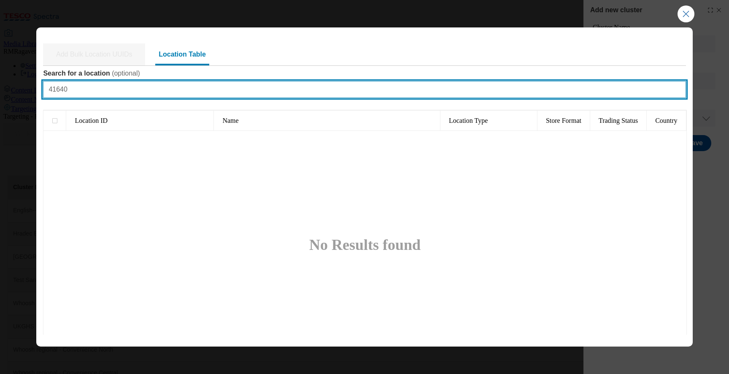
type input "41640"
type input "1"
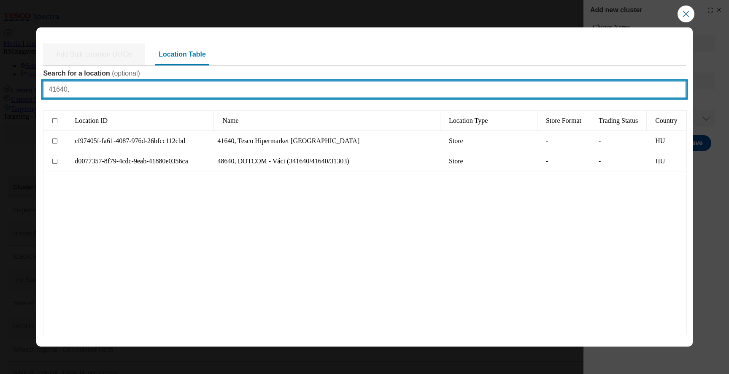
paste input "41420"
type input "41640, 41420"
type input "0"
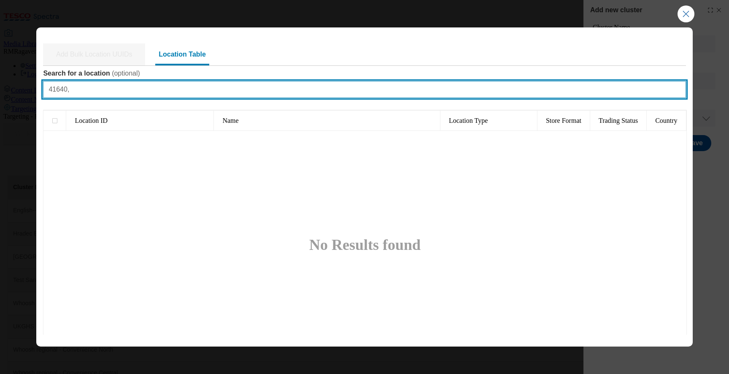
type input "41640"
type input "1"
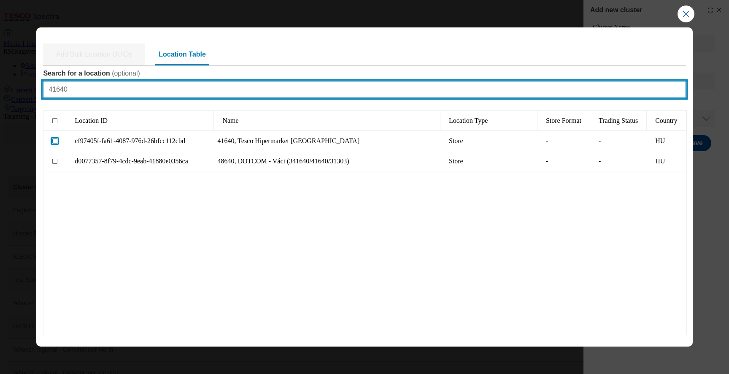
type input "41640"
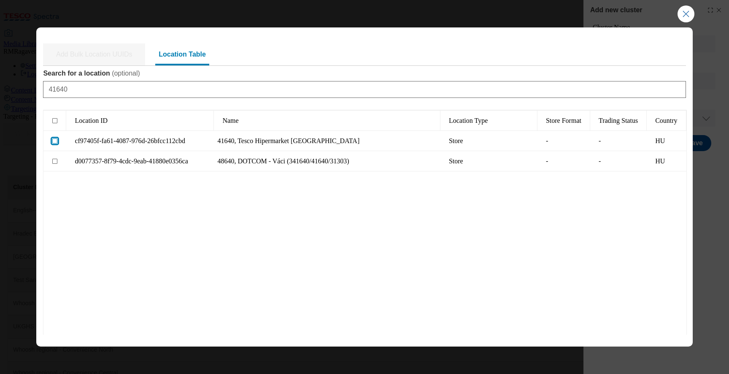
click at [57, 141] on input "Modal" at bounding box center [54, 140] width 5 height 5
checkbox input "true"
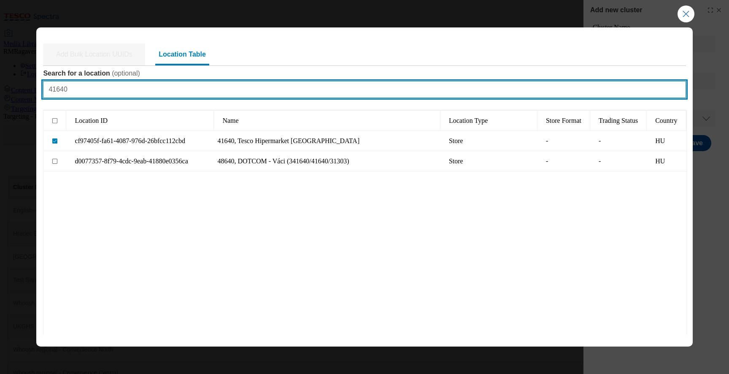
click at [105, 92] on input "41640" at bounding box center [364, 89] width 643 height 17
paste input "42"
type input "41420"
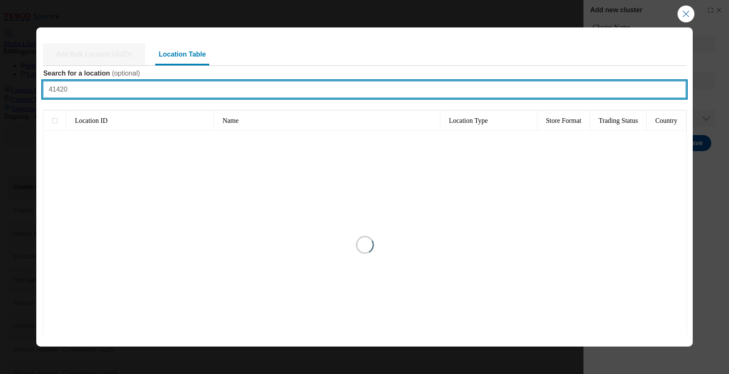
type input "1"
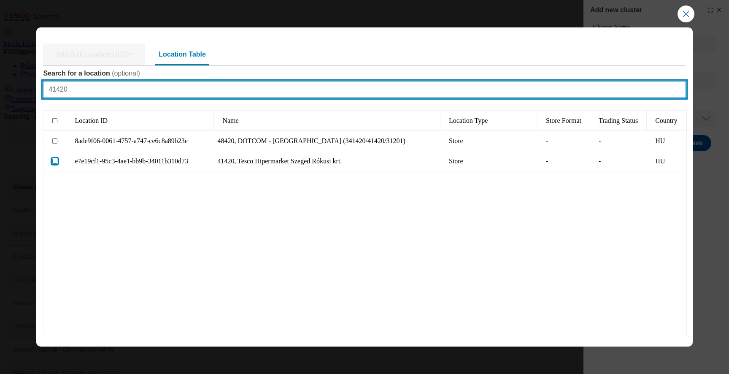
type input "41420"
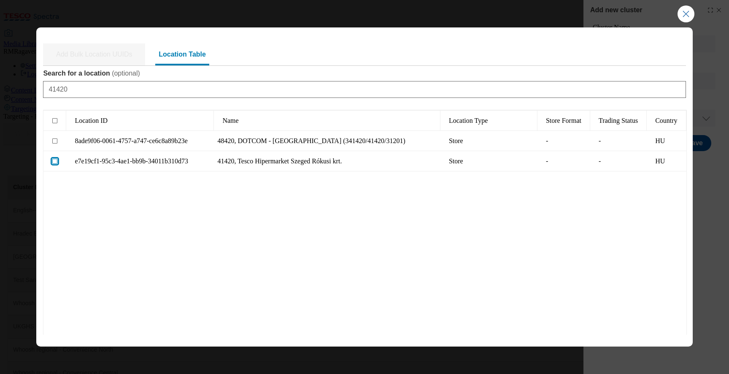
click at [55, 162] on input "Modal" at bounding box center [54, 161] width 5 height 5
checkbox input "true"
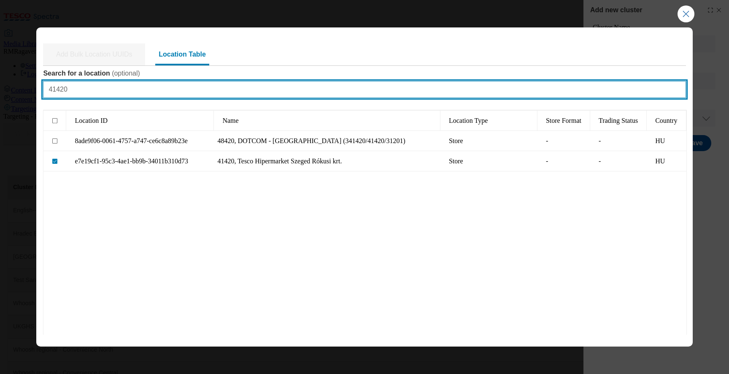
click at [98, 91] on input "41420" at bounding box center [364, 89] width 643 height 17
paste input "4"
type input "41440"
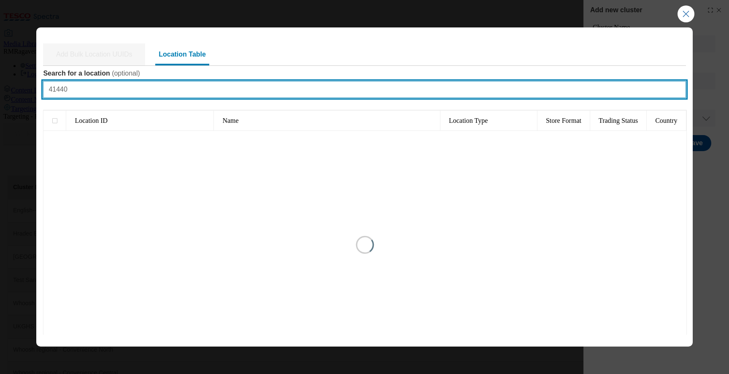
type input "1"
type input "41440"
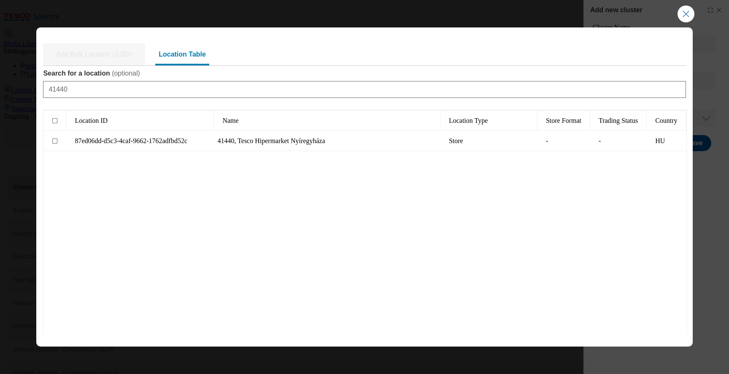
click at [54, 144] on icon "Modal" at bounding box center [58, 144] width 8 height 6
click at [55, 141] on input "Modal" at bounding box center [54, 140] width 5 height 5
checkbox input "true"
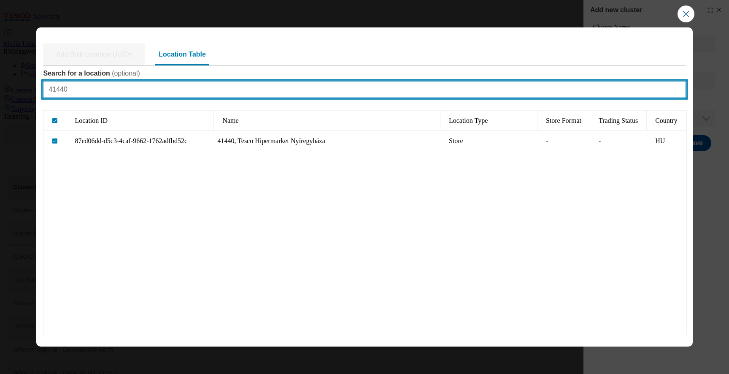
click at [85, 92] on input "41440" at bounding box center [364, 89] width 643 height 17
paste input "6"
type input "41460"
checkbox input "false"
type input "1"
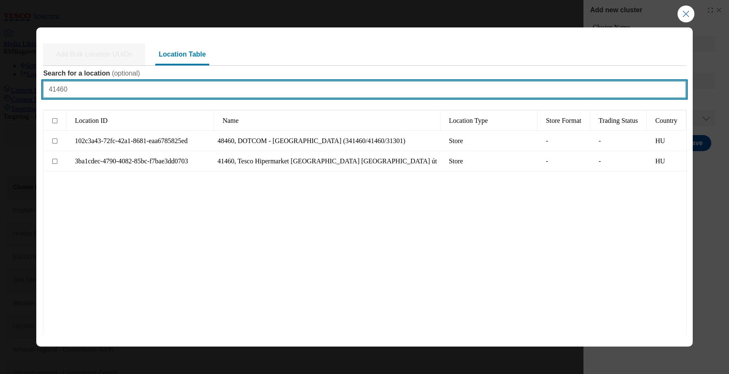
type input "41460"
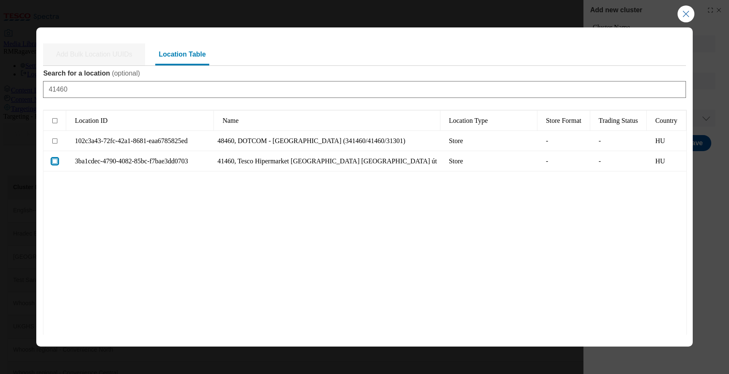
click at [56, 161] on input "Modal" at bounding box center [54, 161] width 5 height 5
checkbox input "true"
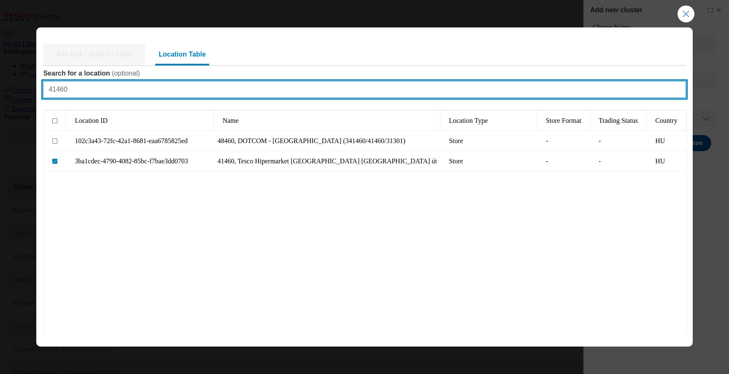
click at [132, 89] on input "41460" at bounding box center [364, 89] width 643 height 17
paste input "7"
type input "41470"
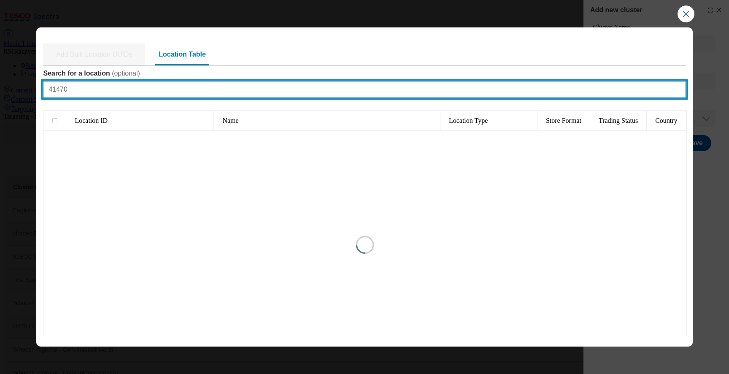
type input "1"
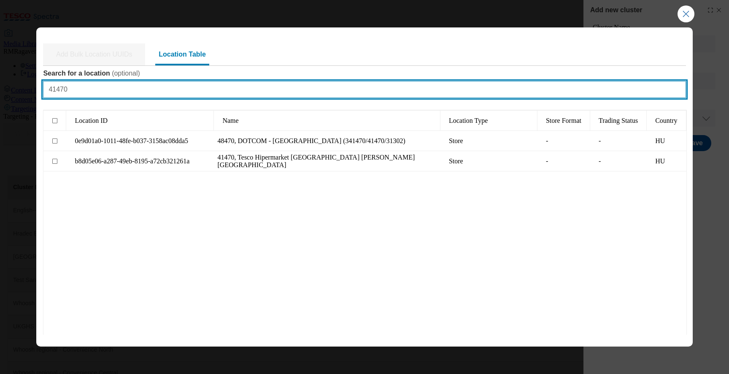
type input "41470"
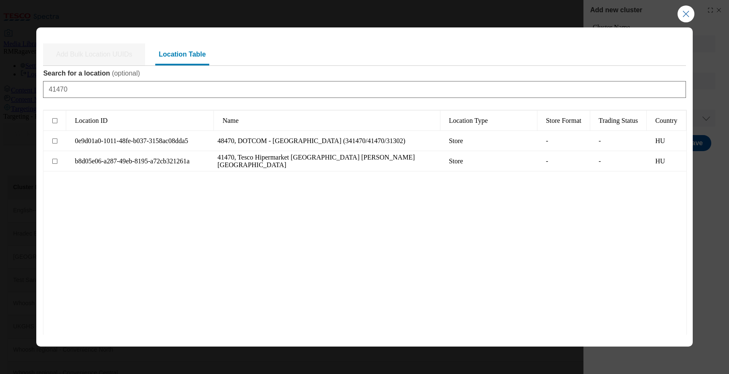
click at [53, 164] on icon "Modal" at bounding box center [58, 164] width 10 height 10
click at [54, 162] on input "Modal" at bounding box center [54, 161] width 5 height 5
checkbox input "true"
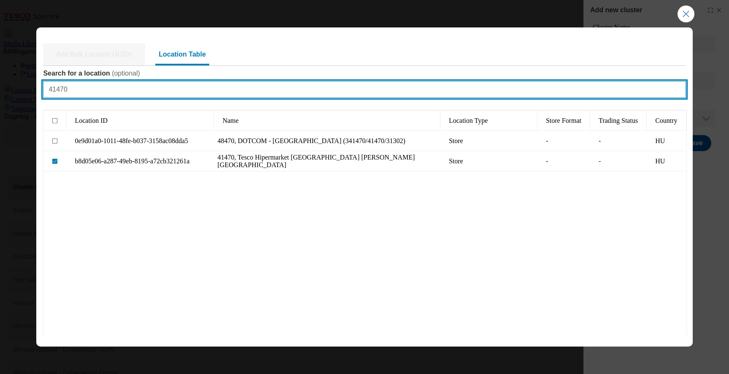
click at [147, 89] on input "41470" at bounding box center [364, 89] width 643 height 17
paste input "5"
type input "41570"
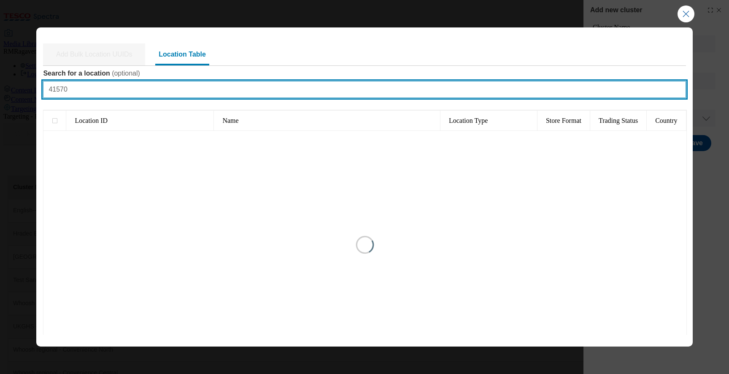
type input "1"
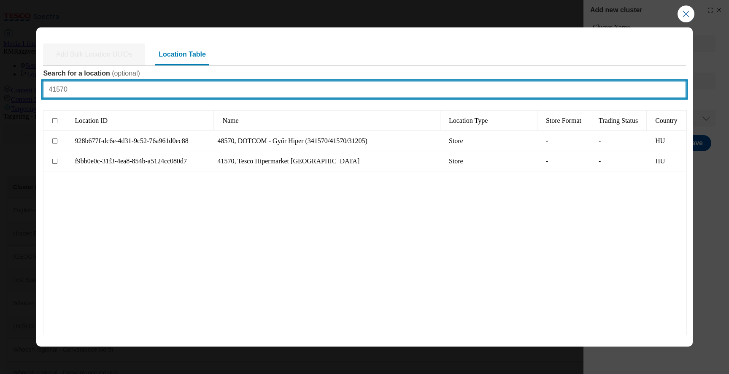
type input "41570"
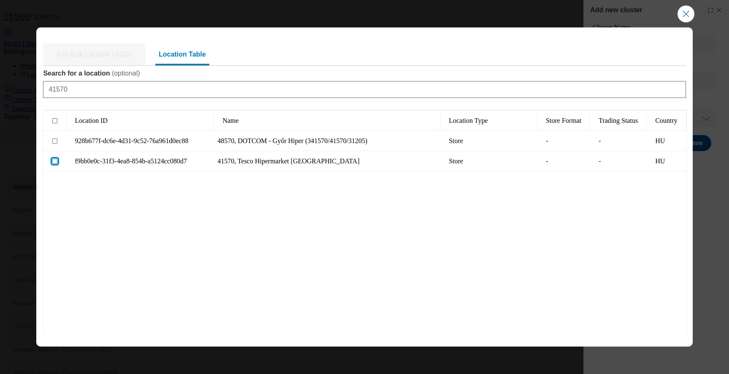
click at [57, 161] on input "Modal" at bounding box center [54, 161] width 5 height 5
checkbox input "true"
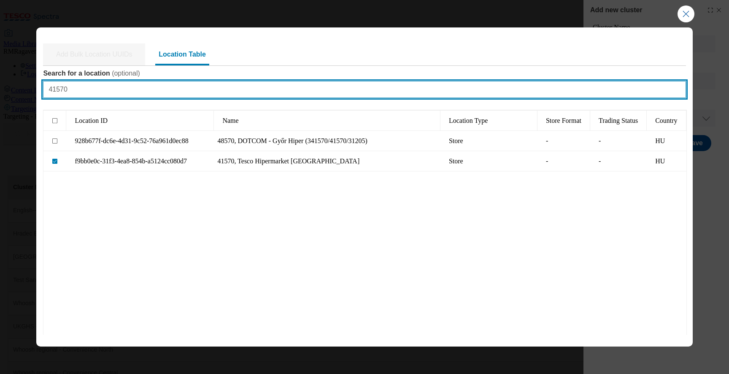
click at [131, 86] on input "41570" at bounding box center [364, 89] width 643 height 17
paste input "6"
type input "41670"
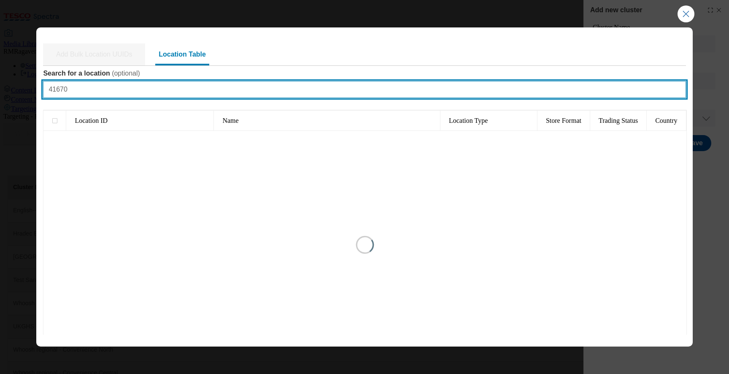
type input "1"
type input "41670"
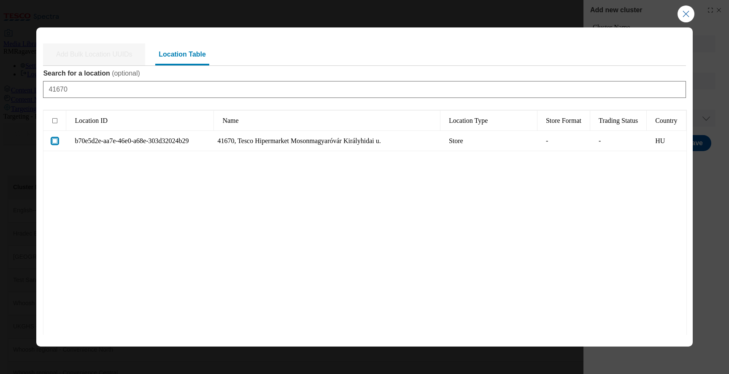
click at [54, 139] on input "Modal" at bounding box center [54, 140] width 5 height 5
checkbox input "true"
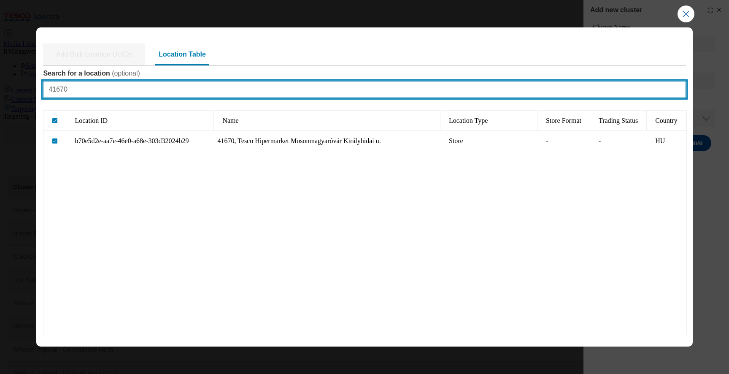
click at [155, 89] on input "41670" at bounding box center [364, 89] width 643 height 17
paste input "52"
type input "41520"
checkbox input "false"
type input "1"
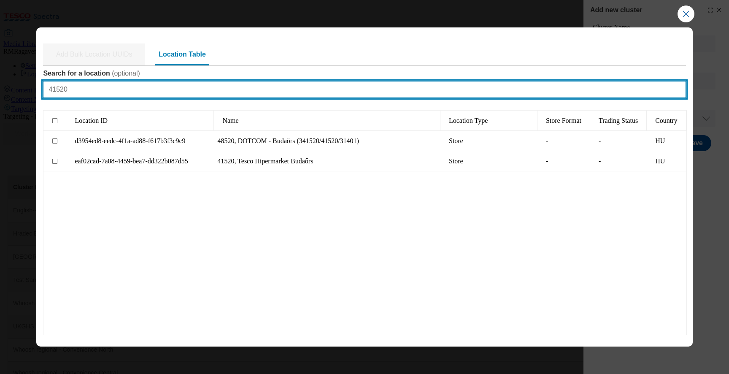
type input "41520"
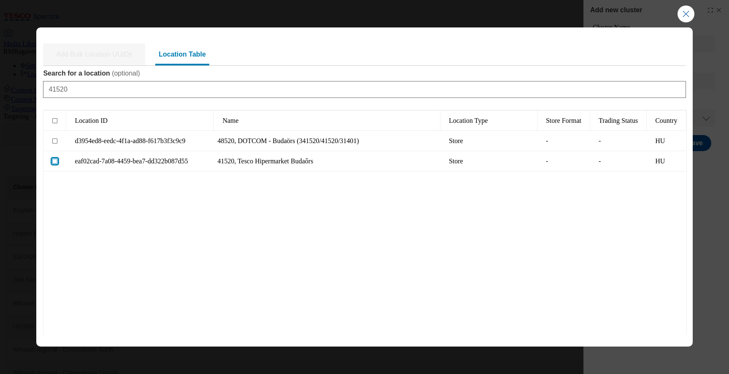
click at [55, 162] on input "Modal" at bounding box center [54, 161] width 5 height 5
checkbox input "true"
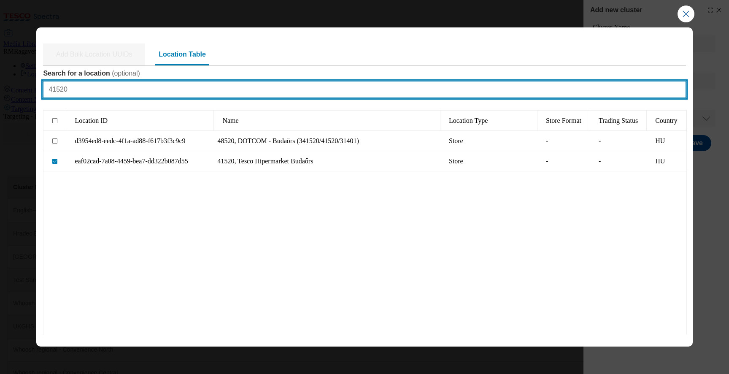
click at [141, 88] on input "41520" at bounding box center [364, 89] width 643 height 17
paste input "49"
type input "41490"
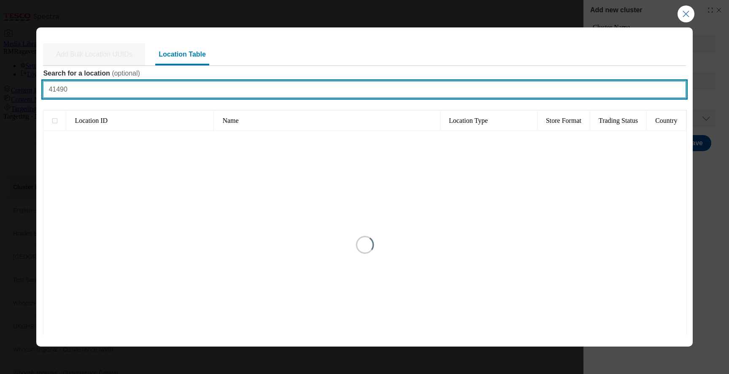
type input "1"
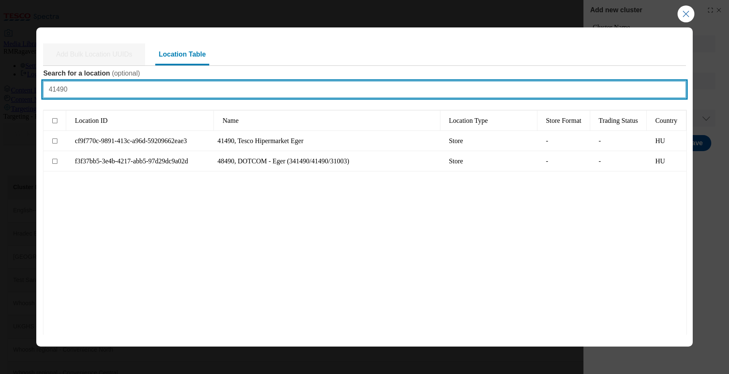
type input "41490"
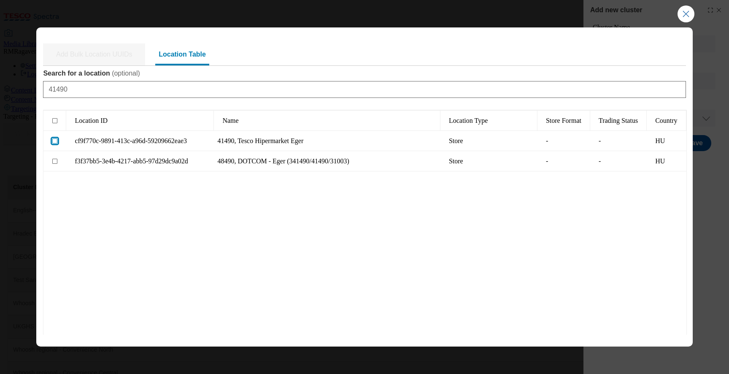
click at [52, 141] on input "Modal" at bounding box center [54, 140] width 5 height 5
checkbox input "true"
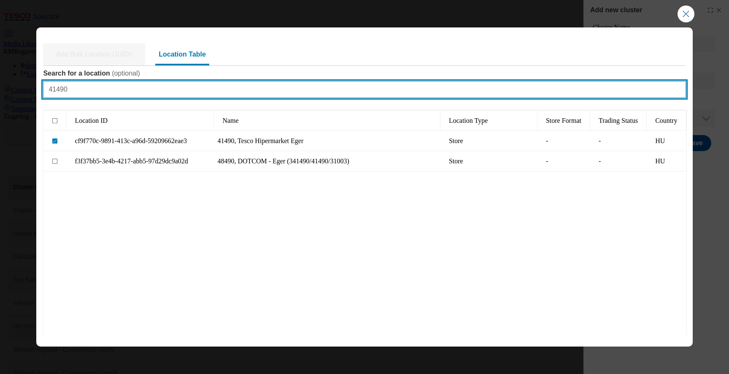
click at [165, 93] on input "41490" at bounding box center [364, 89] width 643 height 17
paste input "50"
type input "41500"
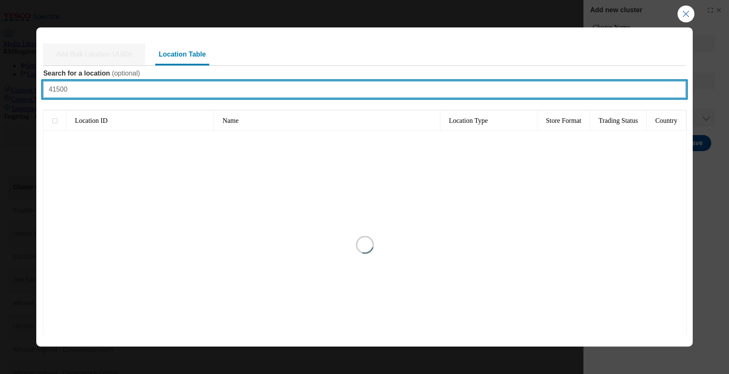
type input "1"
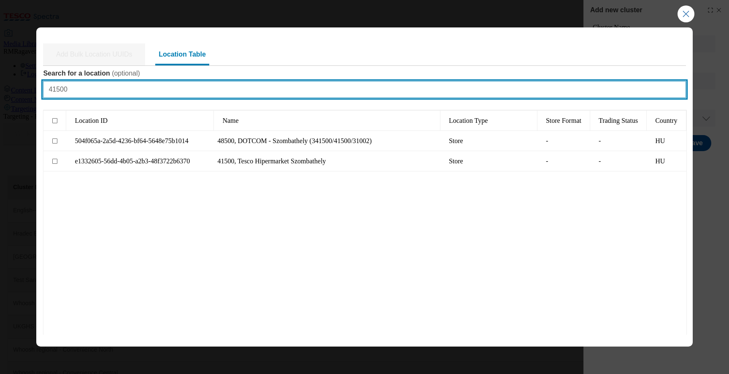
type input "41500"
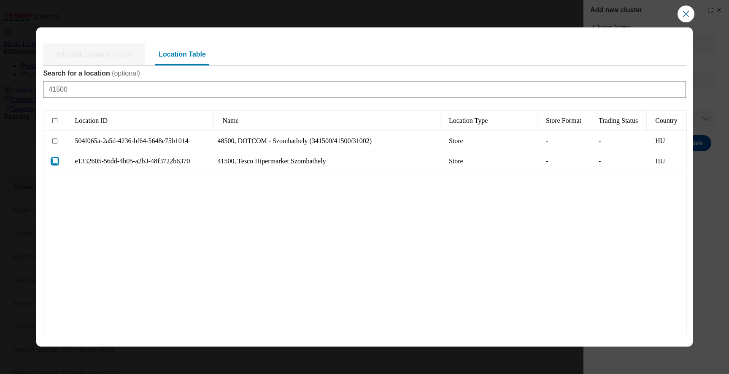
click at [55, 161] on input "Modal" at bounding box center [54, 161] width 5 height 5
checkbox input "true"
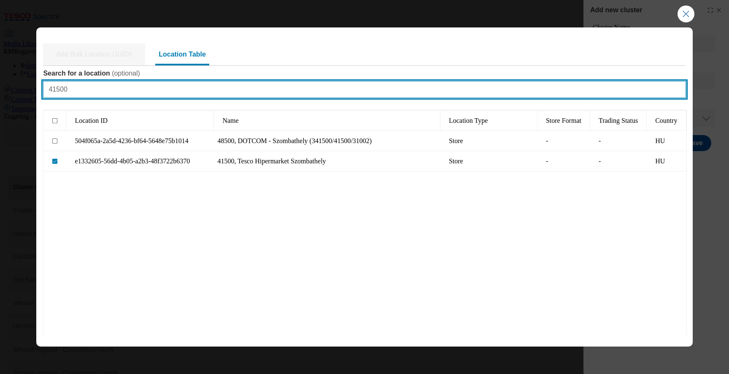
click at [153, 90] on input "41500" at bounding box center [364, 89] width 643 height 17
paste input "41"
type input "41410"
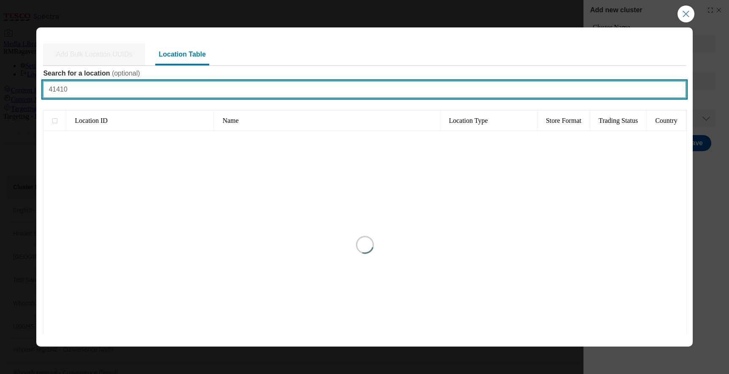
type input "1"
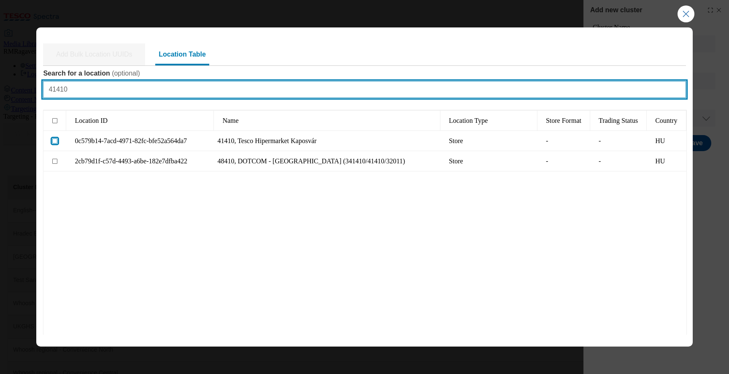
type input "41410"
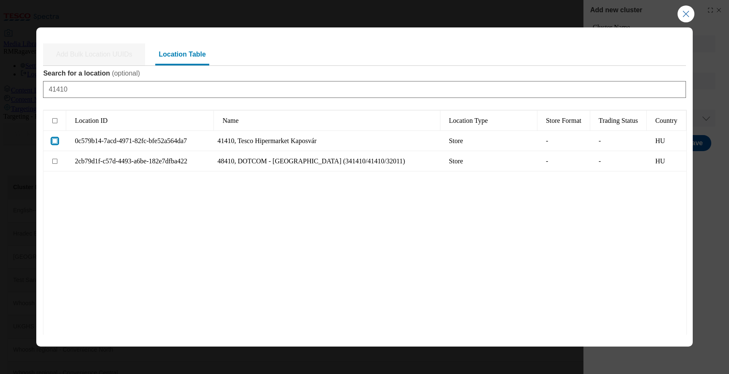
click at [53, 139] on input "Modal" at bounding box center [54, 140] width 5 height 5
checkbox input "true"
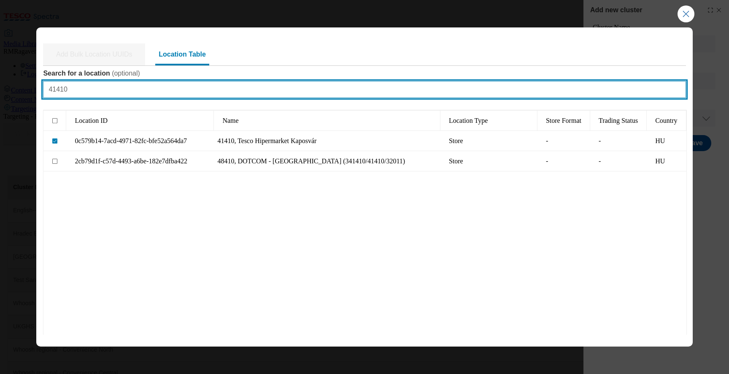
click at [151, 92] on input "41410" at bounding box center [364, 89] width 643 height 17
paste input "58"
type input "41580"
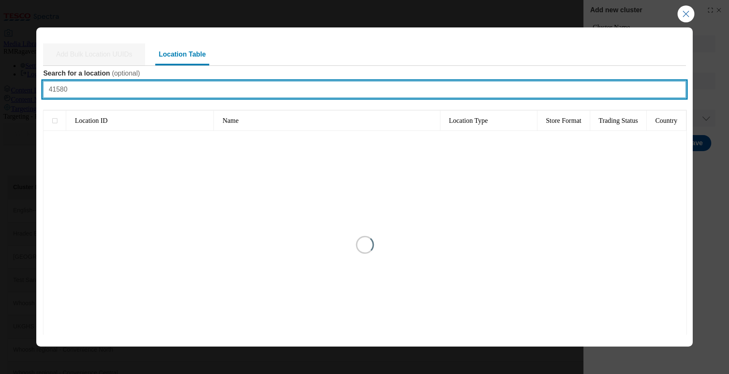
type input "1"
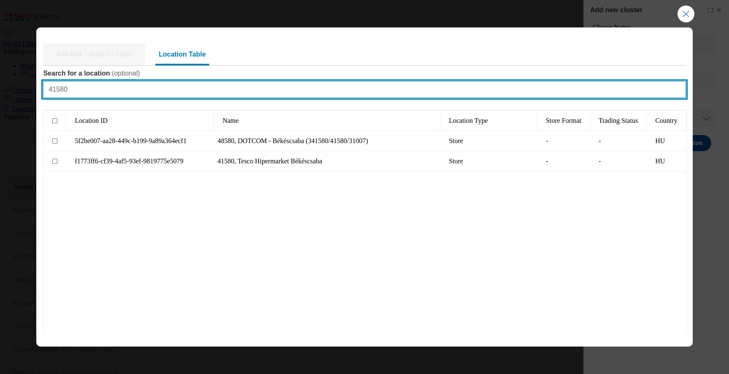
type input "41580"
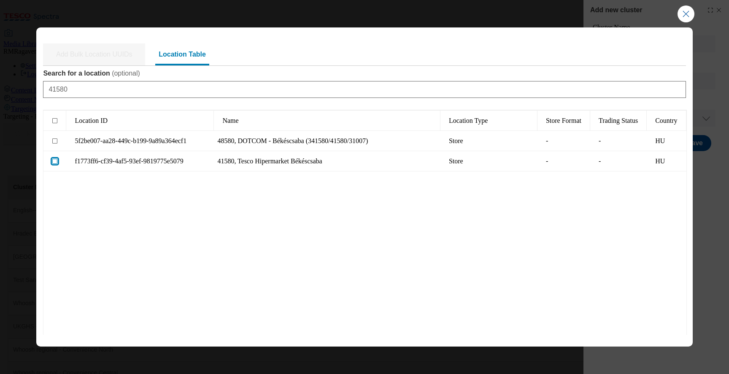
click at [55, 161] on input "Modal" at bounding box center [54, 161] width 5 height 5
checkbox input "true"
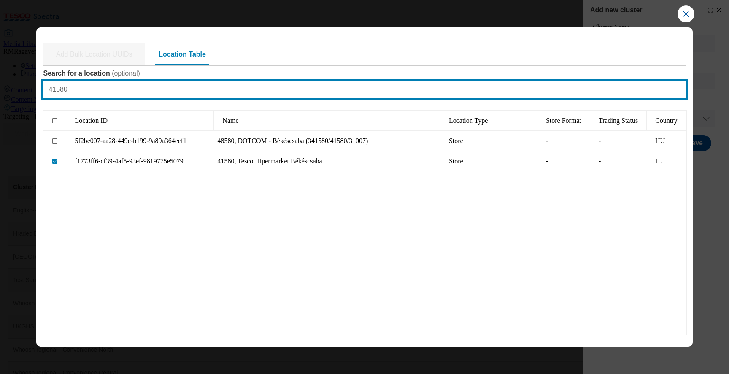
click at [169, 90] on input "41580" at bounding box center [364, 89] width 643 height 17
paste input "63"
type input "41630"
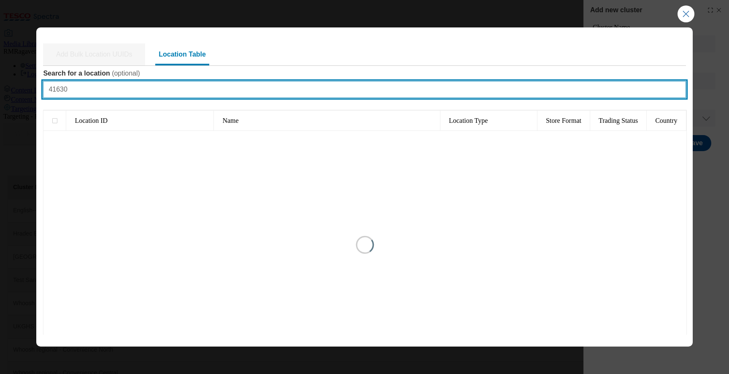
type input "1"
type input "41630"
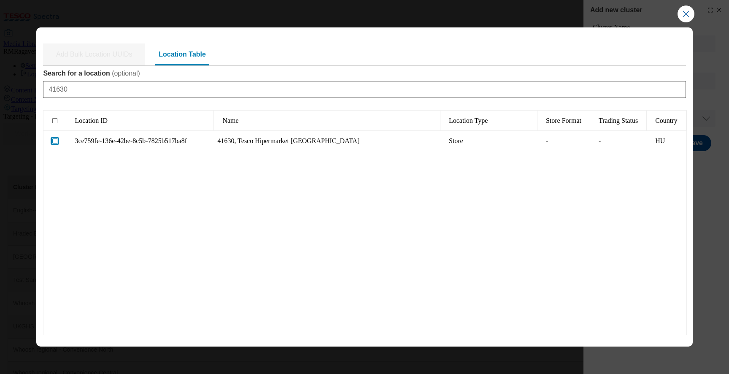
click at [56, 141] on input "Modal" at bounding box center [54, 140] width 5 height 5
checkbox input "true"
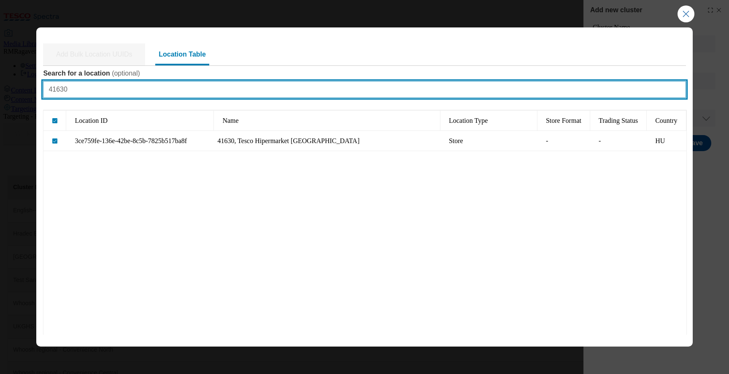
click at [145, 86] on input "41630" at bounding box center [364, 89] width 643 height 17
paste input "45"
type input "41450"
checkbox input "false"
type input "1"
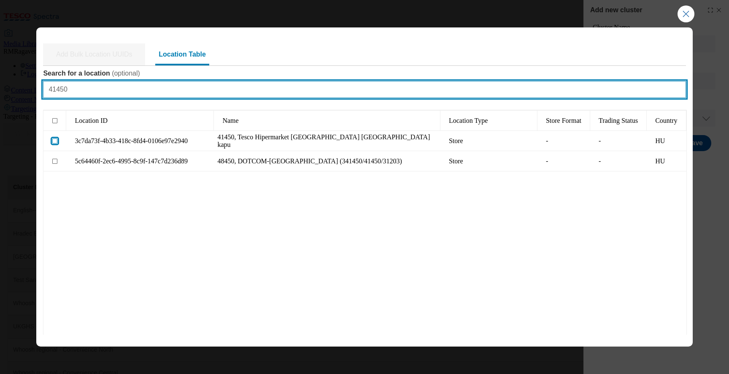
type input "41450"
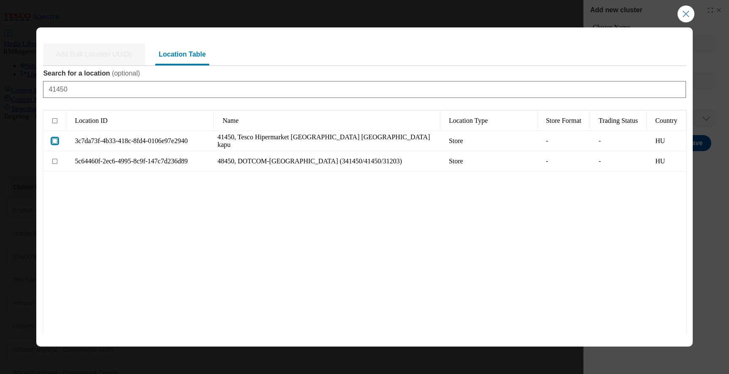
click at [54, 142] on input "Modal" at bounding box center [54, 140] width 5 height 5
checkbox input "true"
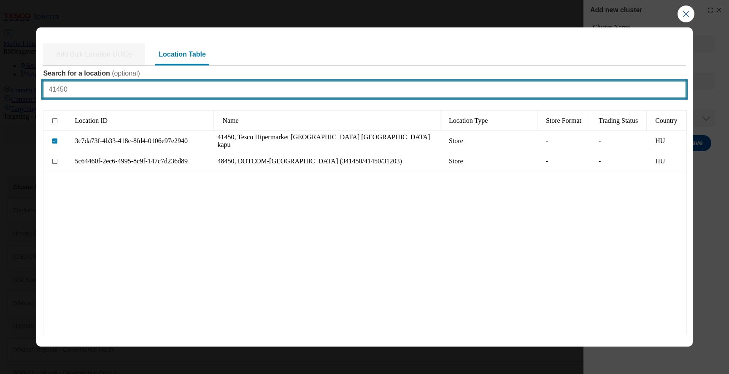
click at [178, 87] on input "41450" at bounding box center [364, 89] width 643 height 17
paste input "51"
type input "41510"
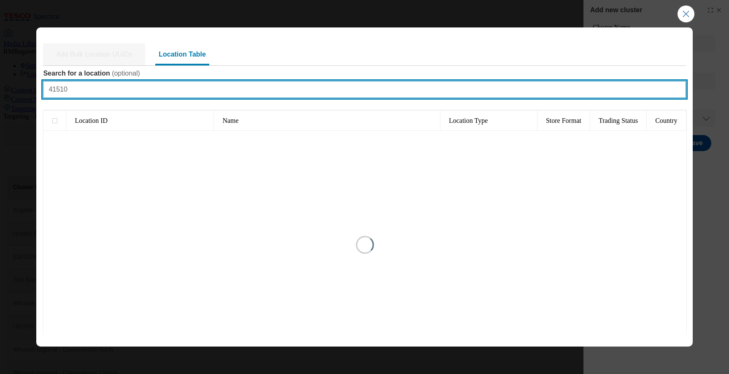
type input "1"
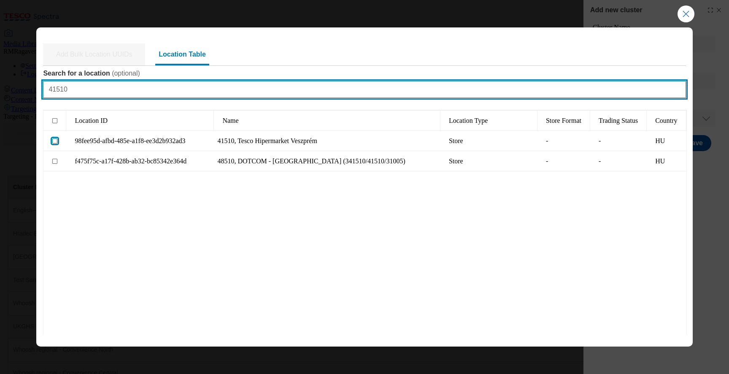
type input "41510"
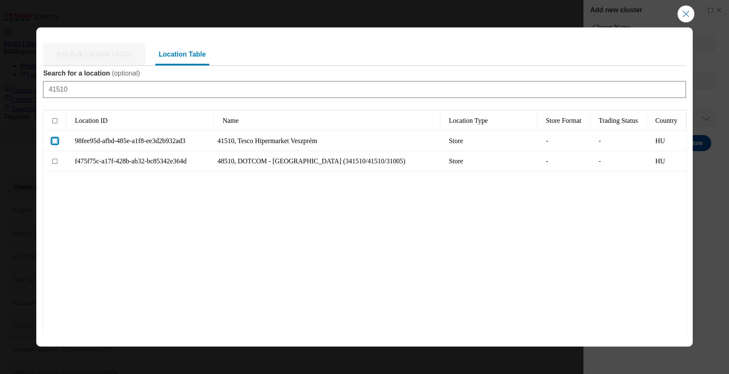
click at [56, 142] on input "Modal" at bounding box center [54, 140] width 5 height 5
checkbox input "true"
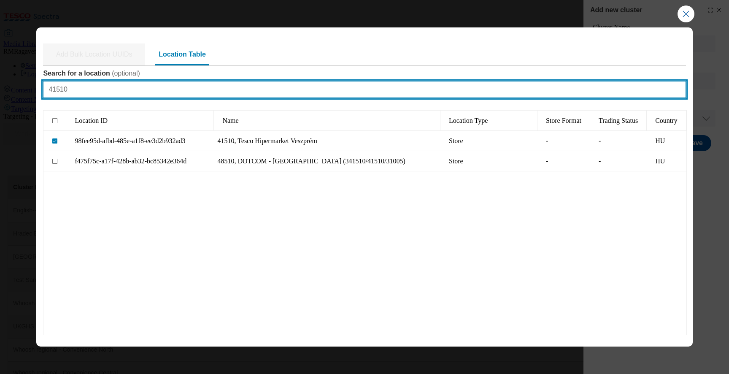
click at [195, 89] on input "41510" at bounding box center [364, 89] width 643 height 17
paste input "025"
type input "41025"
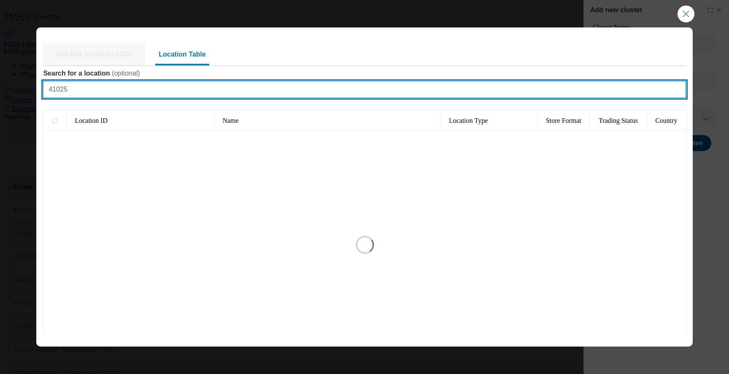
type input "1"
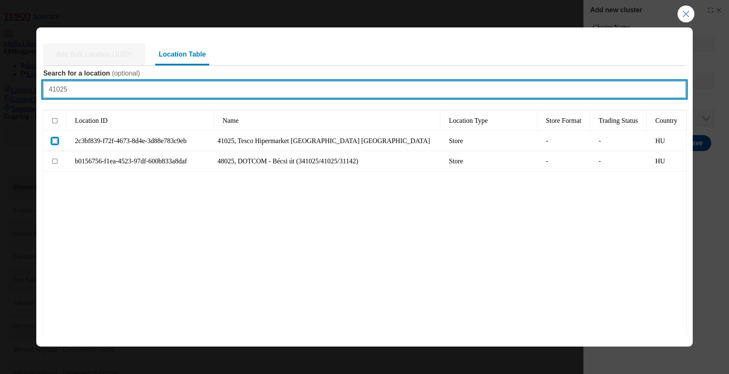
type input "41025"
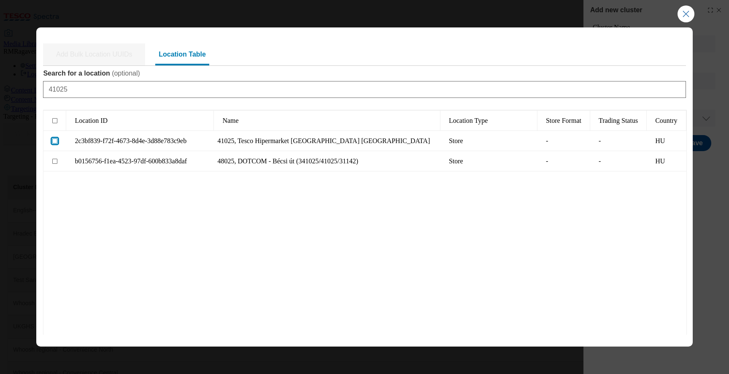
click at [57, 140] on input "Modal" at bounding box center [54, 140] width 5 height 5
checkbox input "true"
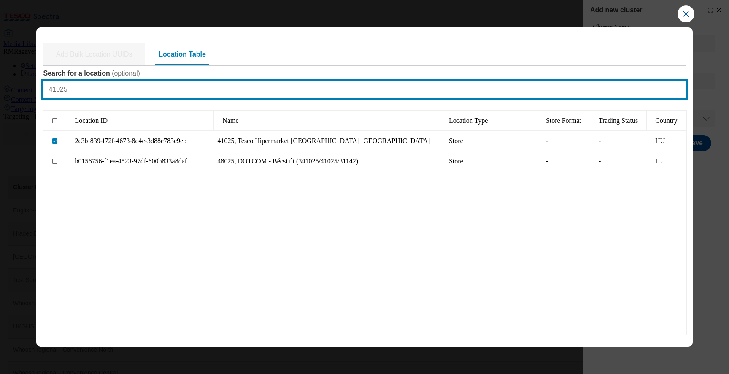
click at [162, 89] on input "41025" at bounding box center [364, 89] width 643 height 17
paste input "540"
type input "41540"
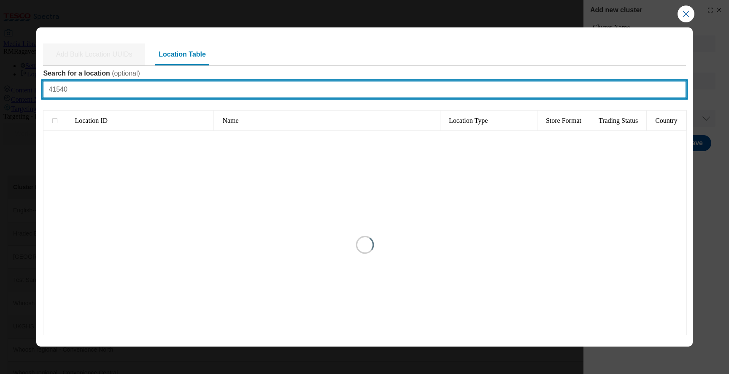
type input "1"
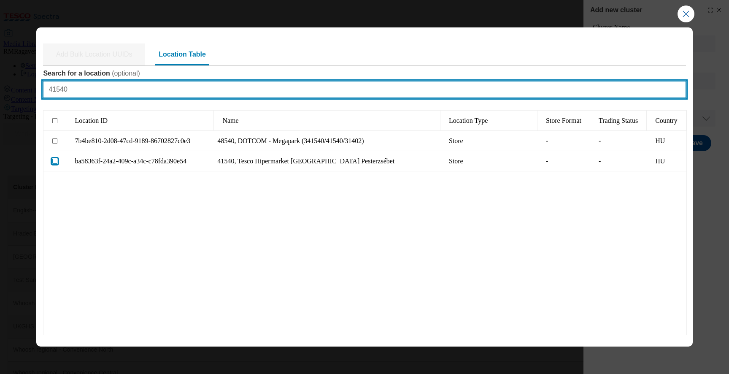
type input "41540"
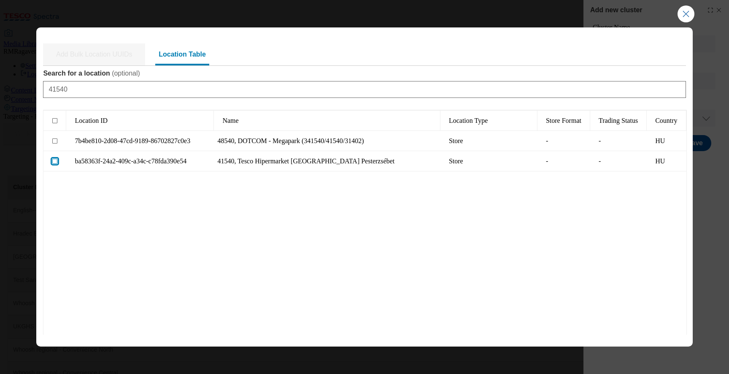
click at [56, 162] on input "Modal" at bounding box center [54, 161] width 5 height 5
checkbox input "true"
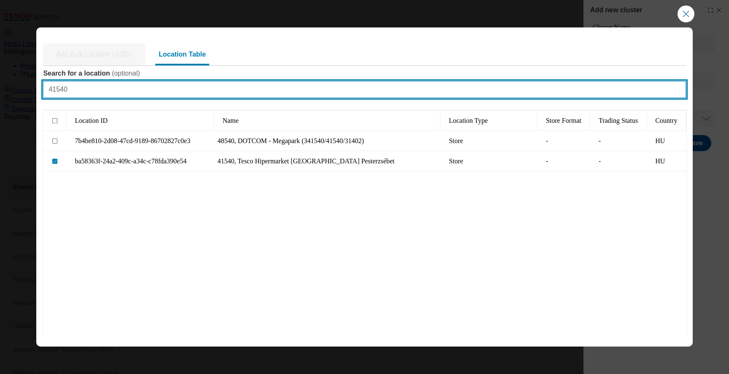
click at [174, 88] on input "41540" at bounding box center [364, 89] width 643 height 17
paste input "40"
type input "41400"
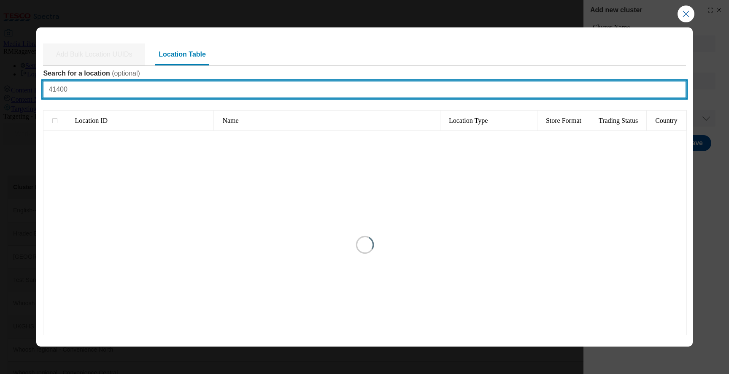
type input "1"
type input "41400"
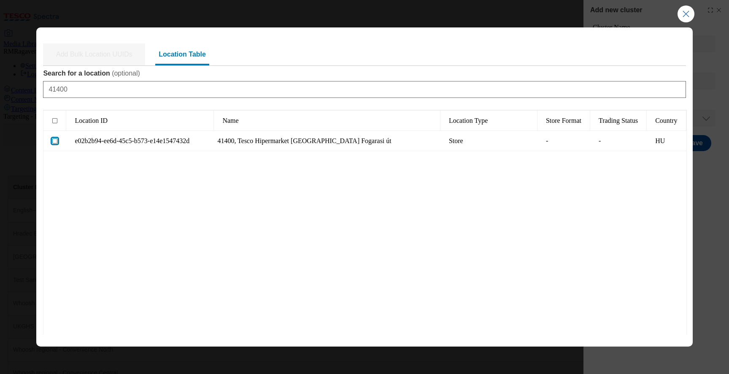
click at [55, 142] on input "Modal" at bounding box center [54, 140] width 5 height 5
checkbox input "true"
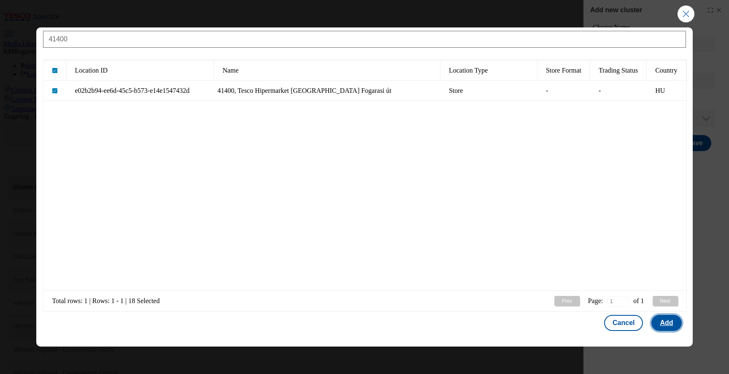
click at [659, 322] on button "Add" at bounding box center [666, 323] width 30 height 16
select select "Modal"
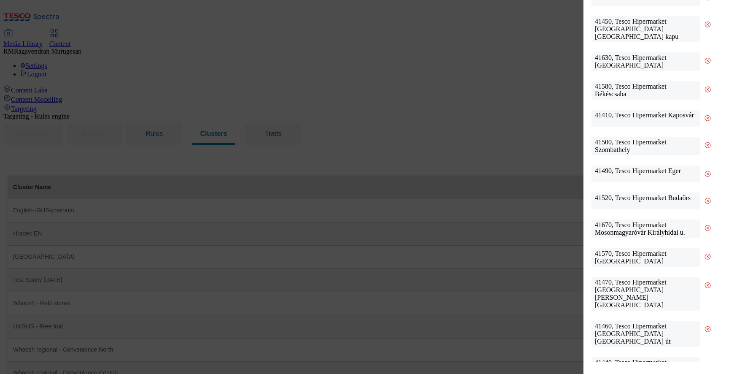
scroll to position [314, 0]
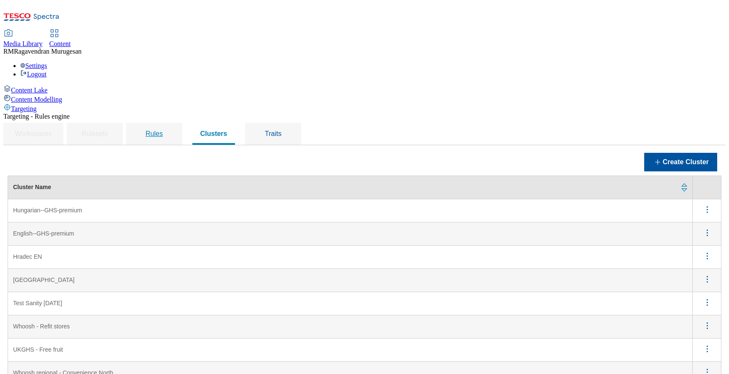
click at [163, 130] on span "Rules" at bounding box center [154, 133] width 17 height 7
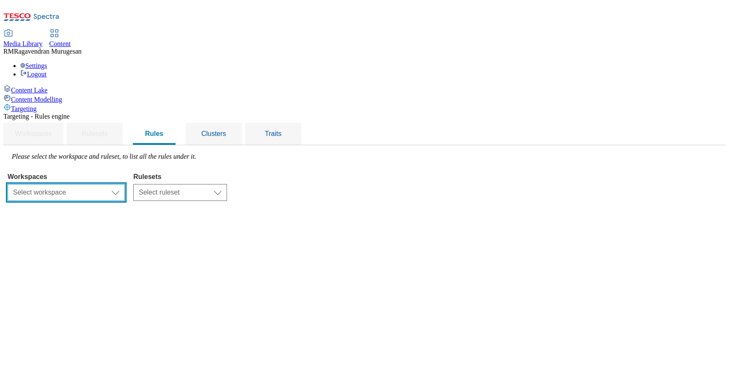
click at [125, 184] on select "Select workspace Content" at bounding box center [66, 192] width 117 height 17
select select "f510054f-adaa-4692-b570-80fa3897127a"
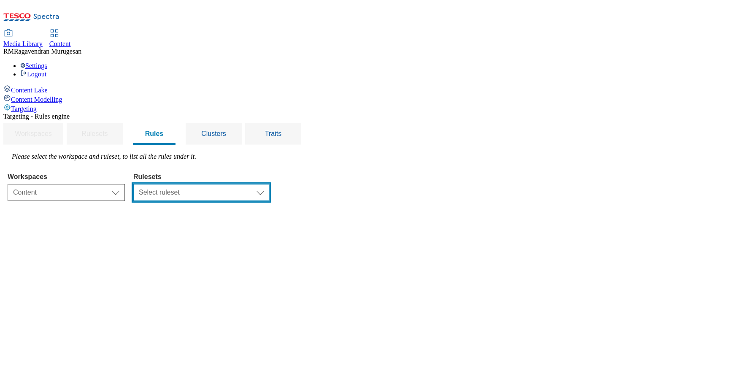
click at [265, 184] on select "Select ruleset ghs-uk ighs-cz ighs-hu ighs-sk" at bounding box center [201, 192] width 136 height 17
select select "733d9fca-1e62-4c89-ad3e-622c91c76f75"
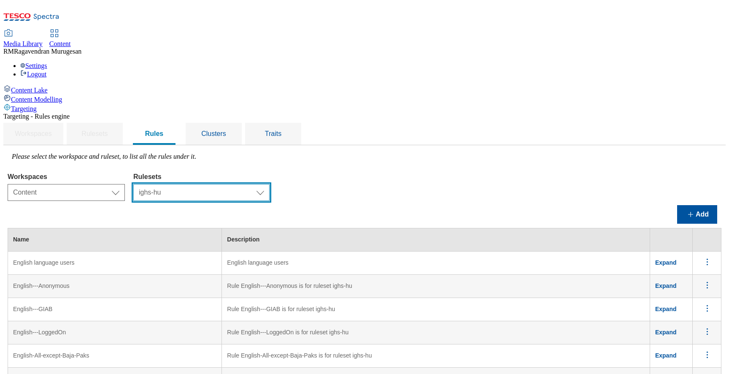
scroll to position [197, 0]
click at [232, 123] on div "Clusters" at bounding box center [214, 134] width 36 height 22
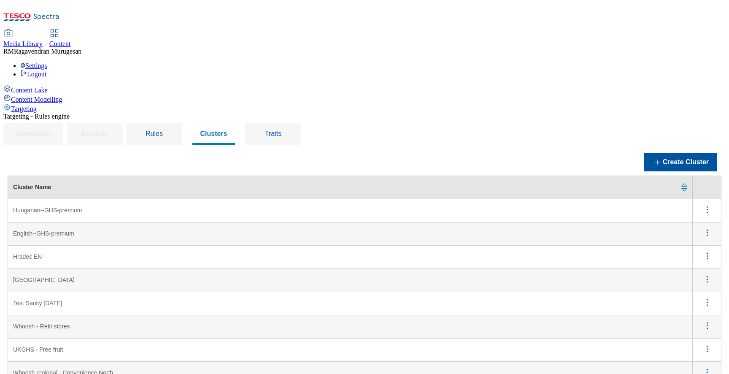
click at [703, 204] on icon "menus" at bounding box center [707, 209] width 11 height 11
click at [176, 199] on td "Hungarian--GHS-premium" at bounding box center [350, 210] width 685 height 23
drag, startPoint x: 187, startPoint y: 147, endPoint x: 141, endPoint y: 147, distance: 46.0
click at [141, 199] on td "Hungarian--GHS-premium" at bounding box center [350, 210] width 685 height 23
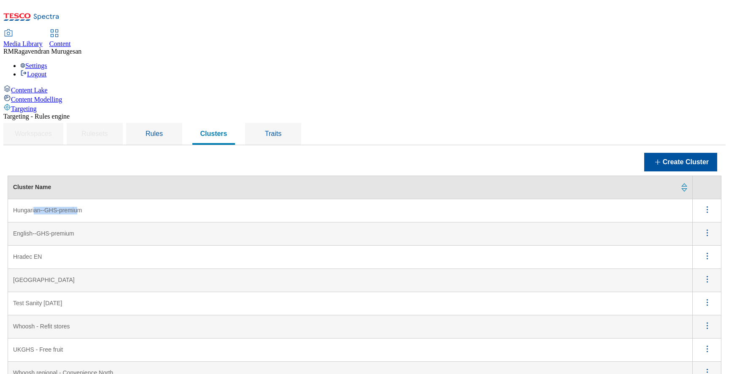
click at [141, 199] on td "Hungarian--GHS-premium" at bounding box center [350, 210] width 685 height 23
drag, startPoint x: 191, startPoint y: 145, endPoint x: 117, endPoint y: 145, distance: 73.8
click at [117, 199] on td "Hungarian--GHS-premium" at bounding box center [350, 210] width 685 height 23
copy td "Hungarian--GHS-premium"
click at [172, 123] on div "Rules" at bounding box center [154, 134] width 36 height 22
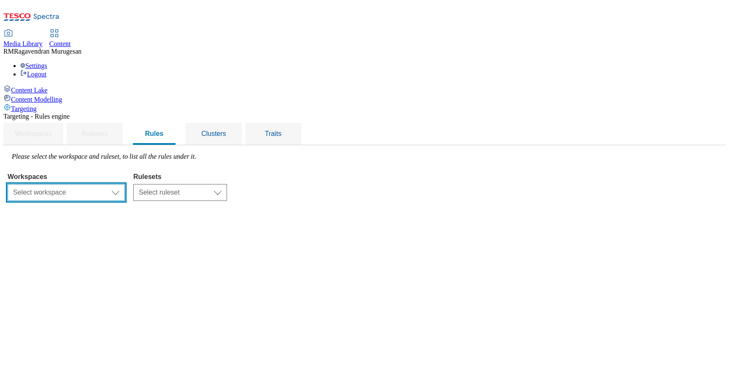
click at [125, 184] on select "Select workspace Content" at bounding box center [66, 192] width 117 height 17
select select "f510054f-adaa-4692-b570-80fa3897127a"
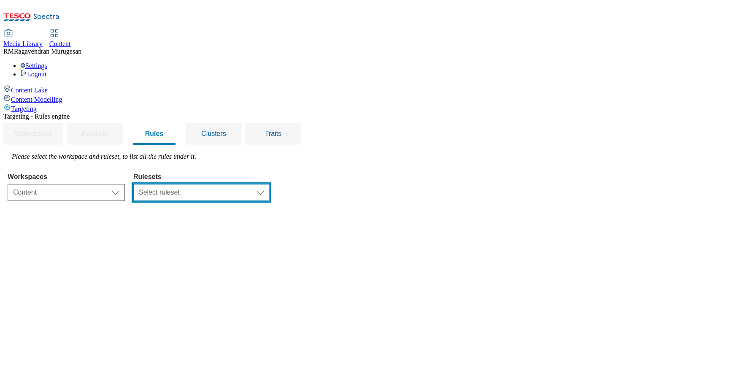
click at [258, 184] on select "Select ruleset ghs-uk ighs-cz ighs-hu ighs-sk" at bounding box center [201, 192] width 136 height 17
select select "733d9fca-1e62-4c89-ad3e-622c91c76f75"
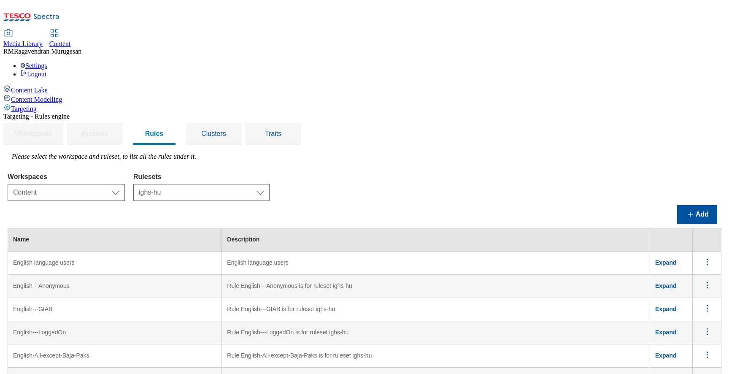
scroll to position [81, 0]
drag, startPoint x: 453, startPoint y: 213, endPoint x: 303, endPoint y: 212, distance: 150.2
click at [303, 344] on td "Rule English-All-except-Baja-Paks is for ruleset ighs-hu" at bounding box center [436, 355] width 428 height 23
copy td "Rule English-All-except-Baja-Paks is for ruleset ighs-hu"
click at [668, 352] on span "Expand" at bounding box center [666, 355] width 22 height 7
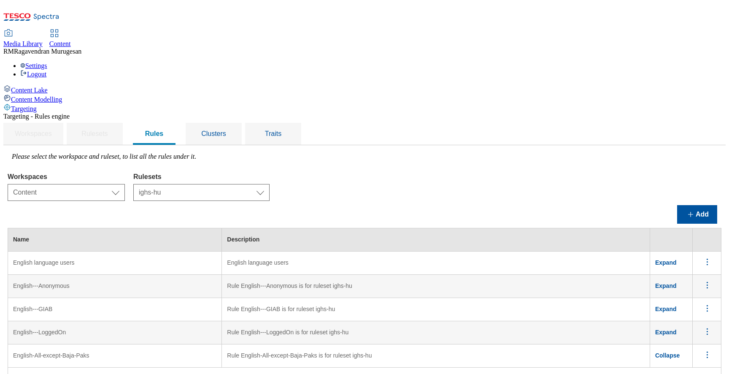
scroll to position [119, 0]
